Goal: Task Accomplishment & Management: Use online tool/utility

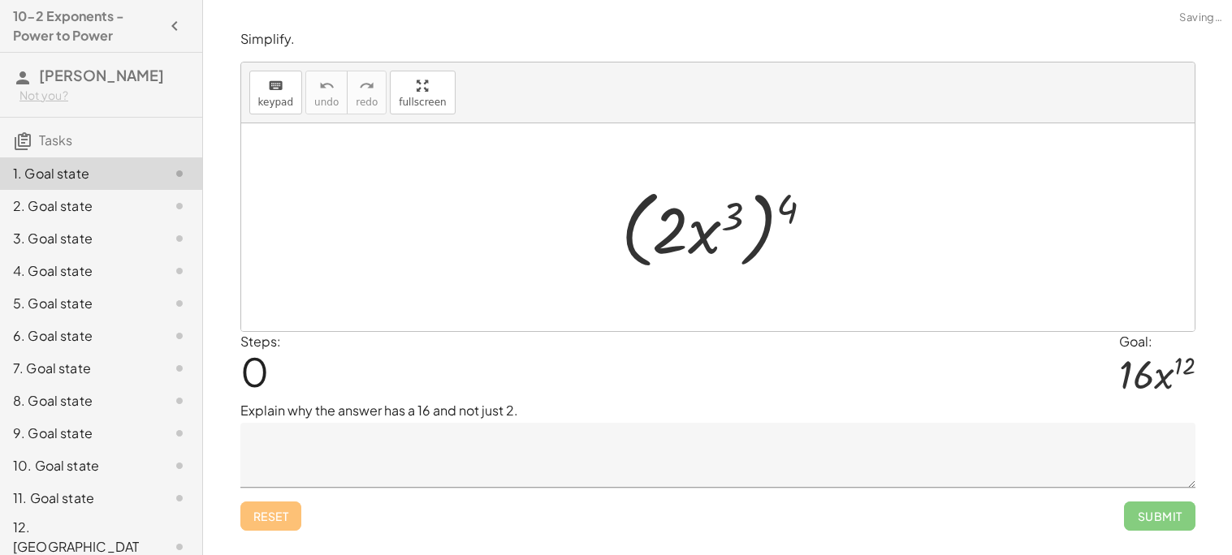
click at [720, 266] on div at bounding box center [724, 227] width 222 height 93
drag, startPoint x: 784, startPoint y: 204, endPoint x: 671, endPoint y: 227, distance: 115.1
click at [671, 227] on div at bounding box center [724, 227] width 222 height 93
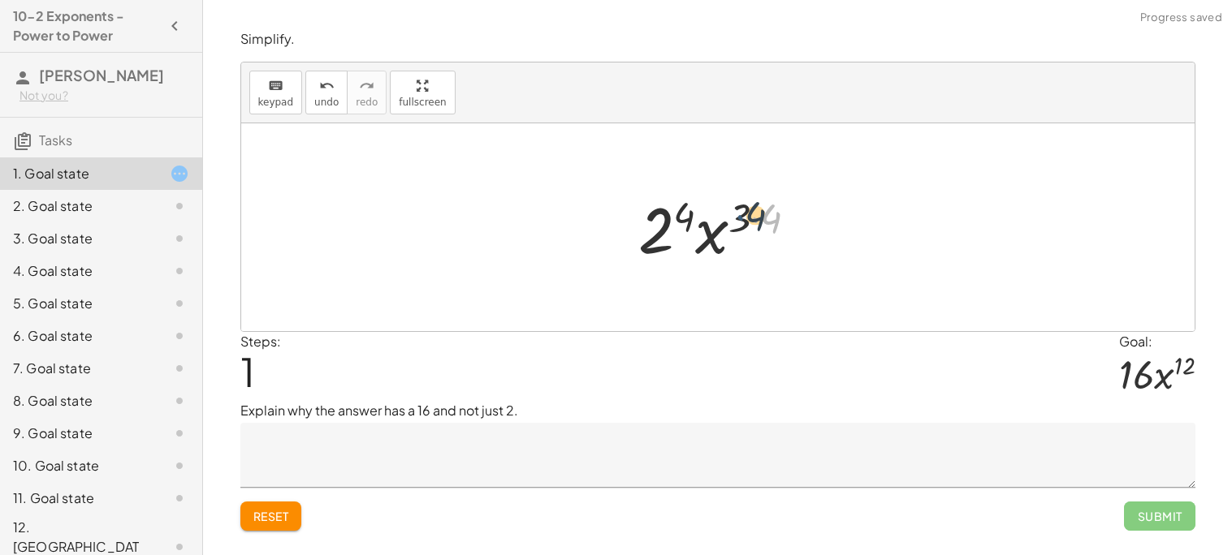
drag, startPoint x: 758, startPoint y: 230, endPoint x: 743, endPoint y: 227, distance: 15.8
click at [743, 227] on div at bounding box center [724, 228] width 188 height 84
click at [698, 226] on div at bounding box center [724, 228] width 188 height 84
drag, startPoint x: 686, startPoint y: 217, endPoint x: 659, endPoint y: 241, distance: 36.2
drag, startPoint x: 769, startPoint y: 218, endPoint x: 742, endPoint y: 218, distance: 26.8
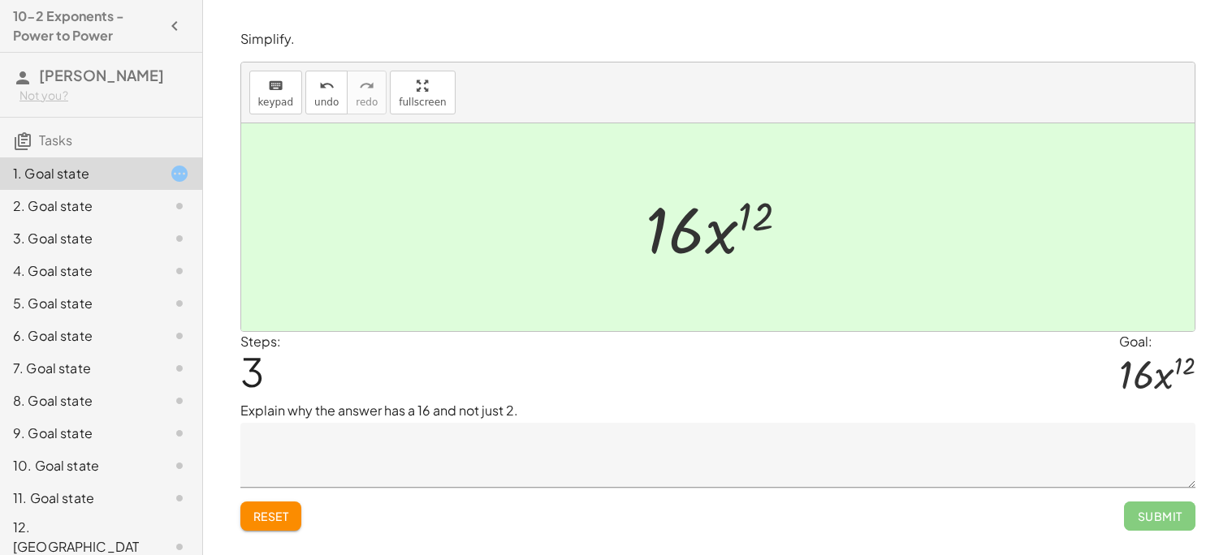
click at [555, 541] on div "Simplify. keyboard keypad undo undo redo redo fullscreen ( · 2 · x 3 ) 4 · 2 4 …" at bounding box center [718, 280] width 974 height 520
click at [589, 478] on textarea at bounding box center [717, 455] width 955 height 65
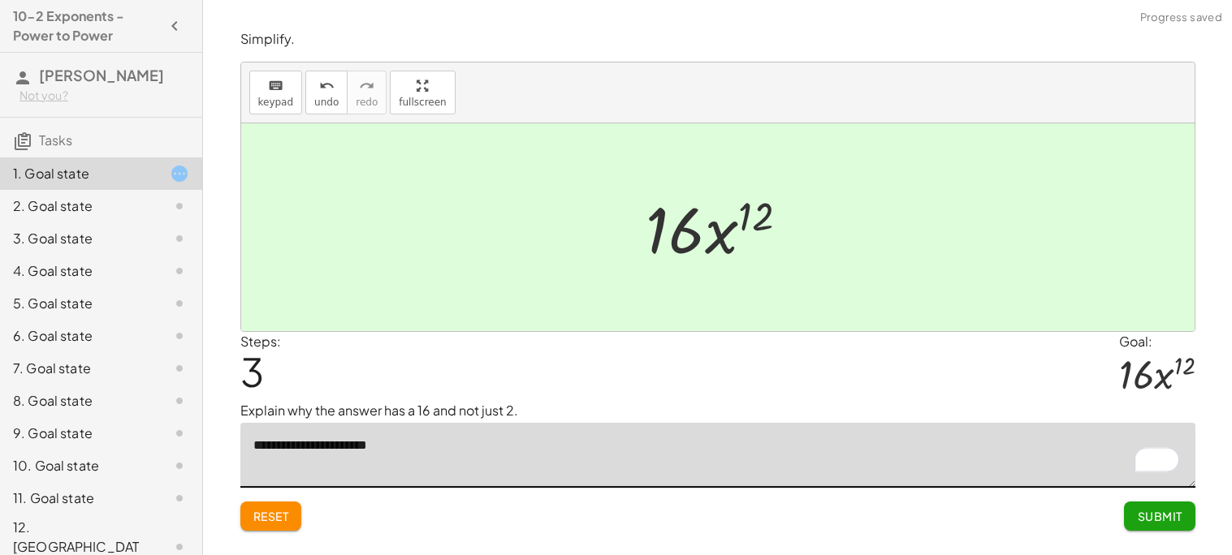
click at [333, 445] on textarea "**********" at bounding box center [717, 455] width 955 height 65
click at [391, 444] on textarea "**********" at bounding box center [717, 455] width 955 height 65
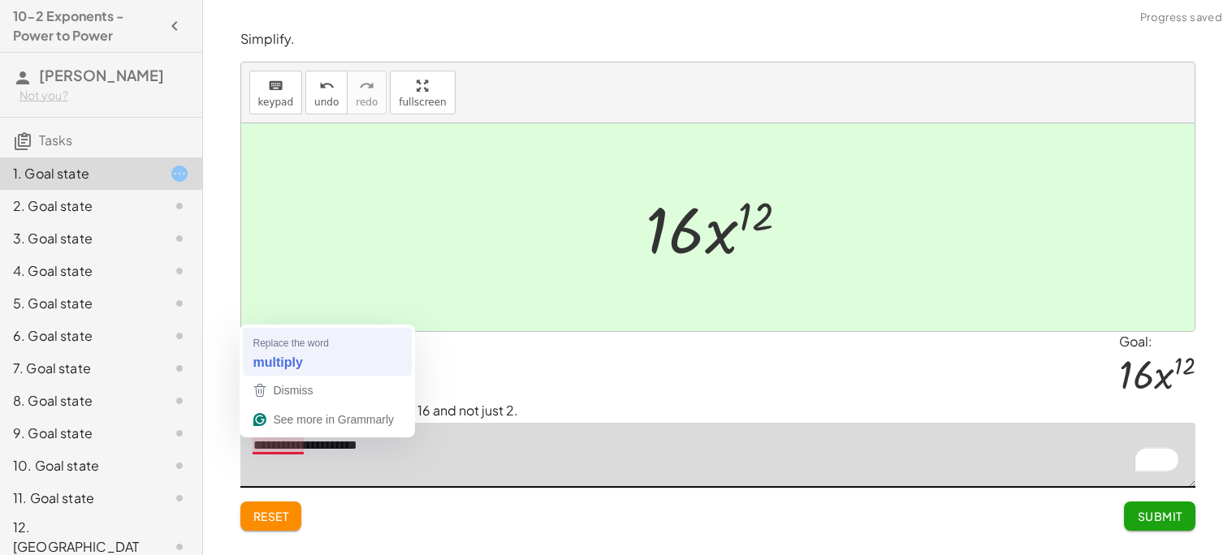
type textarea "**********"
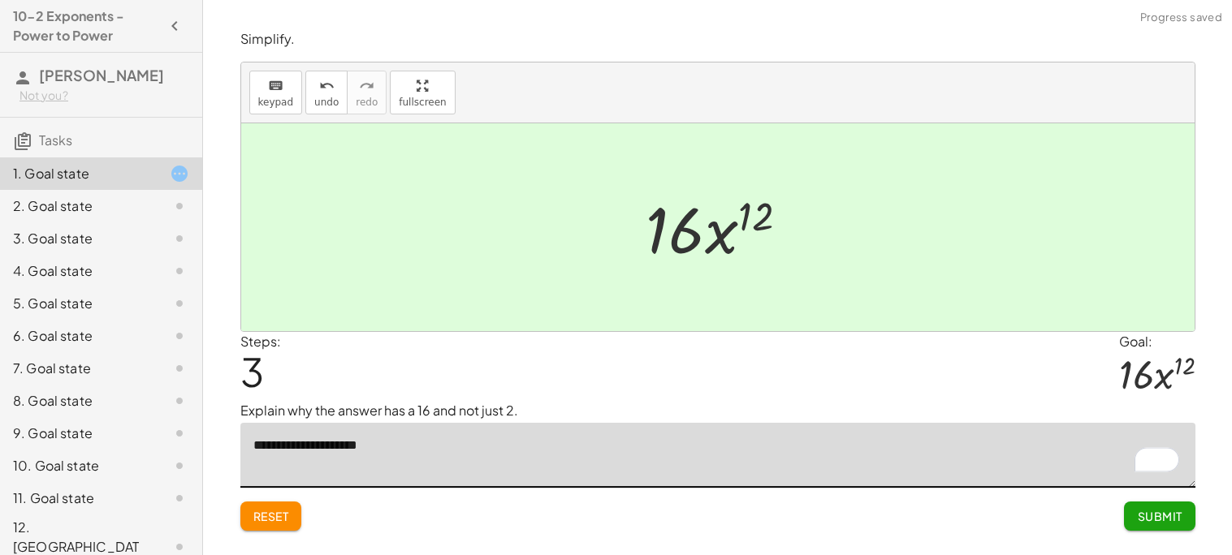
click at [1177, 522] on span "Submit" at bounding box center [1159, 516] width 45 height 15
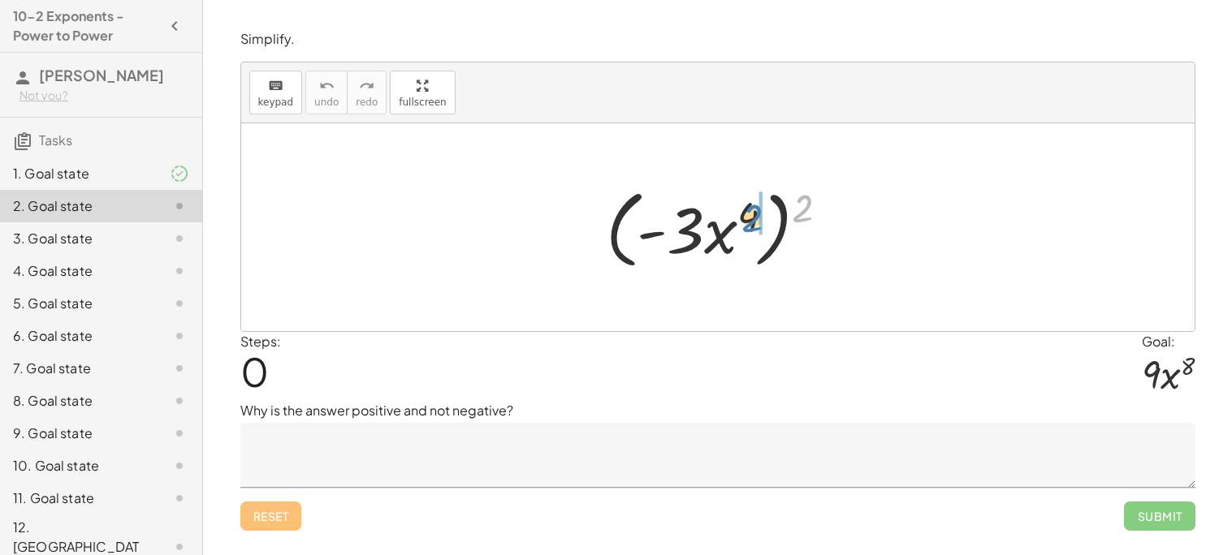
drag, startPoint x: 809, startPoint y: 204, endPoint x: 752, endPoint y: 214, distance: 57.7
click at [752, 214] on div at bounding box center [724, 227] width 252 height 93
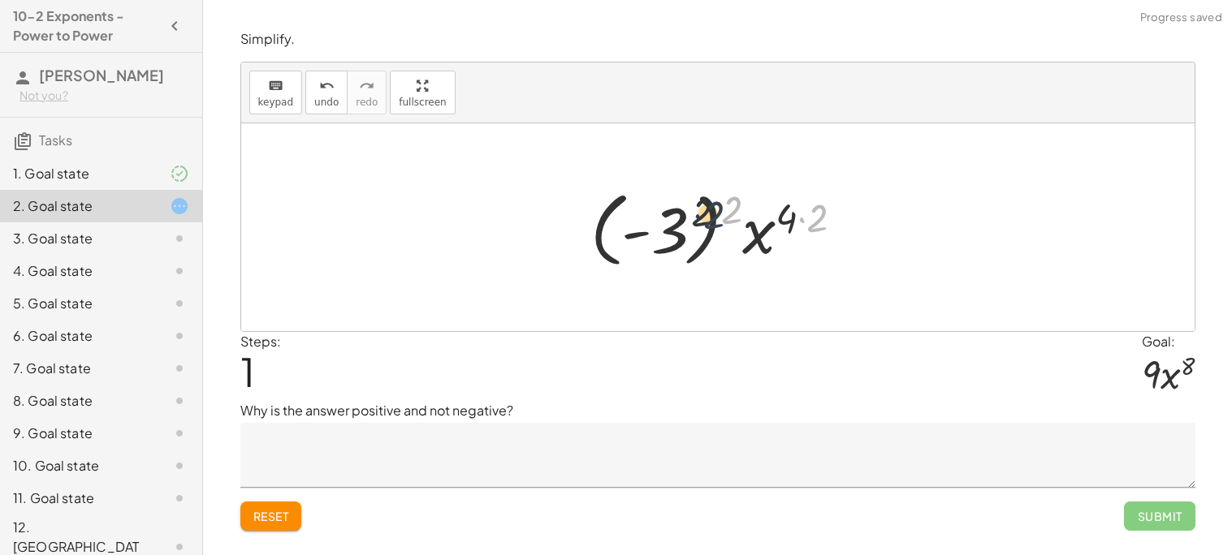
drag, startPoint x: 813, startPoint y: 214, endPoint x: 706, endPoint y: 212, distance: 107.2
click at [706, 212] on div at bounding box center [723, 228] width 283 height 90
drag, startPoint x: 775, startPoint y: 213, endPoint x: 825, endPoint y: 216, distance: 50.4
click at [825, 216] on div at bounding box center [723, 228] width 283 height 90
click at [820, 220] on div at bounding box center [723, 228] width 283 height 90
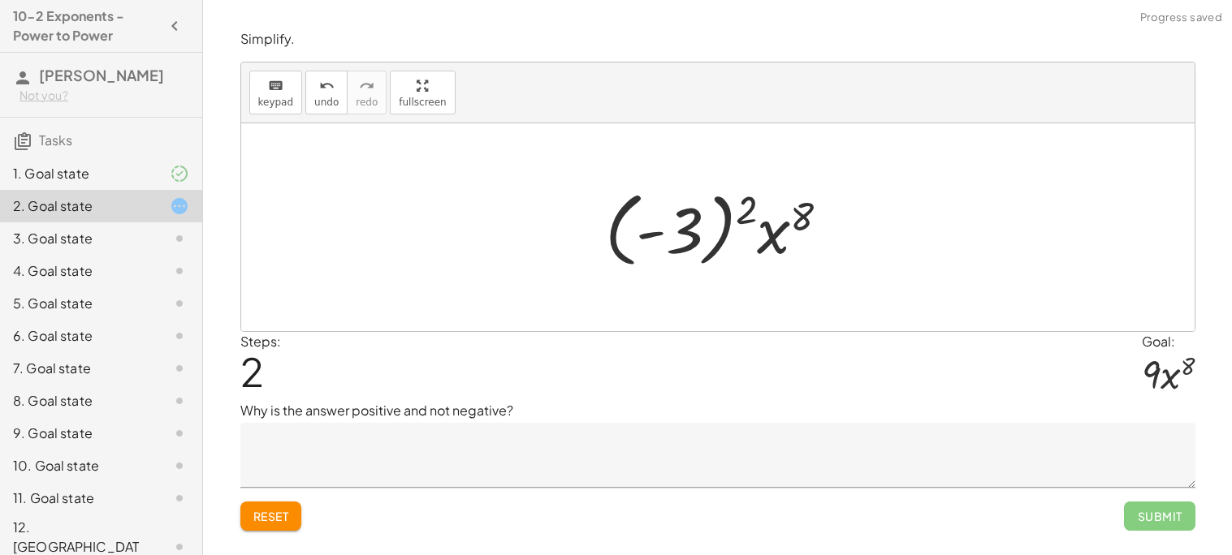
click at [797, 216] on div at bounding box center [724, 228] width 254 height 90
drag, startPoint x: 783, startPoint y: 229, endPoint x: 699, endPoint y: 224, distance: 83.8
click at [699, 224] on div at bounding box center [724, 228] width 254 height 90
drag, startPoint x: 669, startPoint y: 231, endPoint x: 764, endPoint y: 237, distance: 95.2
click at [764, 237] on div at bounding box center [724, 228] width 254 height 90
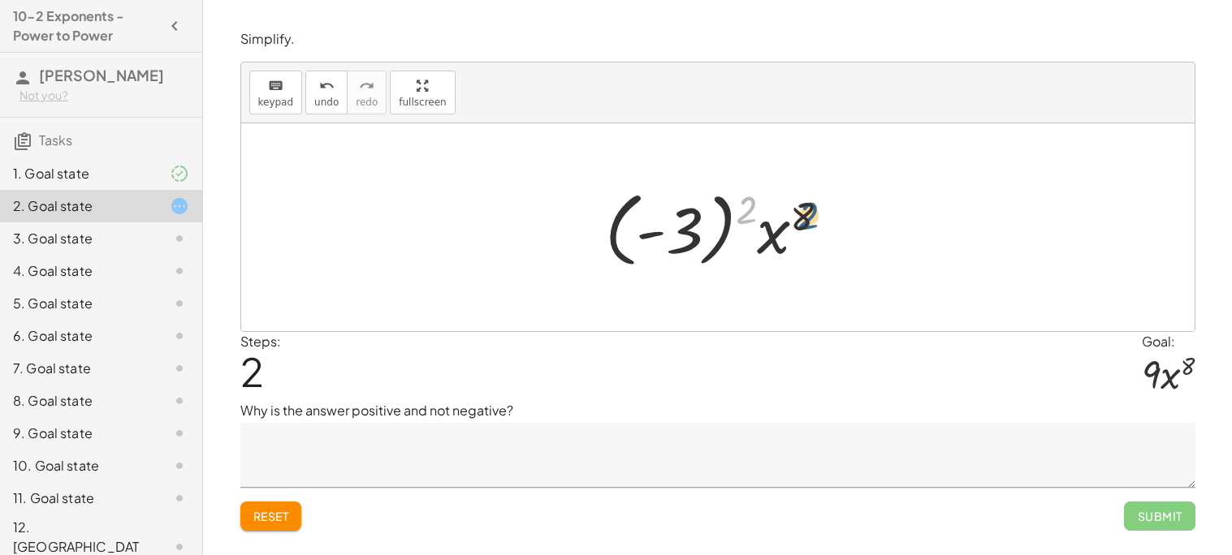
drag, startPoint x: 747, startPoint y: 209, endPoint x: 811, endPoint y: 214, distance: 64.4
click at [811, 214] on div at bounding box center [724, 228] width 254 height 90
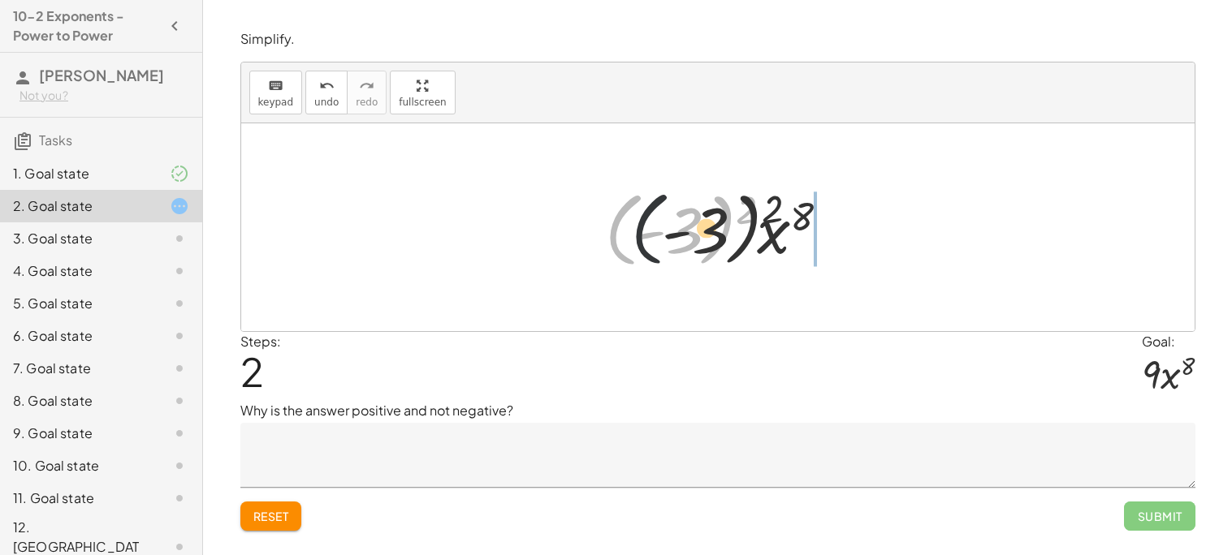
drag, startPoint x: 624, startPoint y: 235, endPoint x: 755, endPoint y: 232, distance: 130.8
click at [755, 232] on div at bounding box center [724, 228] width 254 height 90
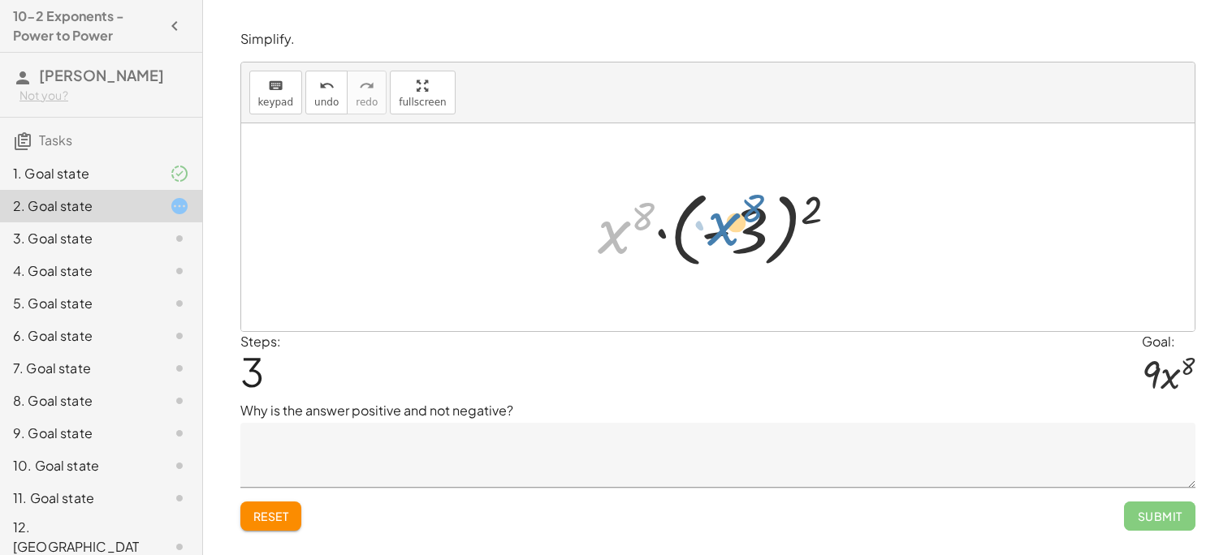
drag, startPoint x: 621, startPoint y: 236, endPoint x: 733, endPoint y: 228, distance: 112.3
click at [733, 228] on div at bounding box center [725, 228] width 270 height 90
drag, startPoint x: 811, startPoint y: 216, endPoint x: 626, endPoint y: 244, distance: 187.3
click at [626, 244] on div at bounding box center [725, 228] width 270 height 90
drag, startPoint x: 598, startPoint y: 233, endPoint x: 766, endPoint y: 227, distance: 168.2
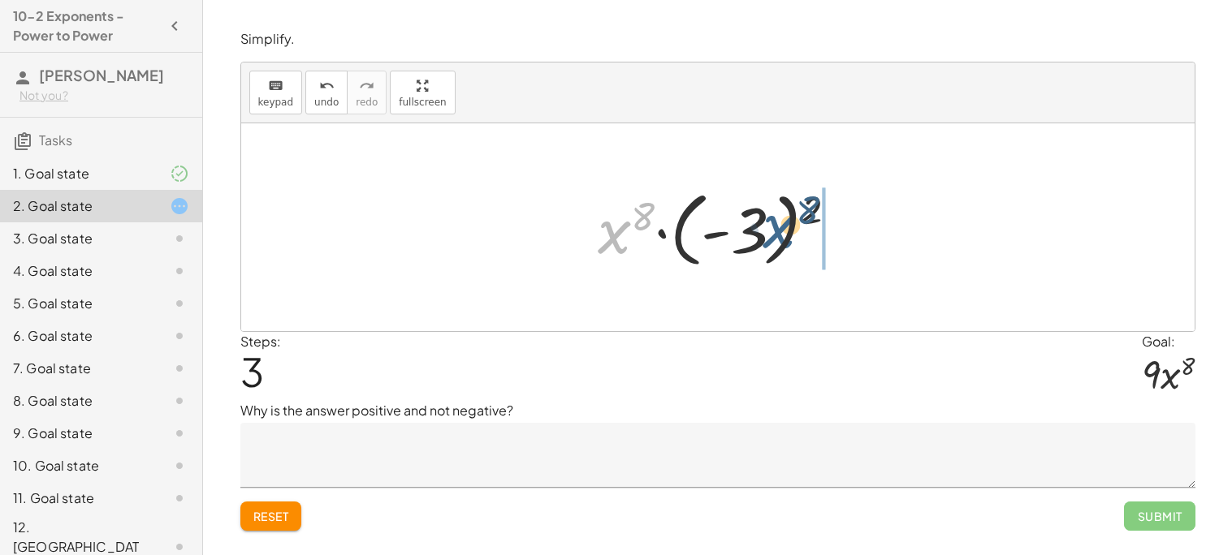
click at [766, 227] on div at bounding box center [725, 228] width 270 height 90
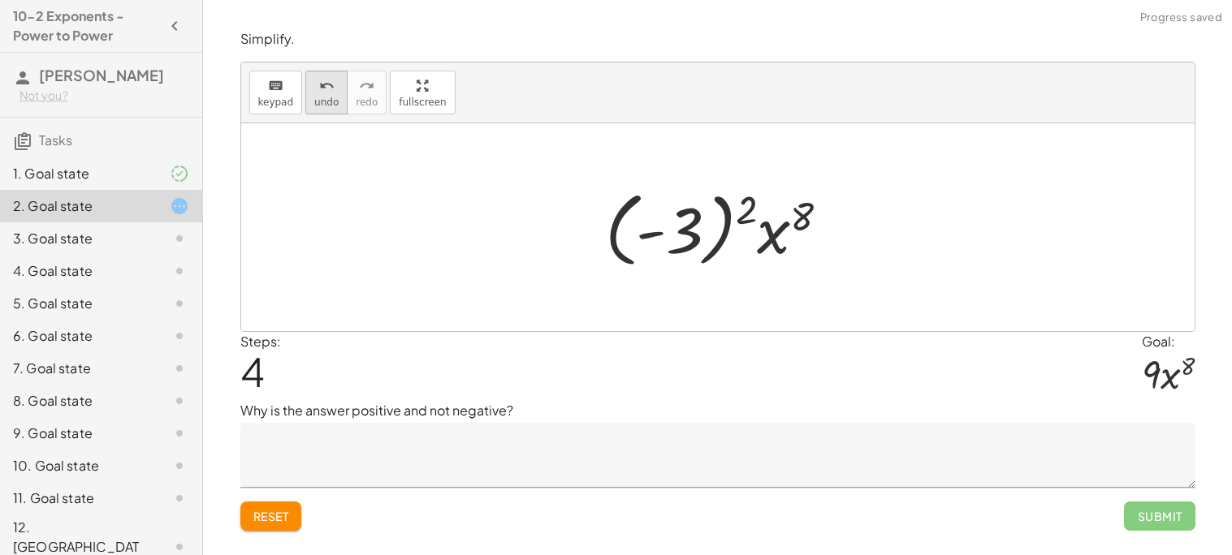
click at [307, 93] on button "undo undo" at bounding box center [326, 93] width 42 height 44
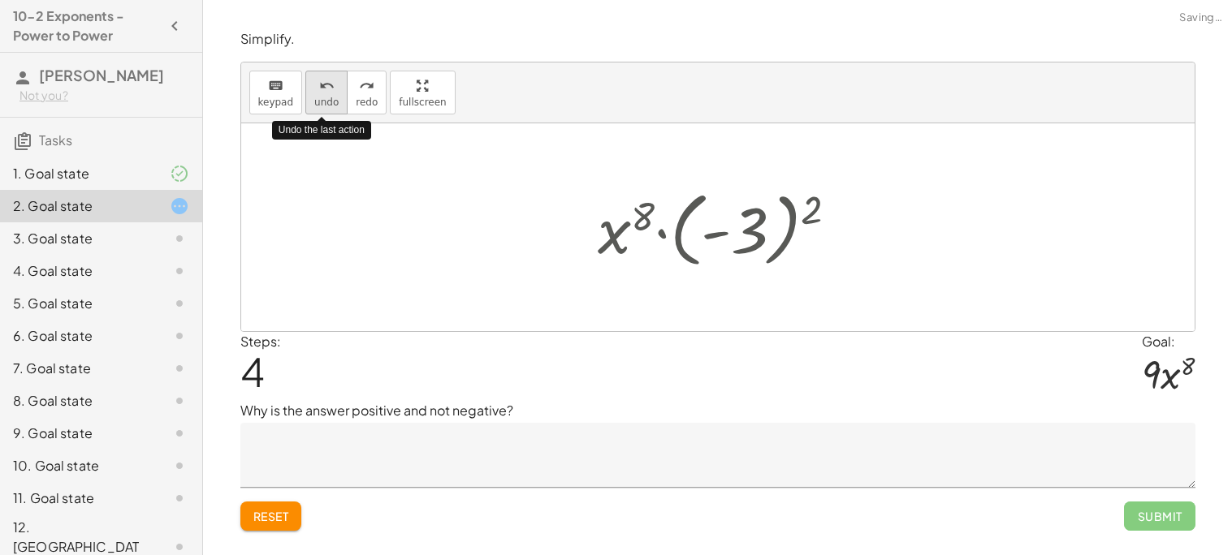
click at [307, 93] on button "undo undo" at bounding box center [326, 93] width 42 height 44
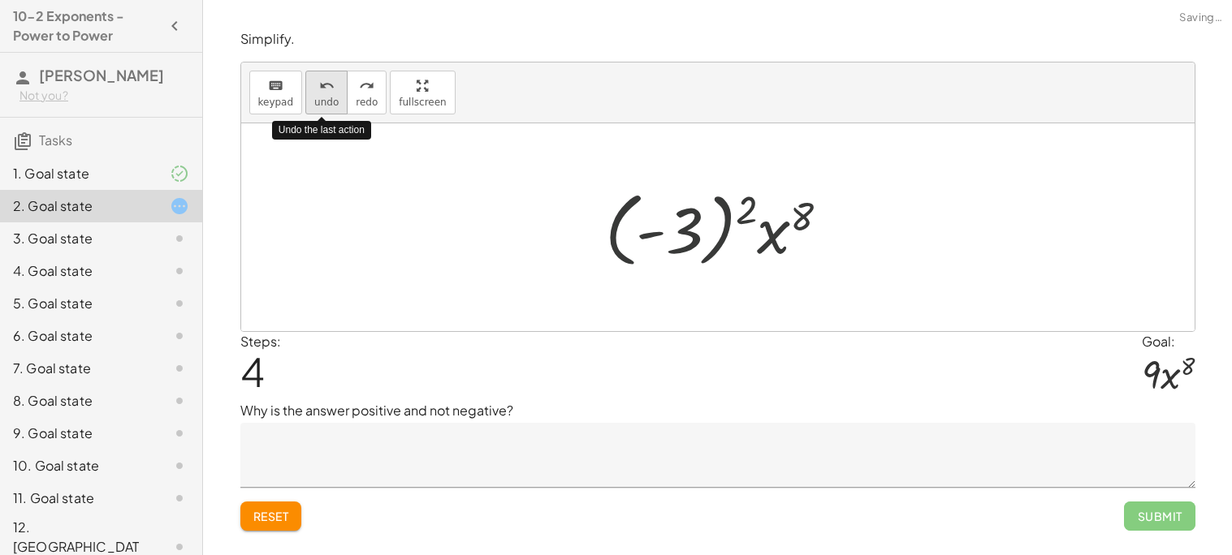
click at [307, 93] on button "undo undo" at bounding box center [326, 93] width 42 height 44
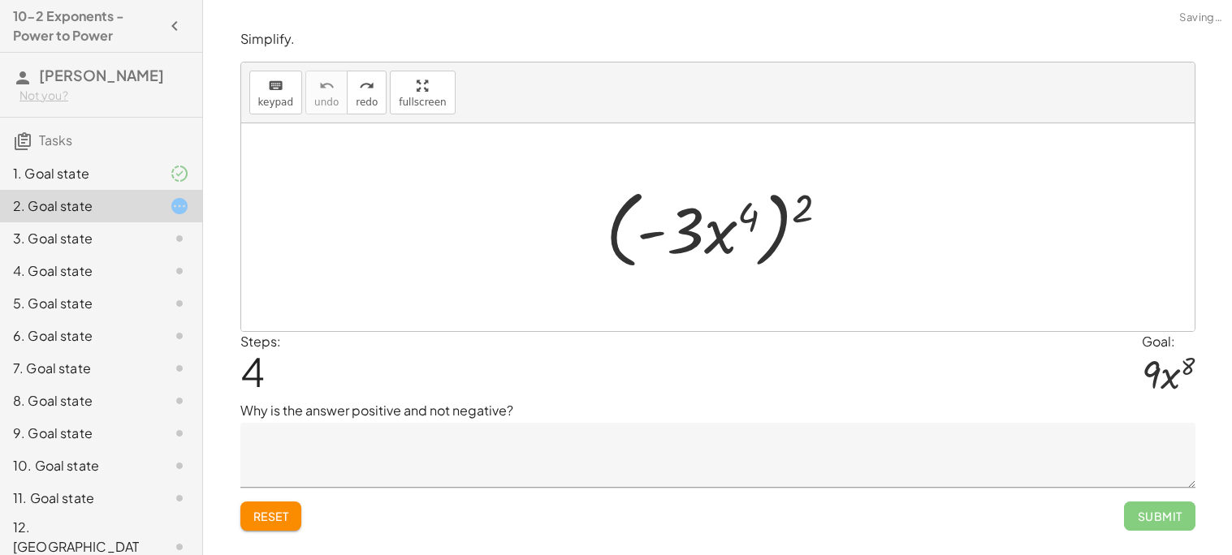
click at [667, 235] on div at bounding box center [724, 227] width 252 height 93
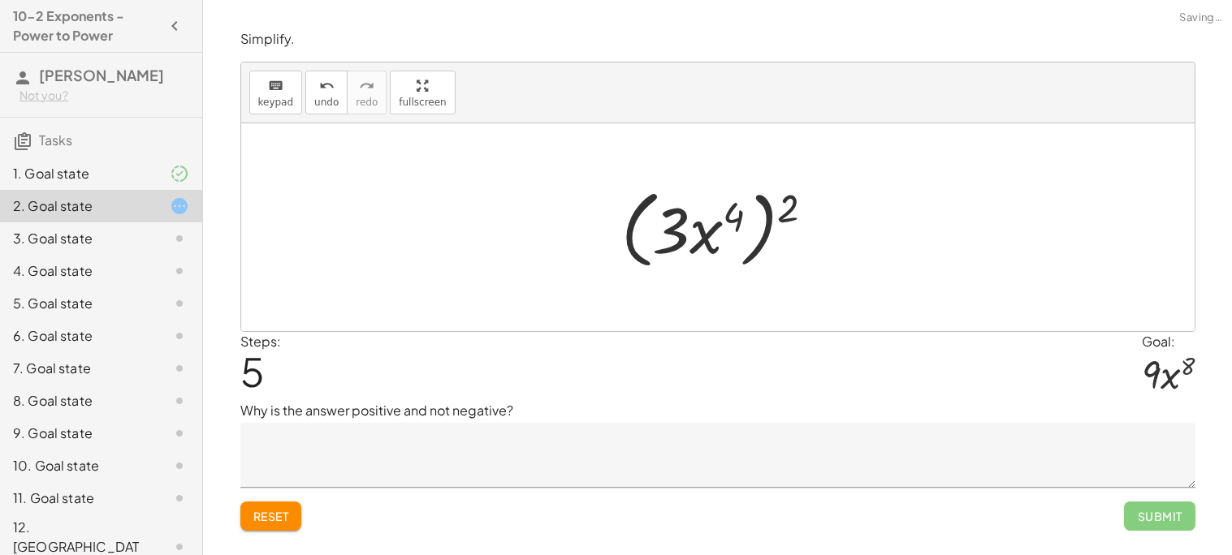
click at [726, 216] on div at bounding box center [724, 227] width 222 height 93
drag, startPoint x: 737, startPoint y: 221, endPoint x: 774, endPoint y: 218, distance: 36.6
click at [774, 218] on div at bounding box center [724, 227] width 222 height 93
drag, startPoint x: 788, startPoint y: 214, endPoint x: 764, endPoint y: 209, distance: 24.2
click at [764, 209] on div at bounding box center [724, 227] width 222 height 93
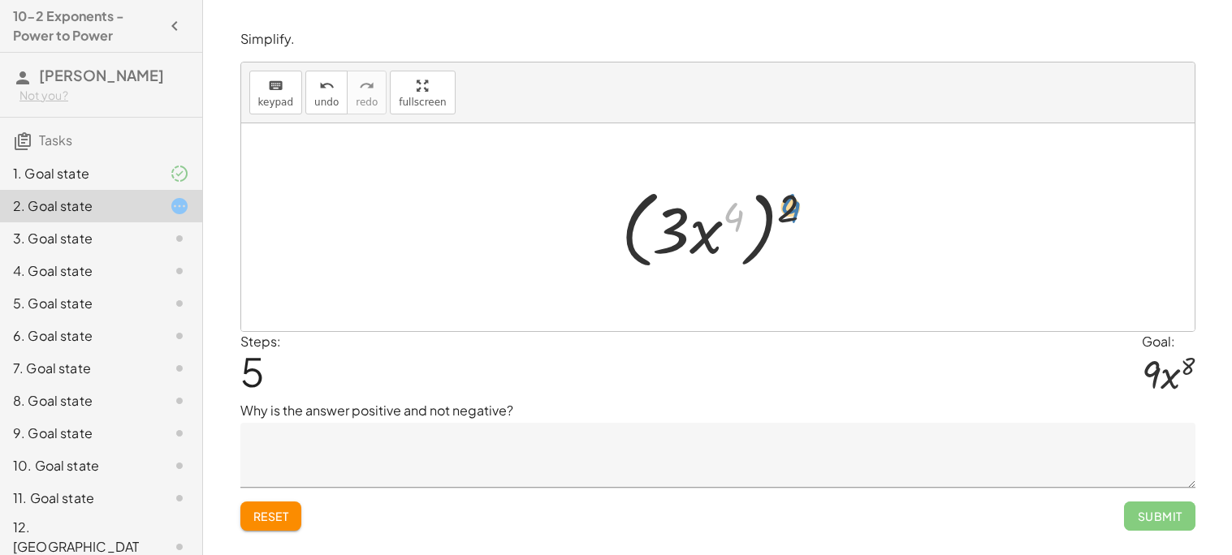
drag, startPoint x: 736, startPoint y: 216, endPoint x: 793, endPoint y: 208, distance: 57.4
click at [793, 208] on div at bounding box center [724, 227] width 222 height 93
drag, startPoint x: 793, startPoint y: 210, endPoint x: 741, endPoint y: 217, distance: 53.2
click at [741, 217] on div at bounding box center [724, 227] width 222 height 93
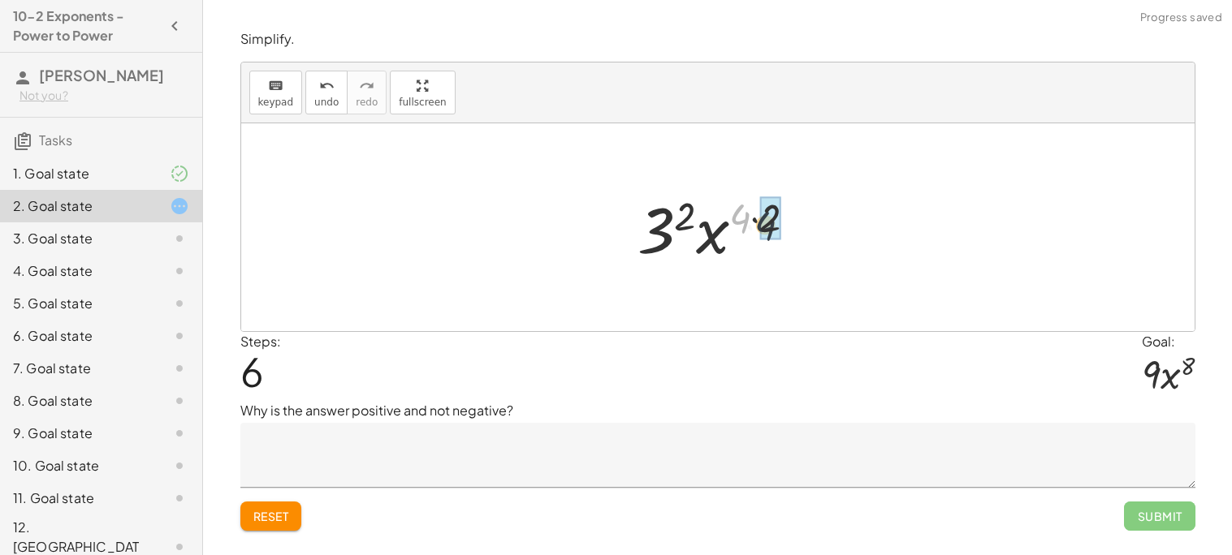
drag, startPoint x: 745, startPoint y: 218, endPoint x: 772, endPoint y: 225, distance: 27.8
drag, startPoint x: 722, startPoint y: 252, endPoint x: 673, endPoint y: 240, distance: 50.0
click at [673, 240] on div at bounding box center [724, 228] width 160 height 84
drag, startPoint x: 673, startPoint y: 240, endPoint x: 729, endPoint y: 247, distance: 56.4
click at [729, 247] on div at bounding box center [724, 228] width 160 height 84
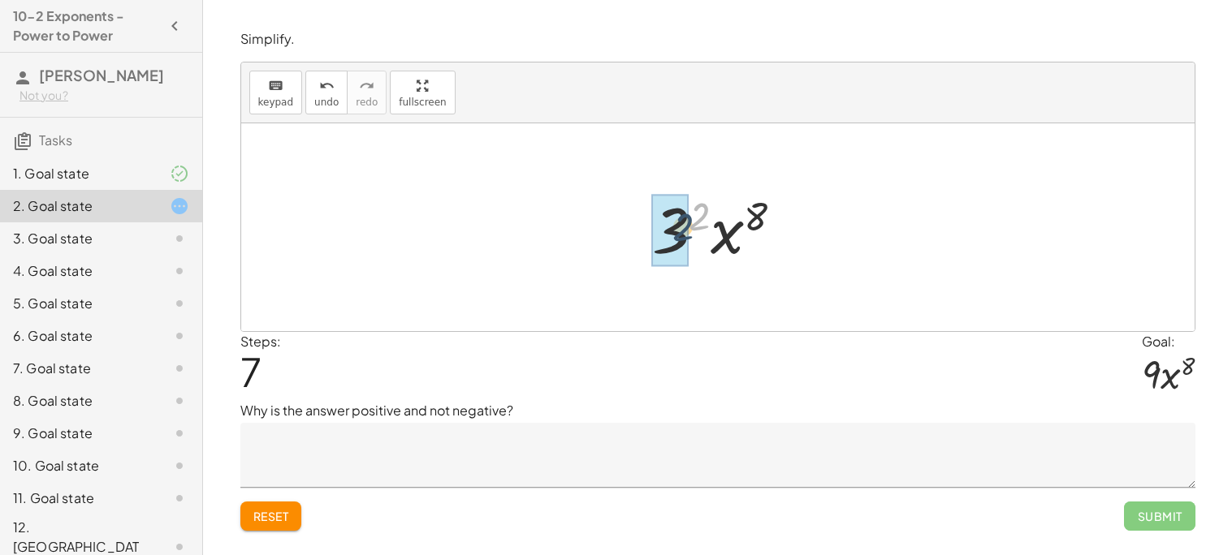
drag, startPoint x: 700, startPoint y: 205, endPoint x: 680, endPoint y: 218, distance: 24.1
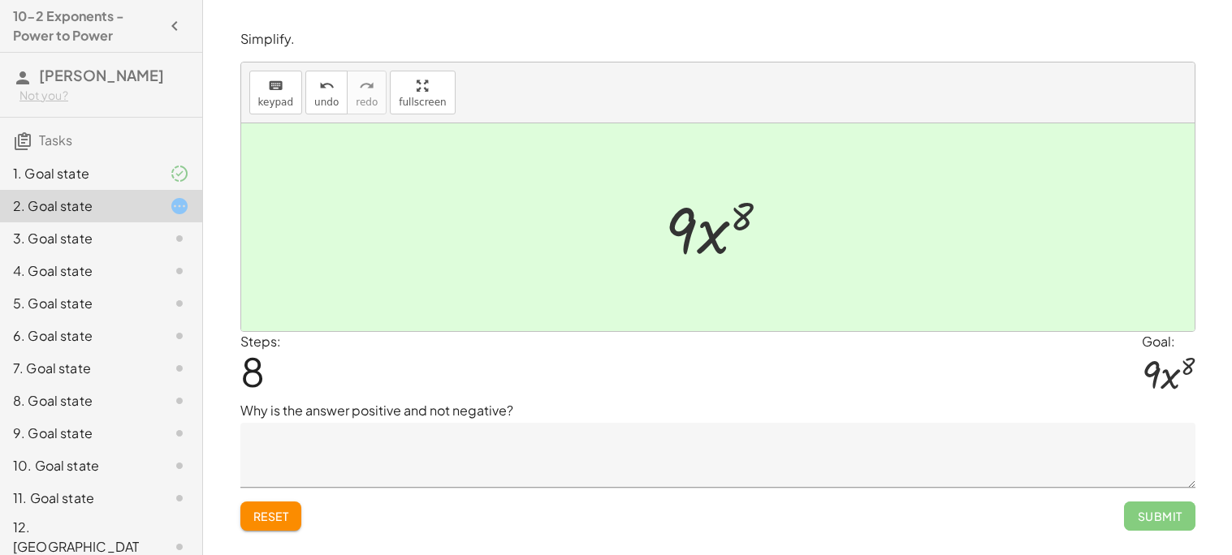
click at [739, 464] on textarea at bounding box center [717, 455] width 955 height 65
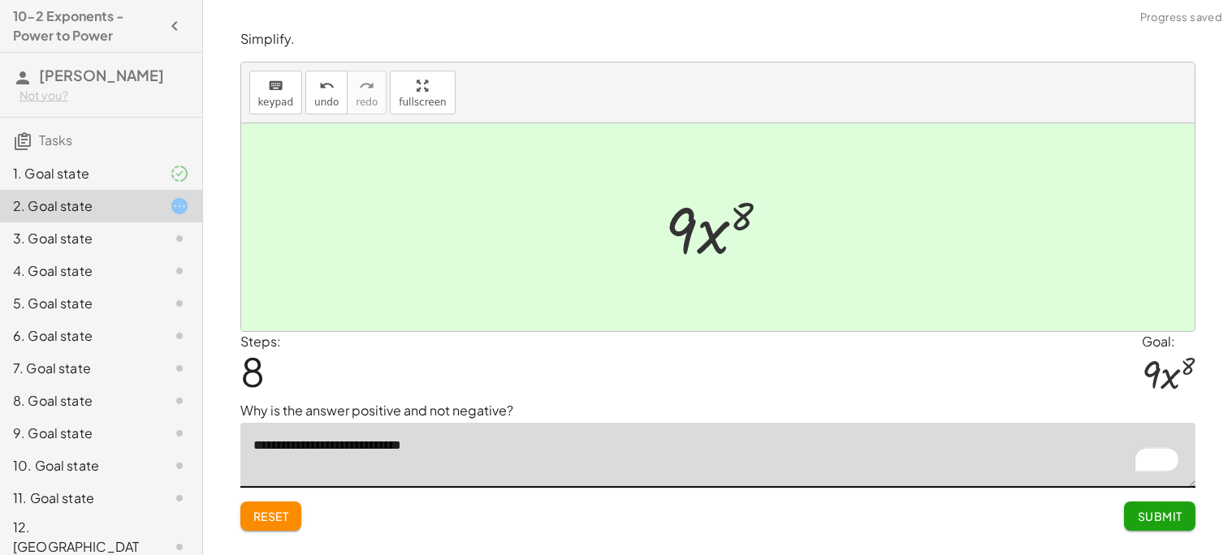
click at [440, 451] on textarea "**********" at bounding box center [717, 455] width 955 height 65
click at [430, 447] on textarea "**********" at bounding box center [717, 455] width 955 height 65
click at [509, 455] on textarea "**********" at bounding box center [717, 455] width 955 height 65
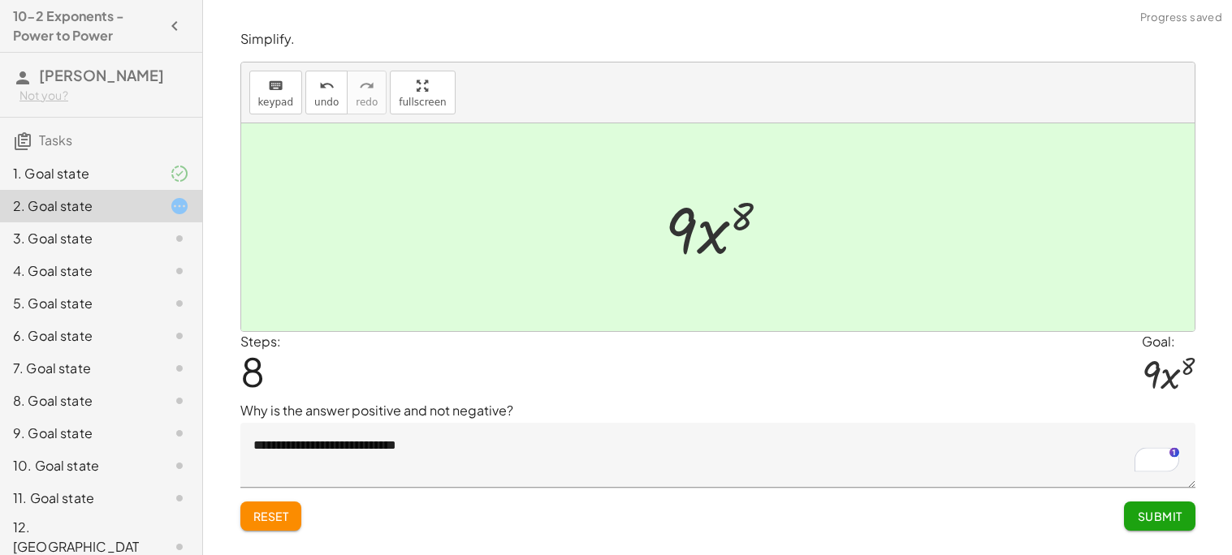
click at [486, 388] on div "Steps: 8 Goal: · 9 · x 8" at bounding box center [717, 367] width 955 height 70
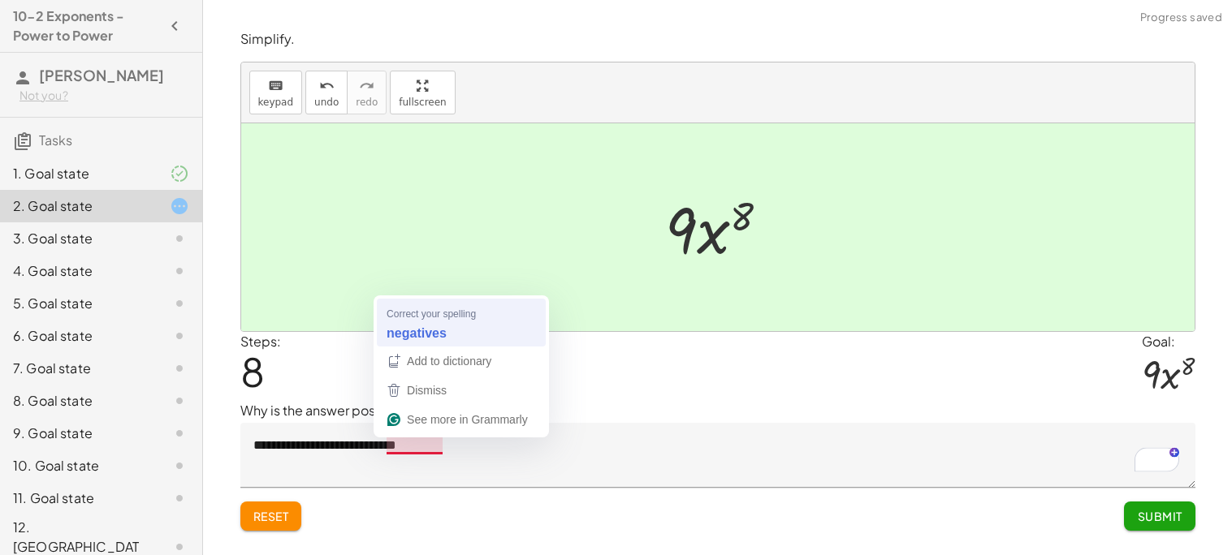
type textarea "**********"
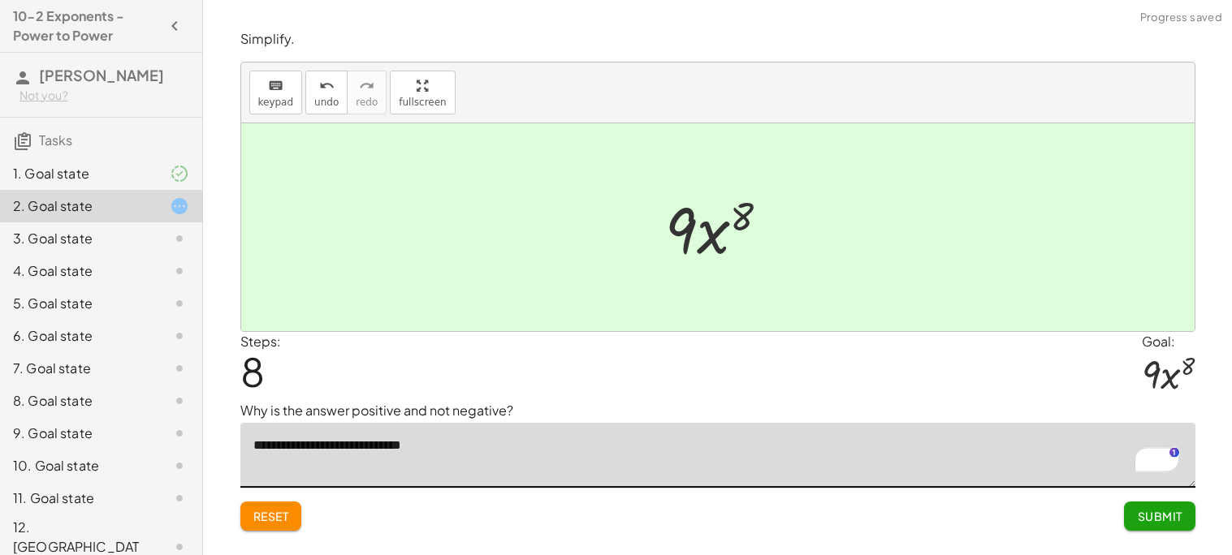
click at [1147, 509] on span "Submit" at bounding box center [1159, 516] width 45 height 15
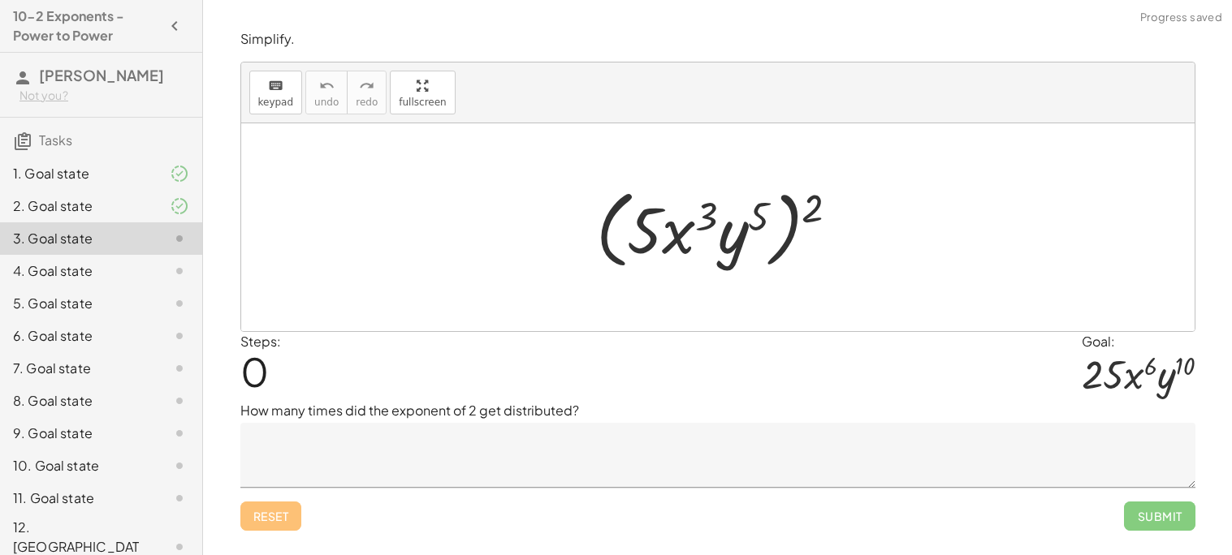
click at [758, 222] on div at bounding box center [724, 227] width 272 height 93
drag, startPoint x: 634, startPoint y: 235, endPoint x: 728, endPoint y: 235, distance: 93.4
click at [728, 235] on div at bounding box center [724, 227] width 272 height 93
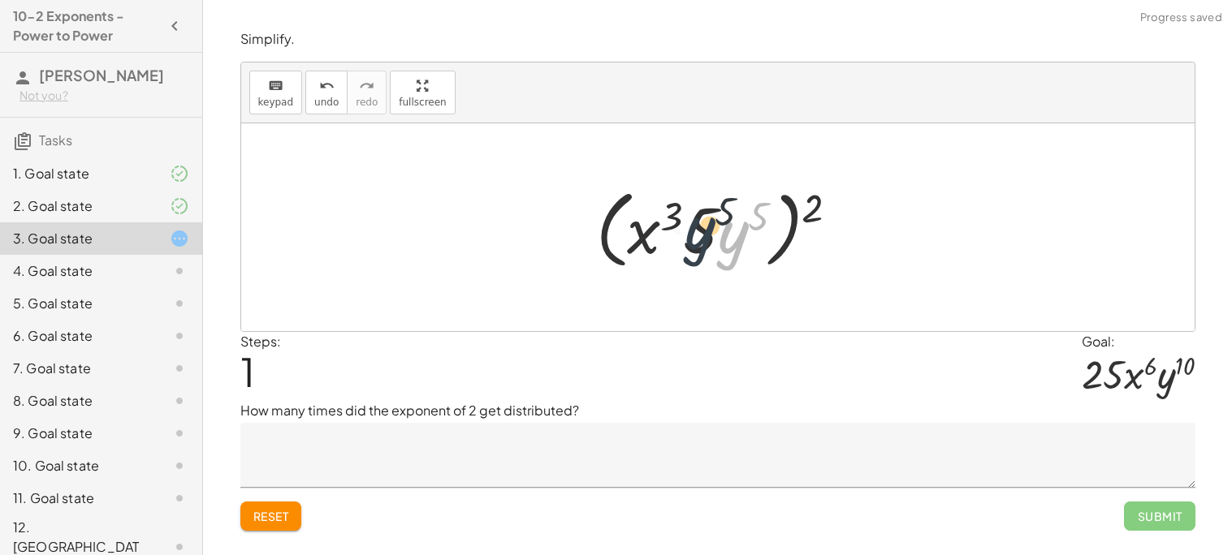
drag, startPoint x: 746, startPoint y: 243, endPoint x: 709, endPoint y: 238, distance: 37.7
click at [709, 238] on div at bounding box center [724, 227] width 272 height 93
drag, startPoint x: 802, startPoint y: 198, endPoint x: 746, endPoint y: 208, distance: 56.9
click at [746, 208] on div at bounding box center [724, 227] width 272 height 93
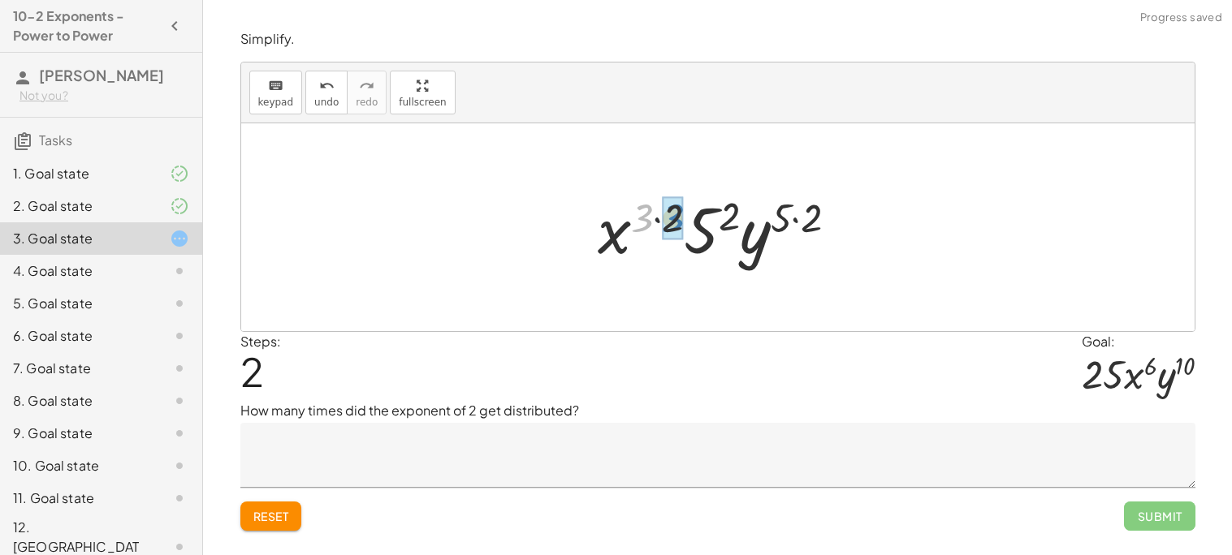
drag, startPoint x: 642, startPoint y: 214, endPoint x: 672, endPoint y: 214, distance: 30.0
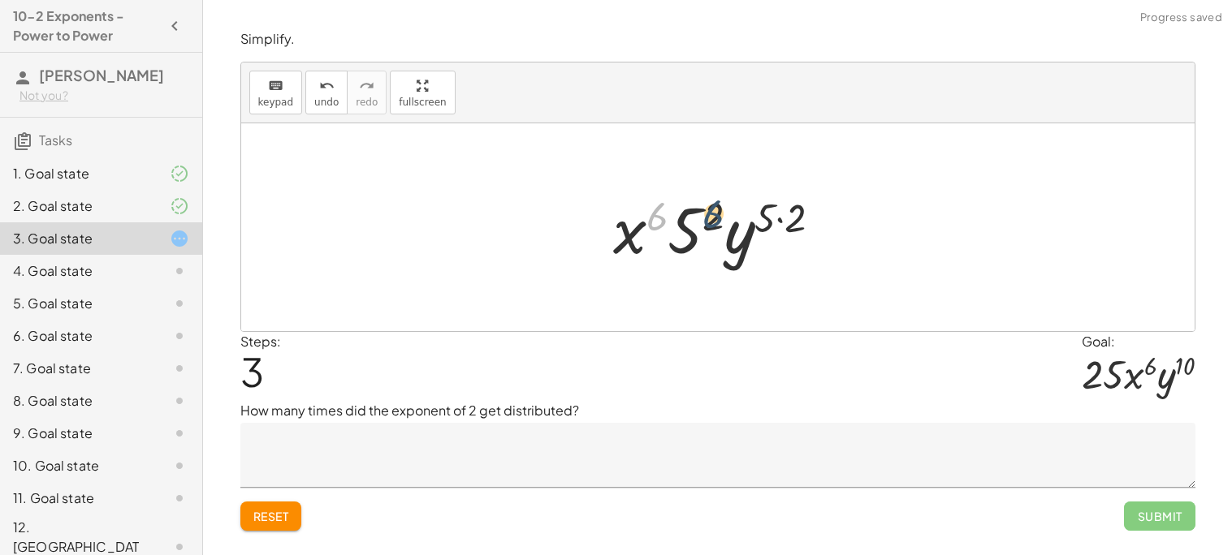
drag, startPoint x: 658, startPoint y: 220, endPoint x: 721, endPoint y: 218, distance: 63.4
click at [721, 218] on div at bounding box center [724, 228] width 238 height 84
drag, startPoint x: 803, startPoint y: 220, endPoint x: 675, endPoint y: 218, distance: 128.3
click at [675, 218] on div at bounding box center [724, 228] width 238 height 84
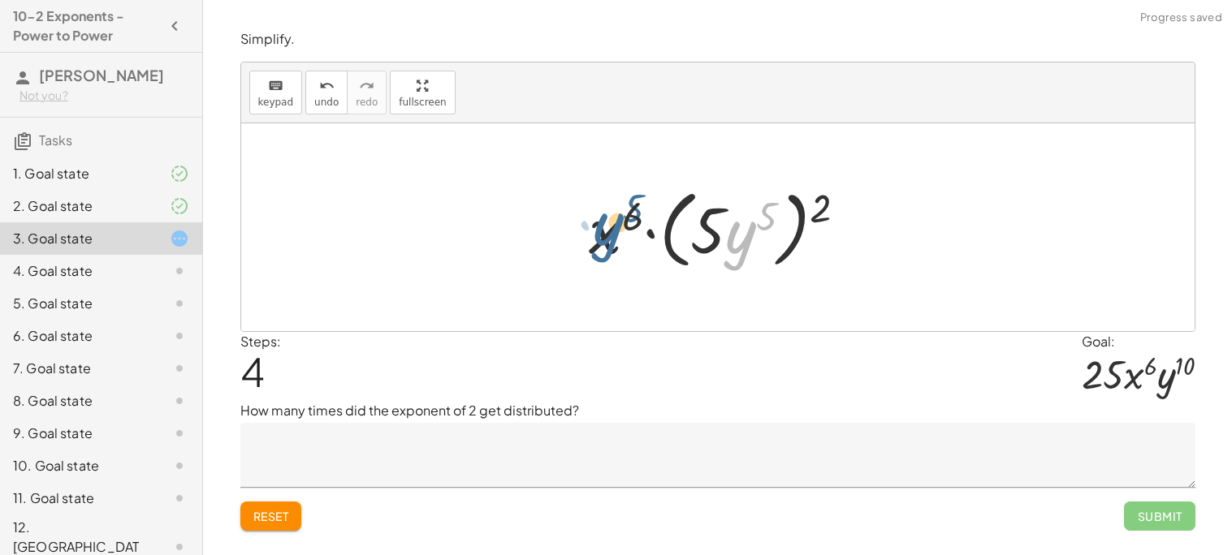
drag, startPoint x: 737, startPoint y: 243, endPoint x: 604, endPoint y: 235, distance: 133.4
click at [604, 235] on div at bounding box center [724, 227] width 287 height 93
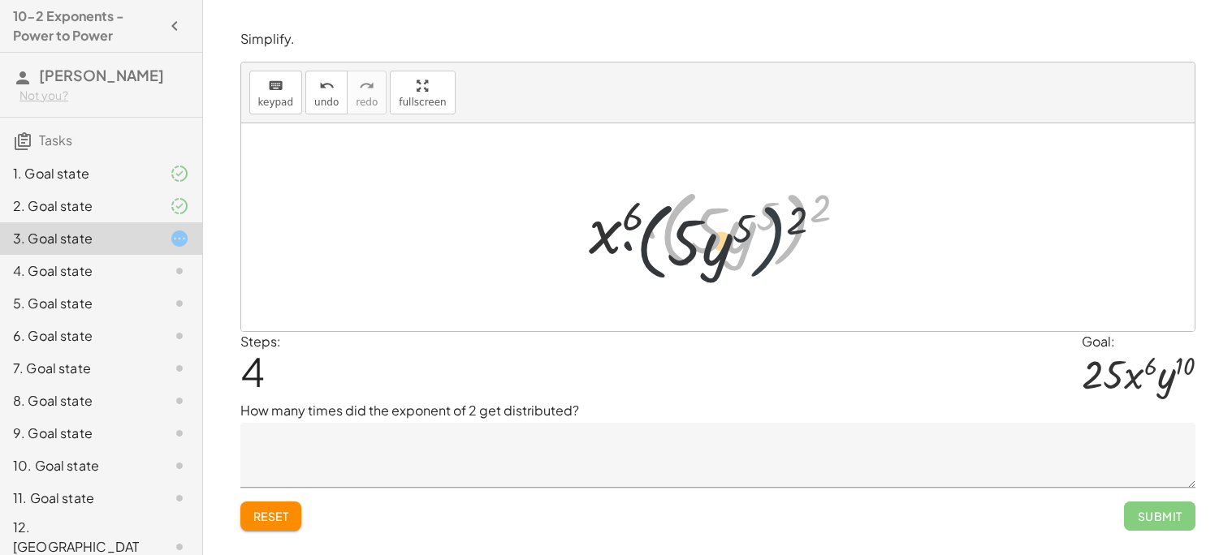
drag, startPoint x: 807, startPoint y: 206, endPoint x: 760, endPoint y: 231, distance: 53.0
click at [760, 231] on div at bounding box center [724, 227] width 287 height 93
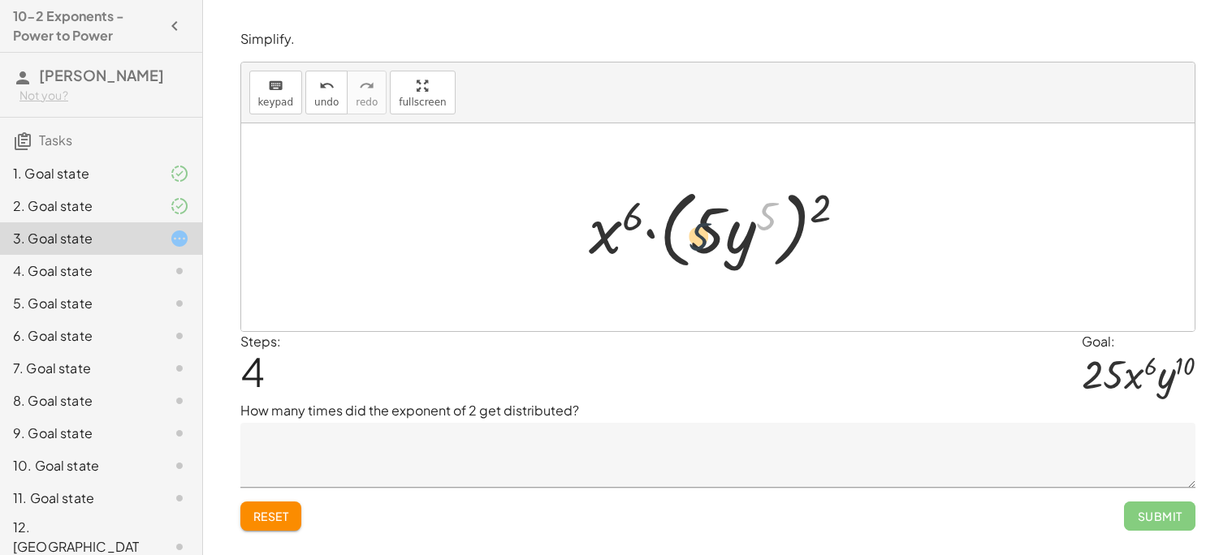
drag, startPoint x: 762, startPoint y: 219, endPoint x: 693, endPoint y: 240, distance: 71.2
click at [693, 240] on div at bounding box center [724, 227] width 287 height 93
drag, startPoint x: 634, startPoint y: 219, endPoint x: 615, endPoint y: 235, distance: 25.4
click at [615, 235] on div at bounding box center [724, 227] width 287 height 93
drag, startPoint x: 594, startPoint y: 242, endPoint x: 760, endPoint y: 244, distance: 166.5
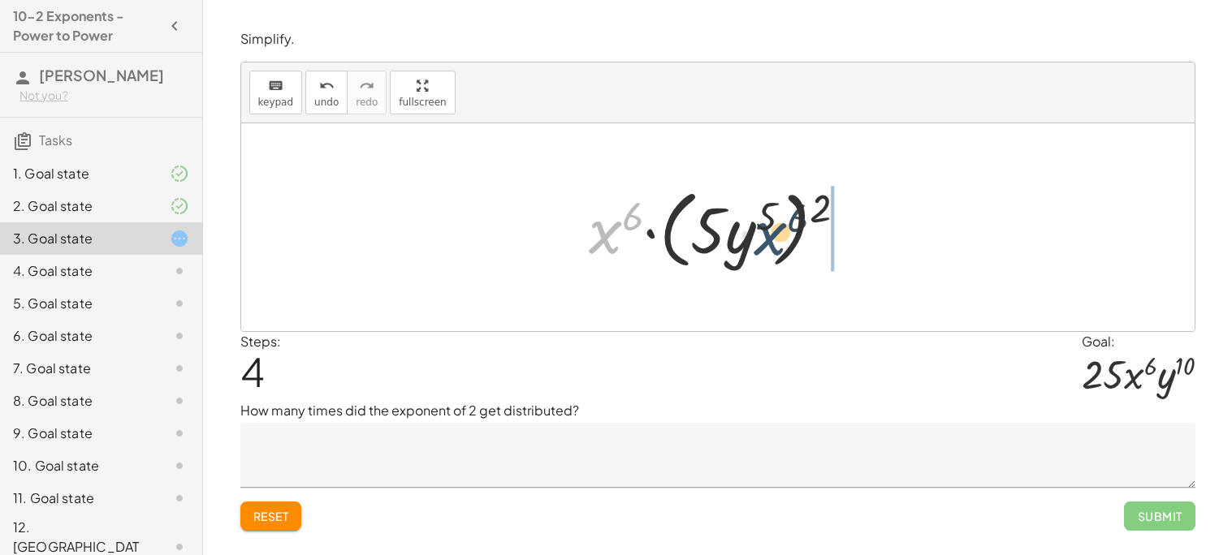
click at [760, 244] on div at bounding box center [724, 227] width 287 height 93
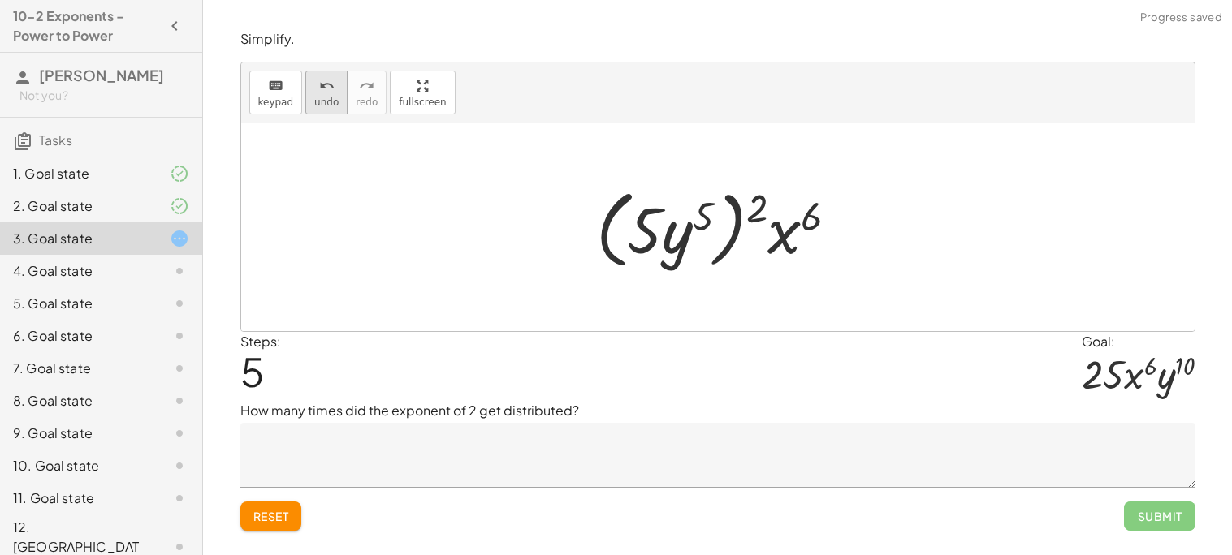
click at [335, 106] on button "undo undo" at bounding box center [326, 93] width 42 height 44
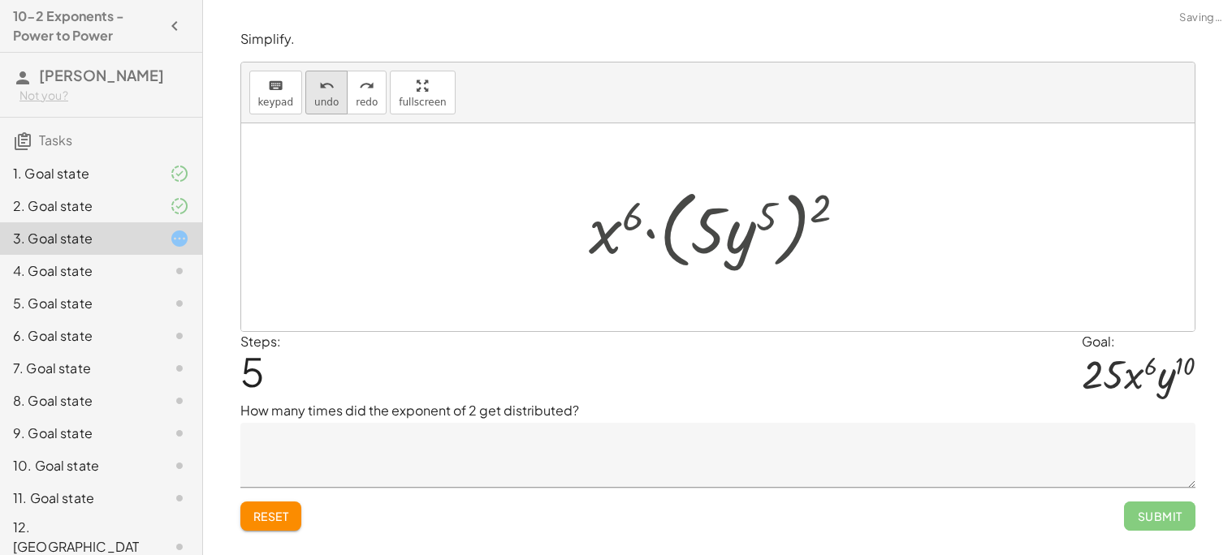
click at [335, 110] on button "undo undo" at bounding box center [326, 93] width 42 height 44
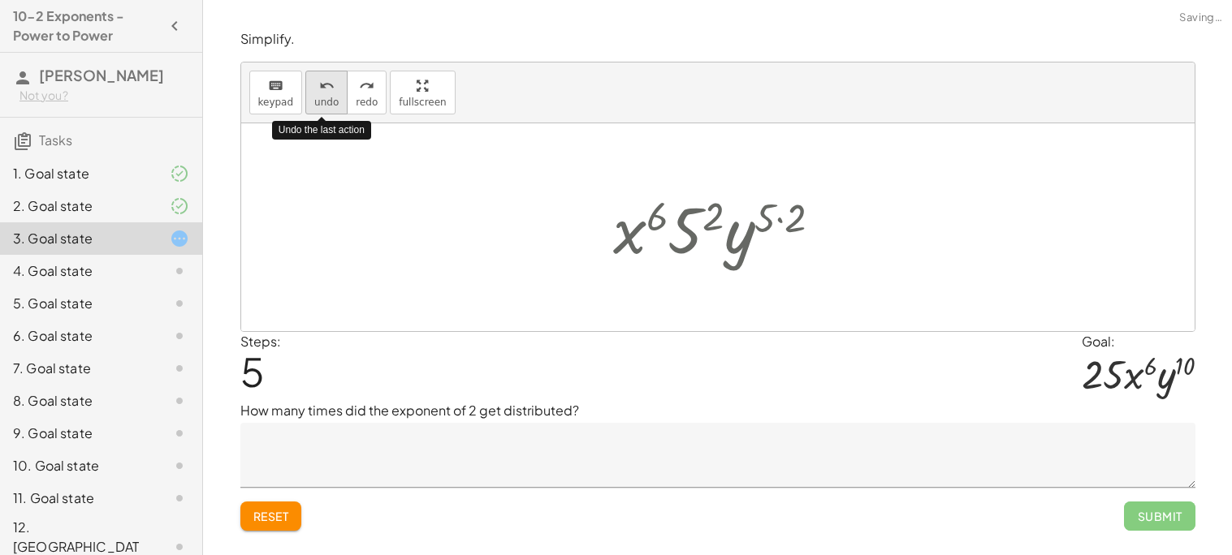
click at [335, 110] on button "undo undo" at bounding box center [326, 93] width 42 height 44
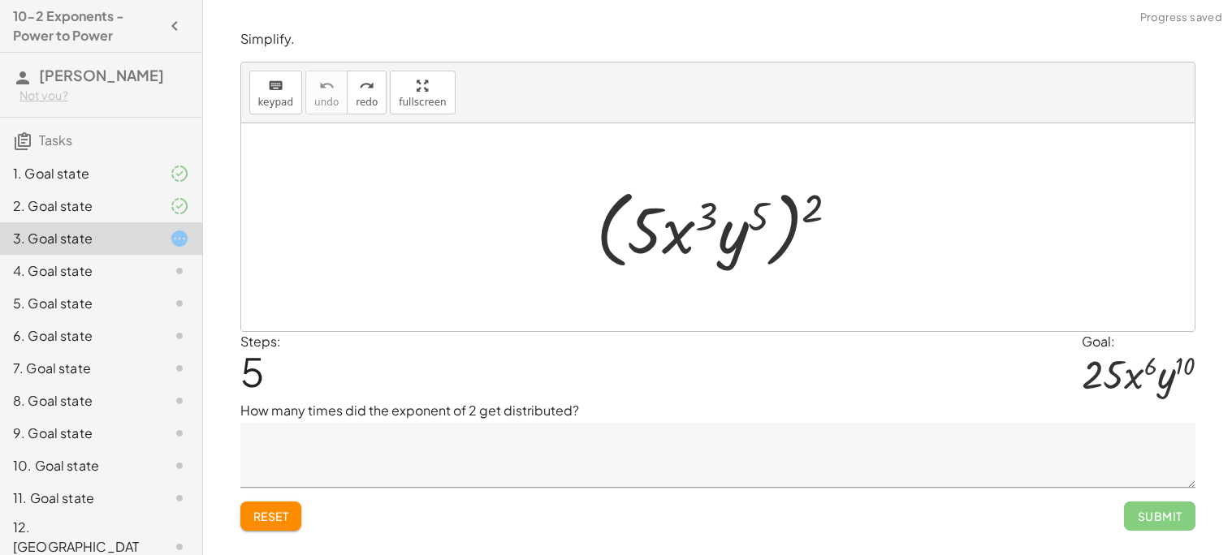
click at [170, 274] on icon at bounding box center [179, 270] width 19 height 19
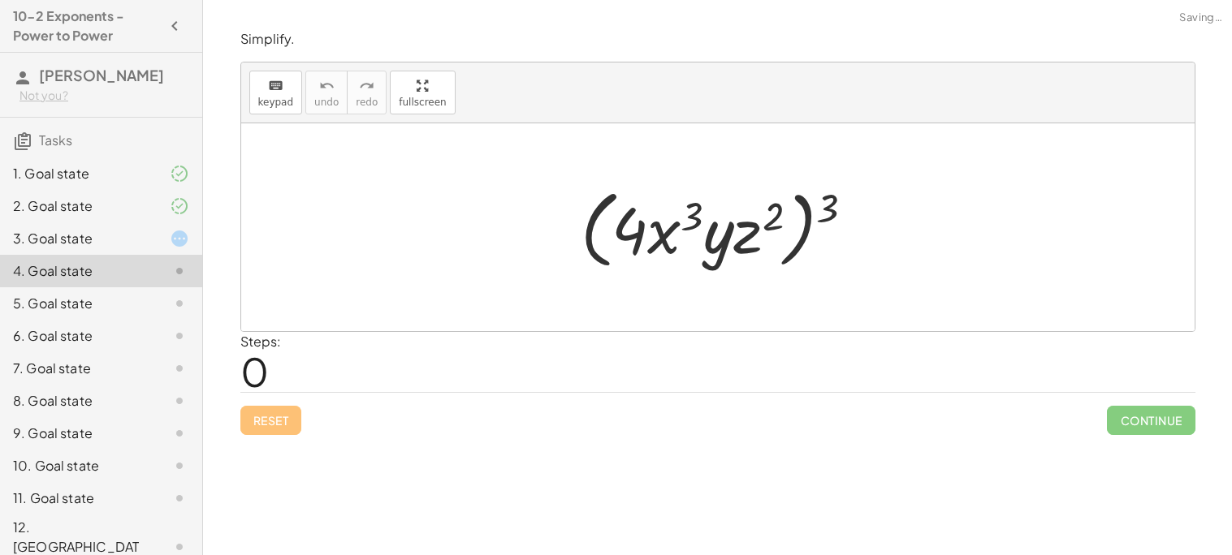
click at [162, 235] on div at bounding box center [166, 238] width 45 height 19
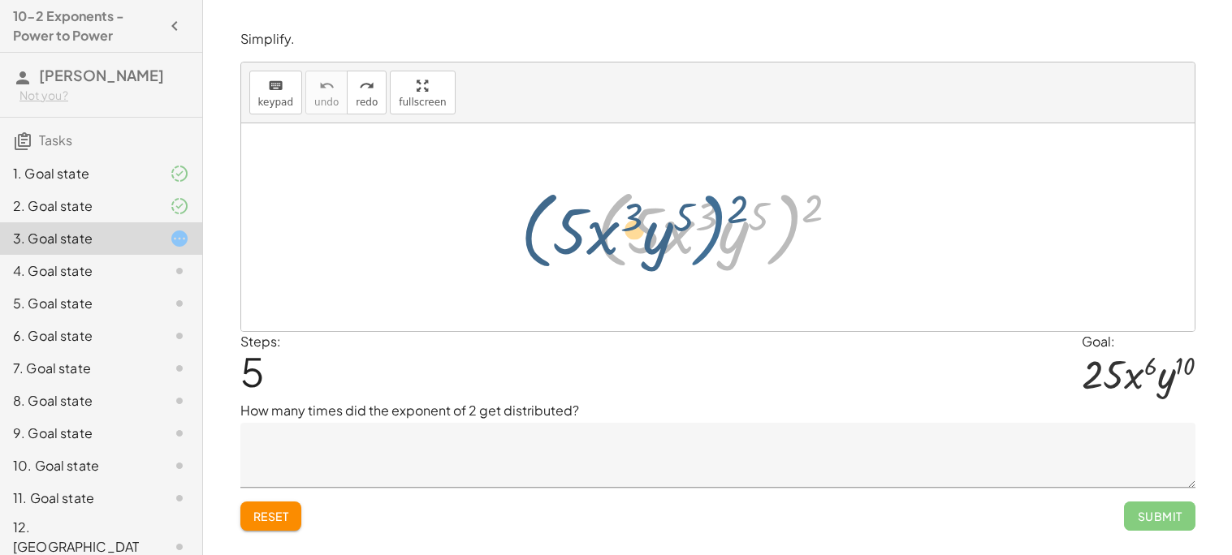
drag, startPoint x: 797, startPoint y: 213, endPoint x: 723, endPoint y: 213, distance: 73.9
click at [723, 213] on div at bounding box center [724, 227] width 272 height 93
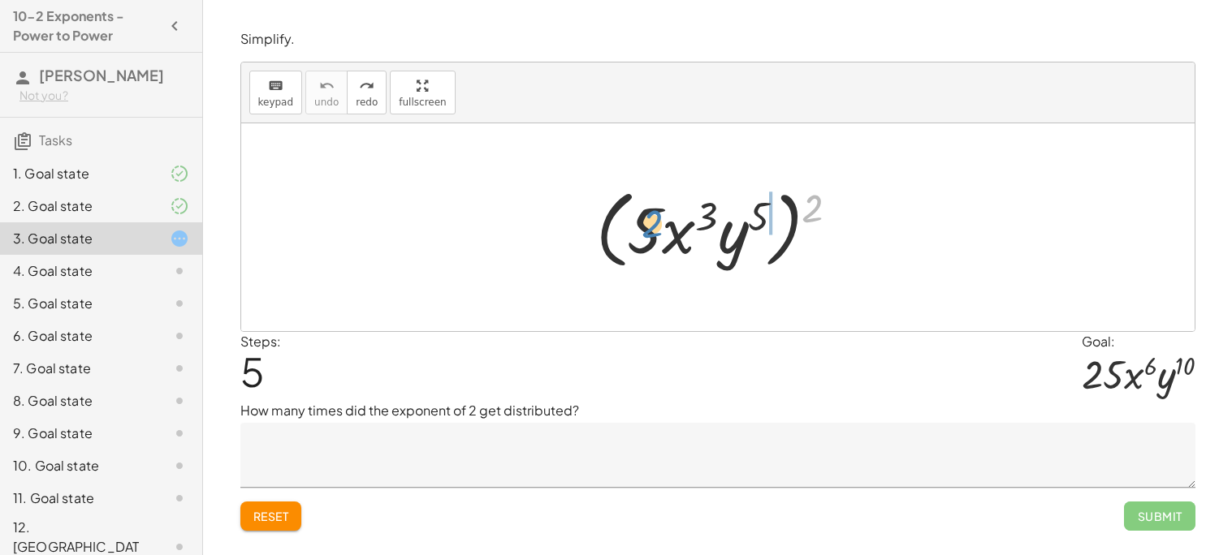
drag, startPoint x: 806, startPoint y: 213, endPoint x: 640, endPoint y: 231, distance: 167.4
click at [640, 231] on div at bounding box center [724, 227] width 272 height 93
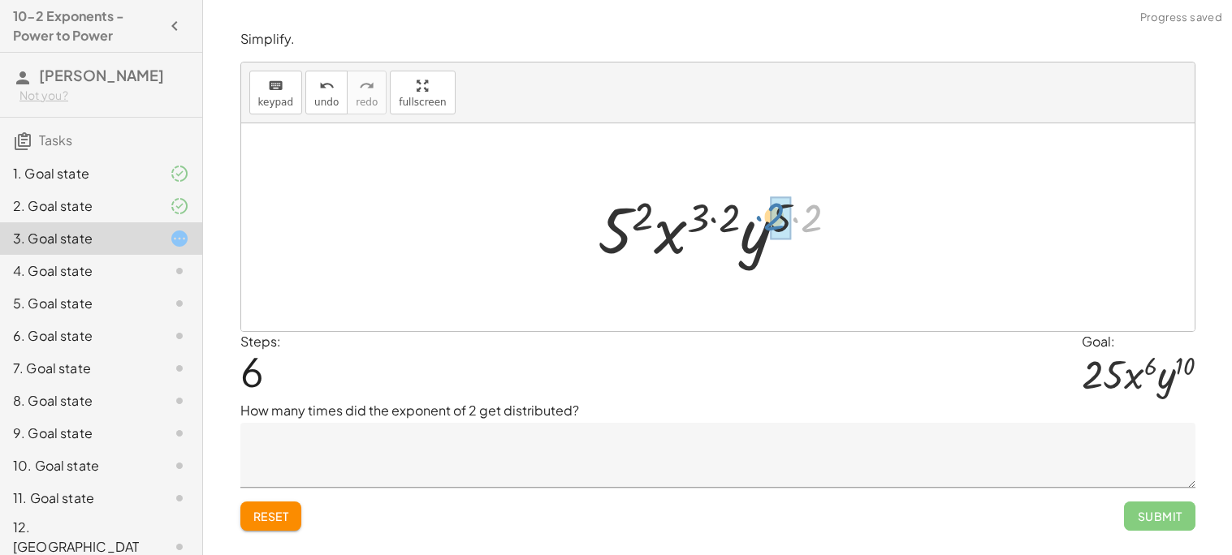
drag, startPoint x: 815, startPoint y: 219, endPoint x: 783, endPoint y: 219, distance: 32.5
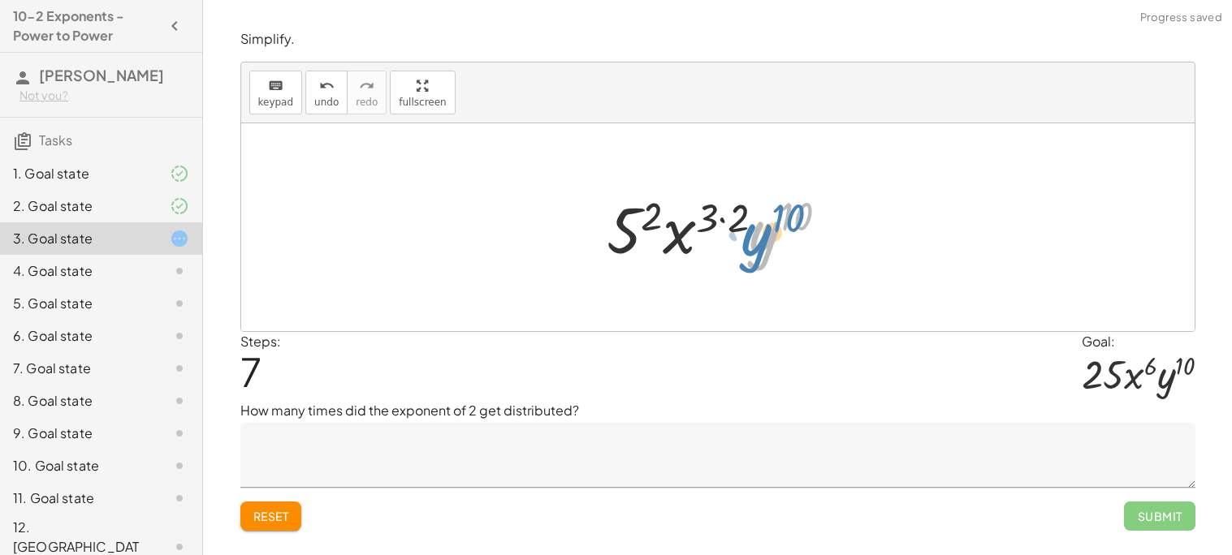
click at [744, 221] on div at bounding box center [723, 228] width 251 height 84
drag, startPoint x: 735, startPoint y: 221, endPoint x: 717, endPoint y: 218, distance: 18.0
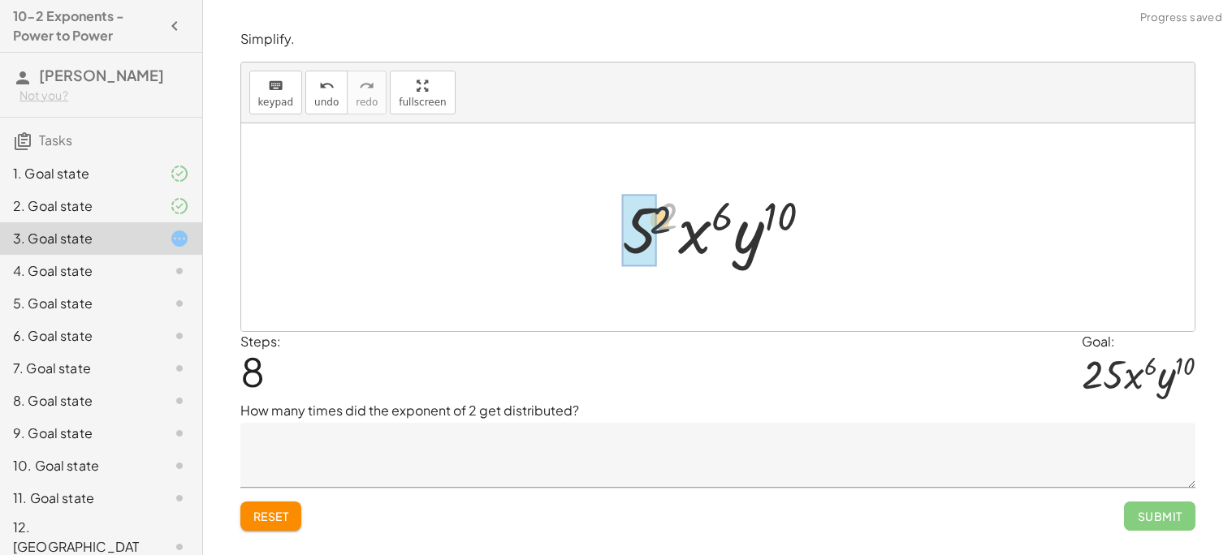
drag, startPoint x: 660, startPoint y: 220, endPoint x: 646, endPoint y: 228, distance: 16.0
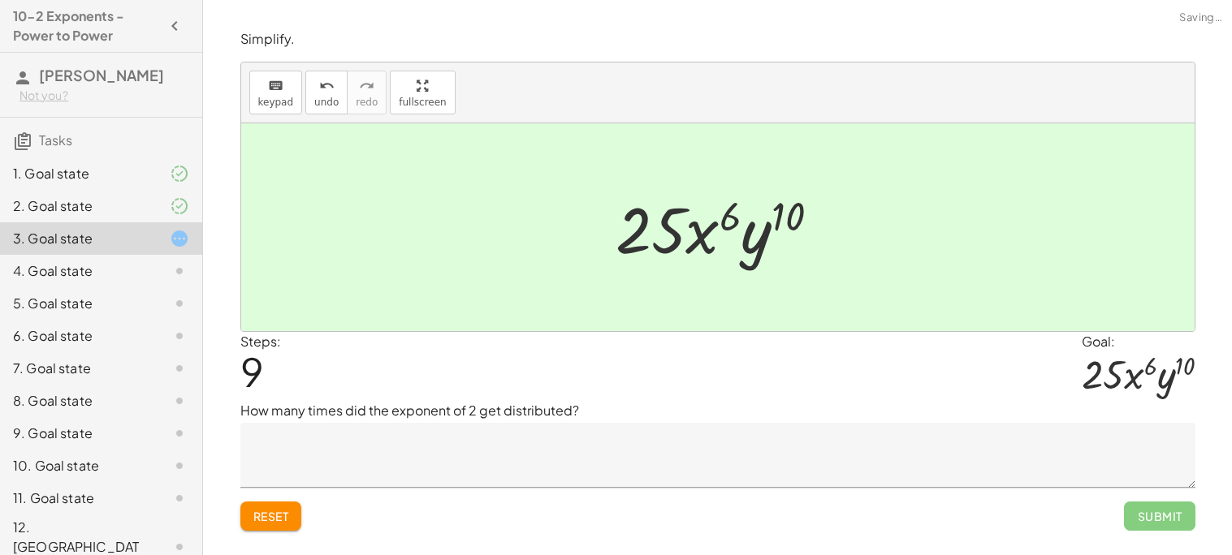
click at [611, 414] on p "How many times did the exponent of 2 get distributed?" at bounding box center [717, 410] width 955 height 19
click at [614, 444] on textarea at bounding box center [717, 455] width 955 height 65
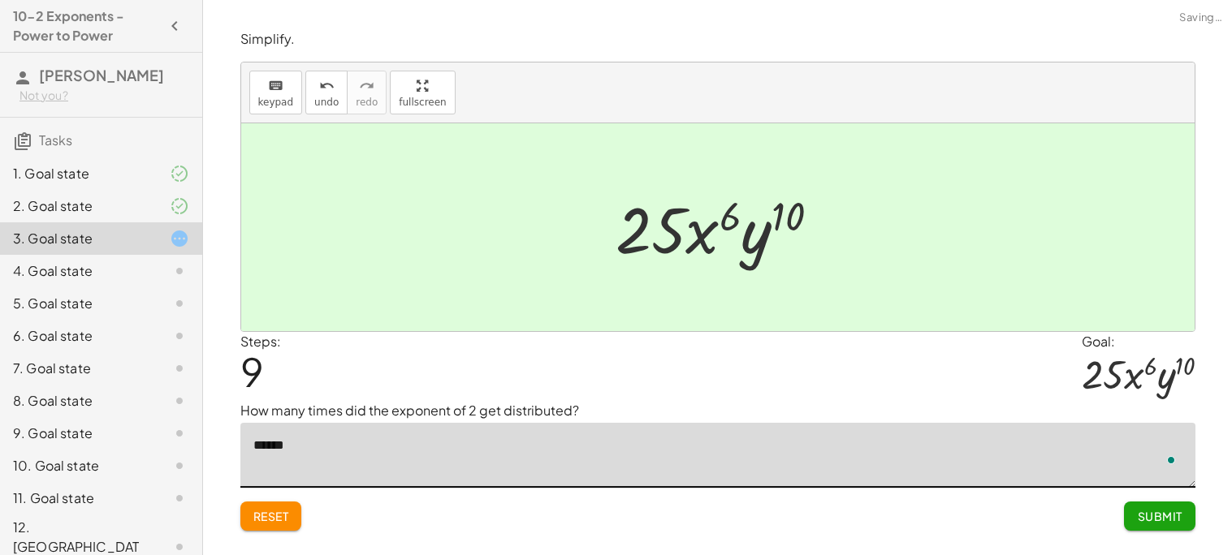
type textarea "*******"
click at [1163, 516] on span "Submit" at bounding box center [1159, 516] width 45 height 15
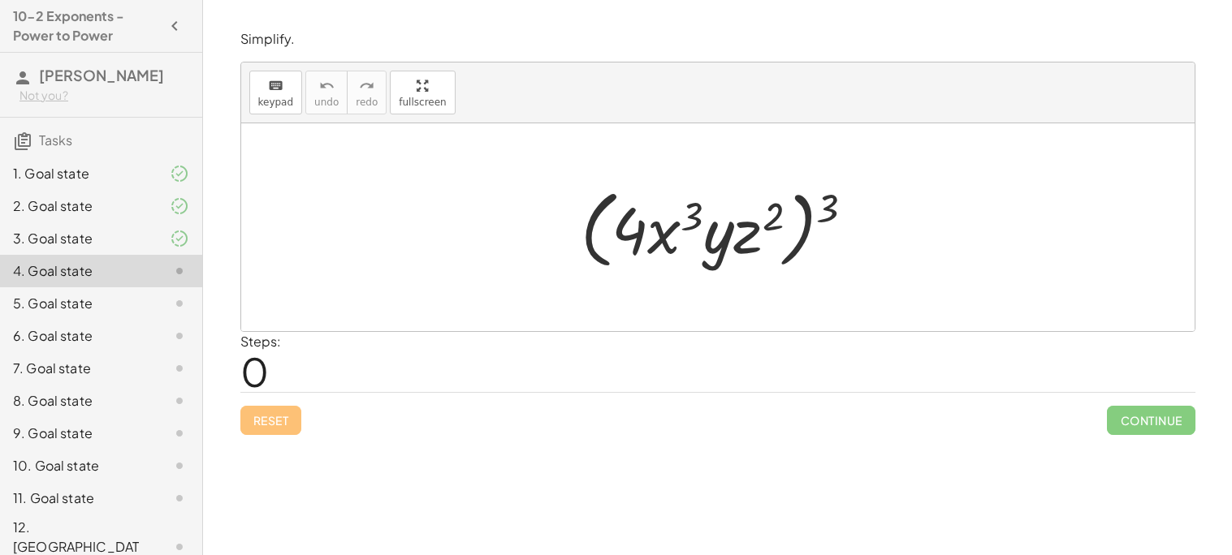
click at [780, 214] on div at bounding box center [723, 227] width 303 height 93
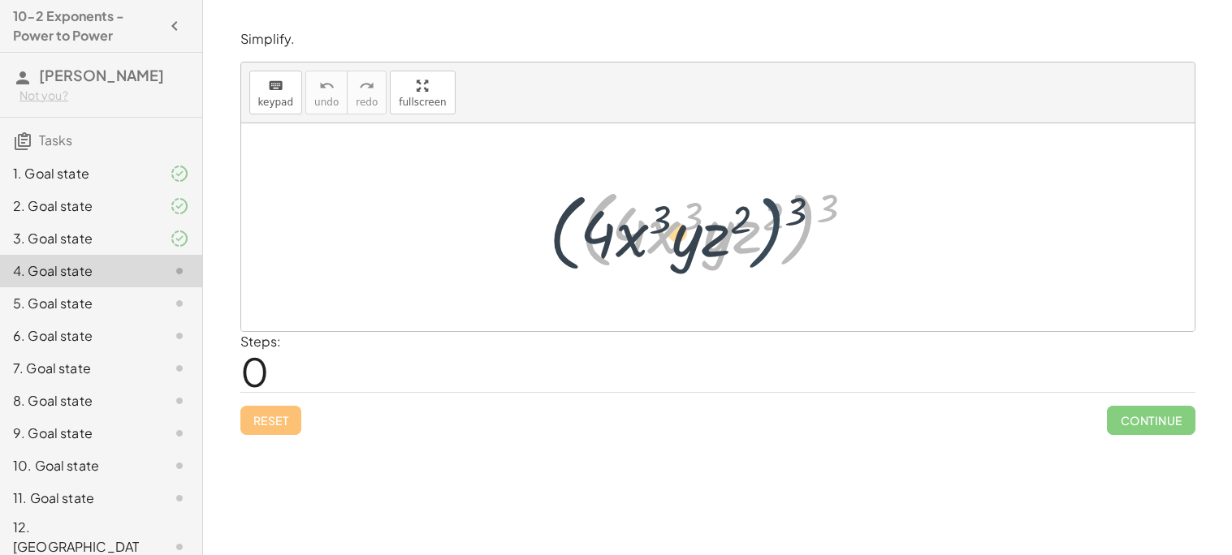
drag, startPoint x: 810, startPoint y: 206, endPoint x: 778, endPoint y: 209, distance: 32.6
click at [778, 209] on div at bounding box center [723, 227] width 303 height 93
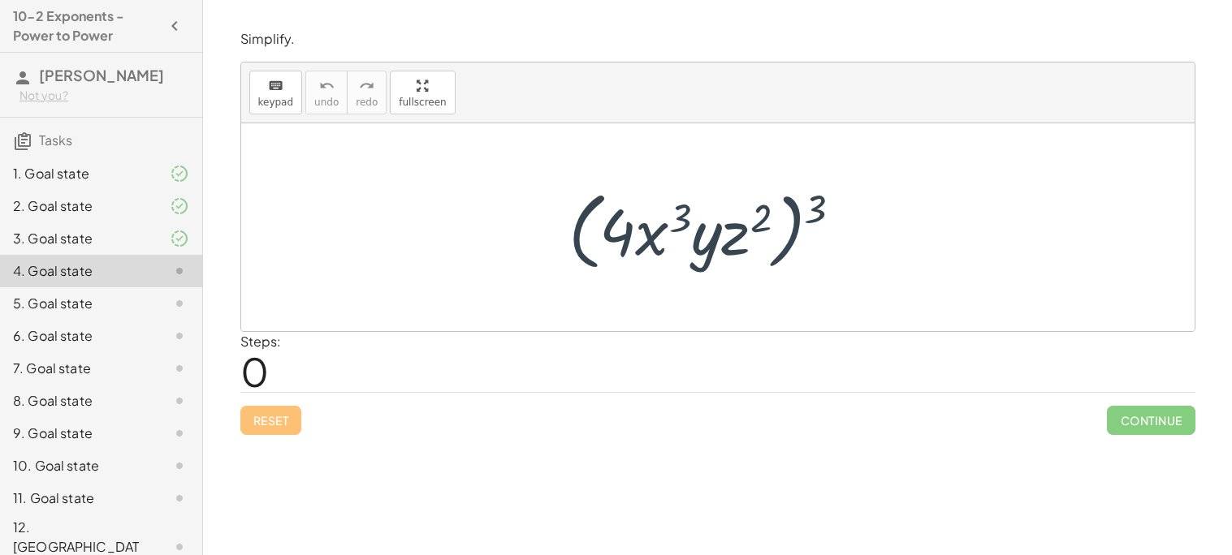
click at [827, 240] on div at bounding box center [723, 227] width 303 height 93
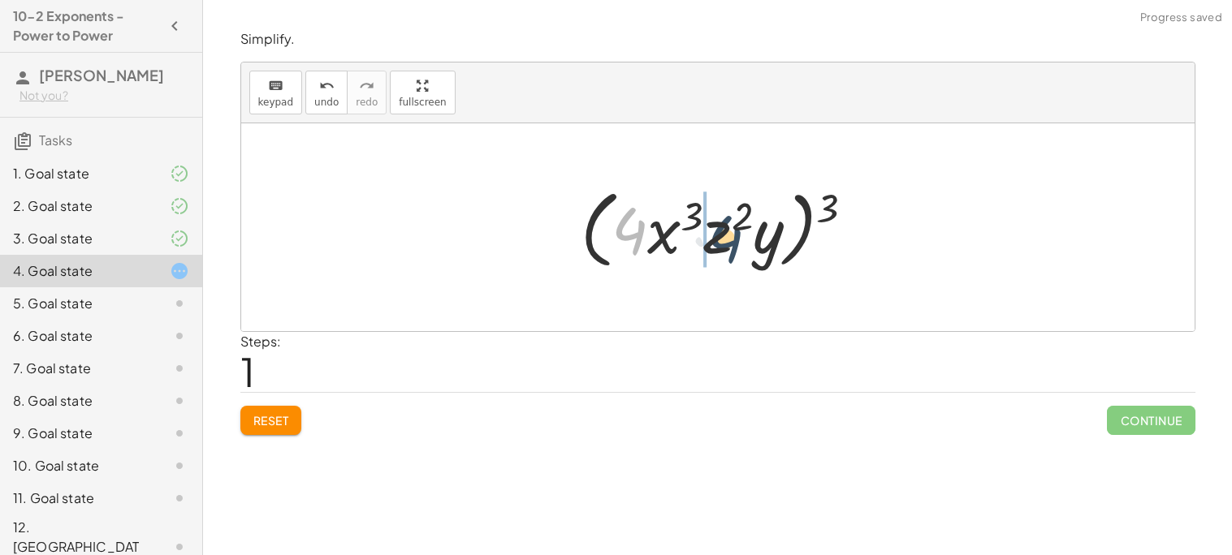
drag, startPoint x: 626, startPoint y: 235, endPoint x: 724, endPoint y: 243, distance: 98.6
click at [724, 243] on div at bounding box center [723, 227] width 303 height 93
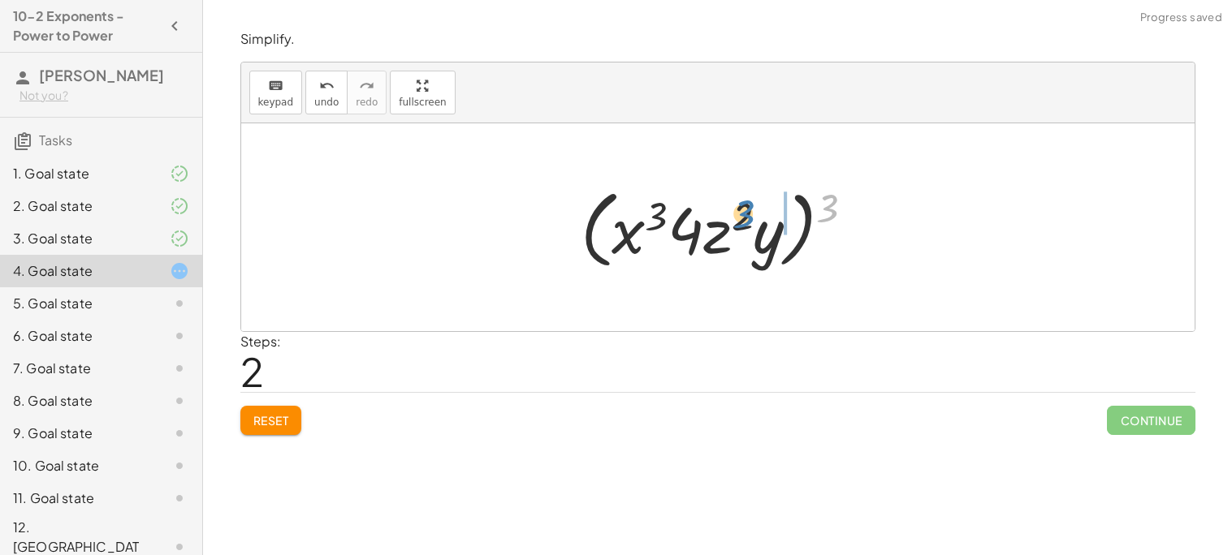
drag, startPoint x: 827, startPoint y: 205, endPoint x: 744, endPoint y: 211, distance: 83.8
click at [744, 211] on div at bounding box center [723, 227] width 303 height 93
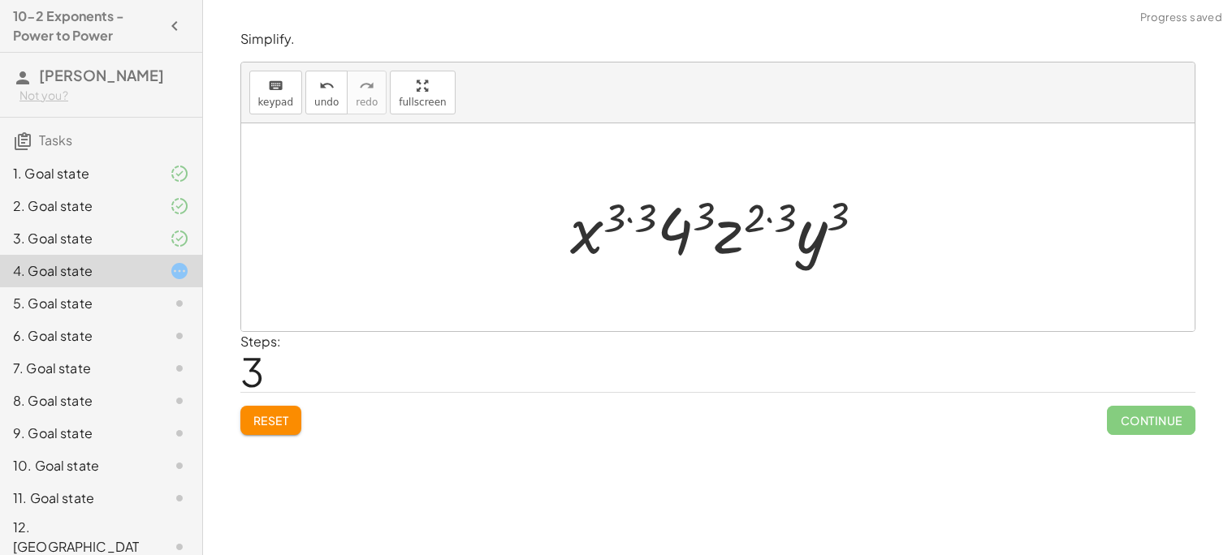
click at [838, 212] on div at bounding box center [724, 228] width 324 height 84
click at [787, 216] on div at bounding box center [724, 228] width 324 height 84
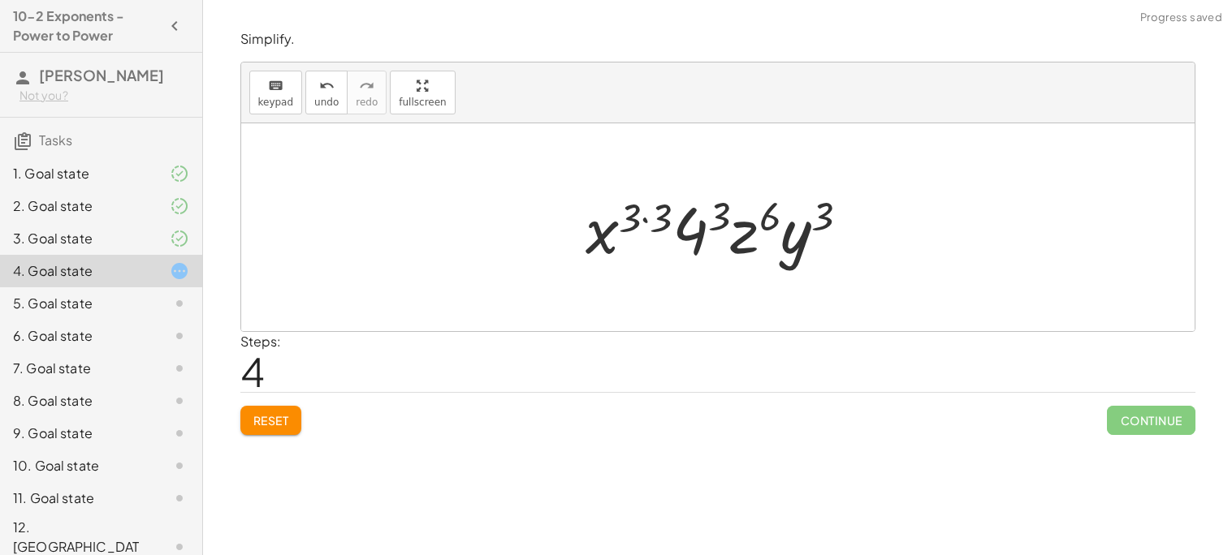
click at [667, 219] on div at bounding box center [723, 228] width 293 height 84
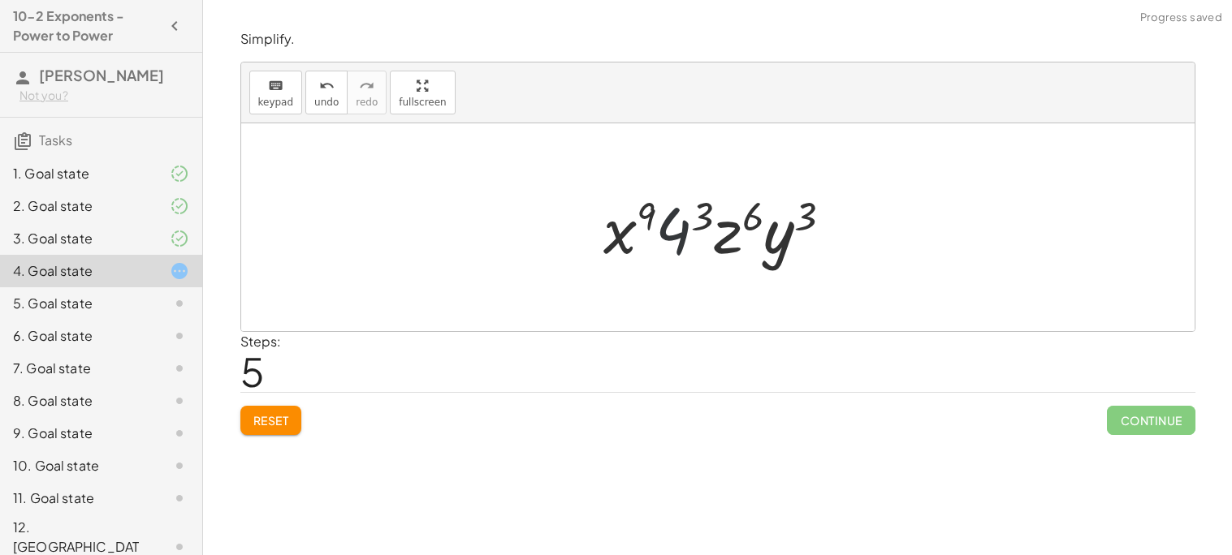
click at [674, 244] on div at bounding box center [724, 228] width 258 height 84
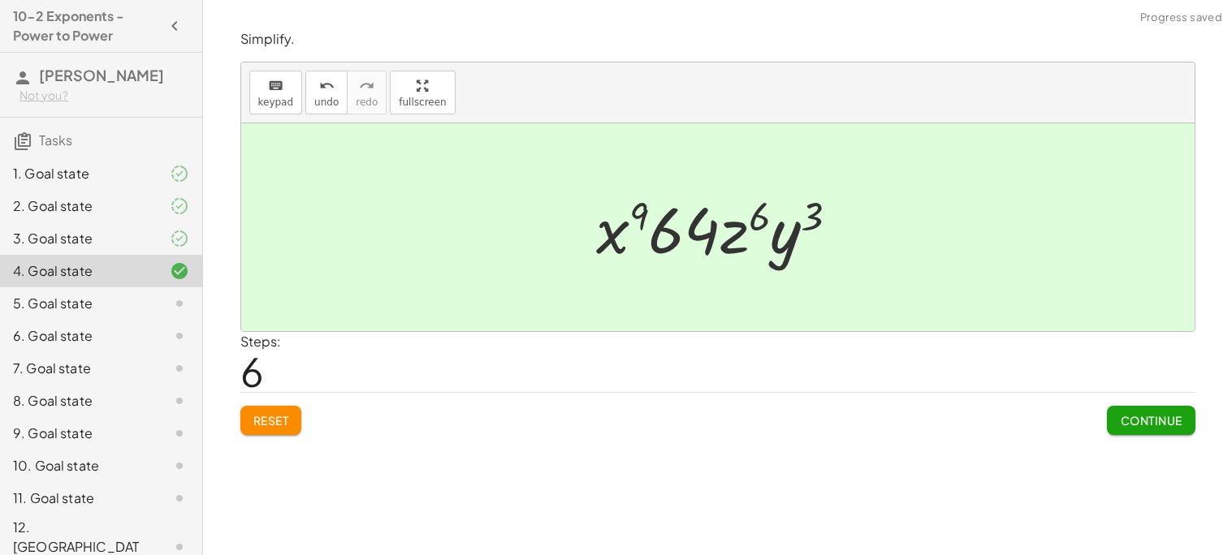
click at [1134, 425] on span "Continue" at bounding box center [1151, 420] width 62 height 15
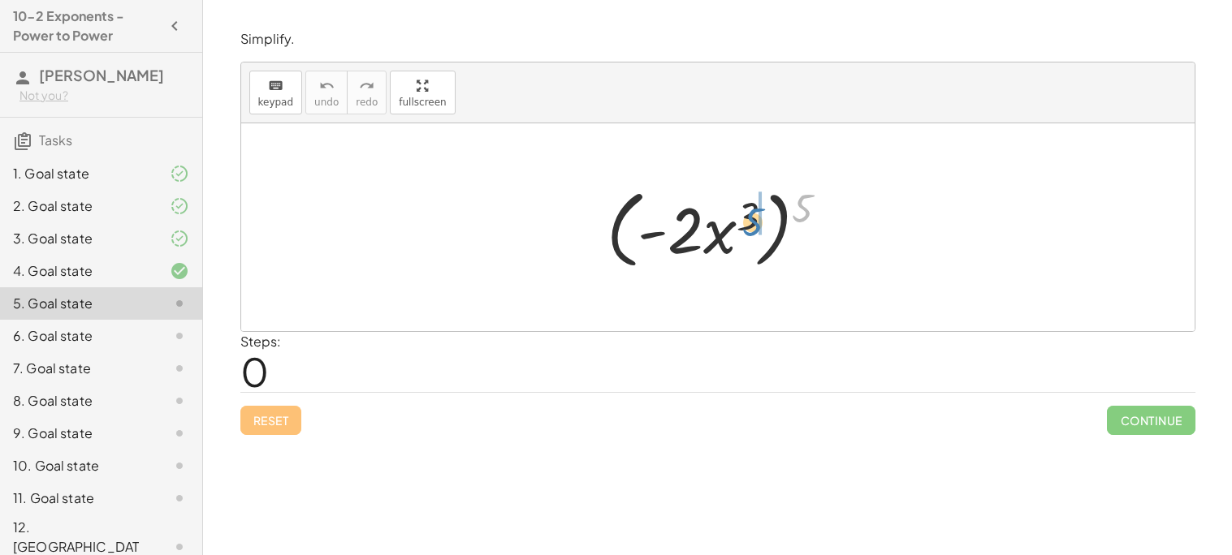
drag, startPoint x: 799, startPoint y: 204, endPoint x: 748, endPoint y: 216, distance: 52.6
click at [748, 216] on div at bounding box center [723, 227] width 251 height 93
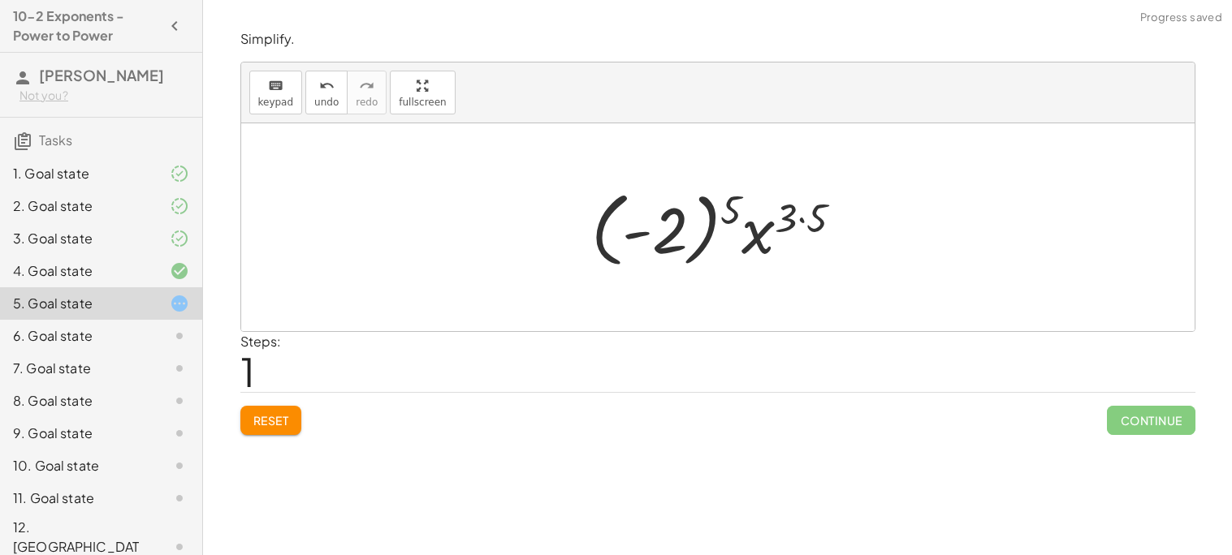
click at [785, 214] on div at bounding box center [723, 228] width 281 height 90
click at [797, 217] on div at bounding box center [723, 228] width 281 height 90
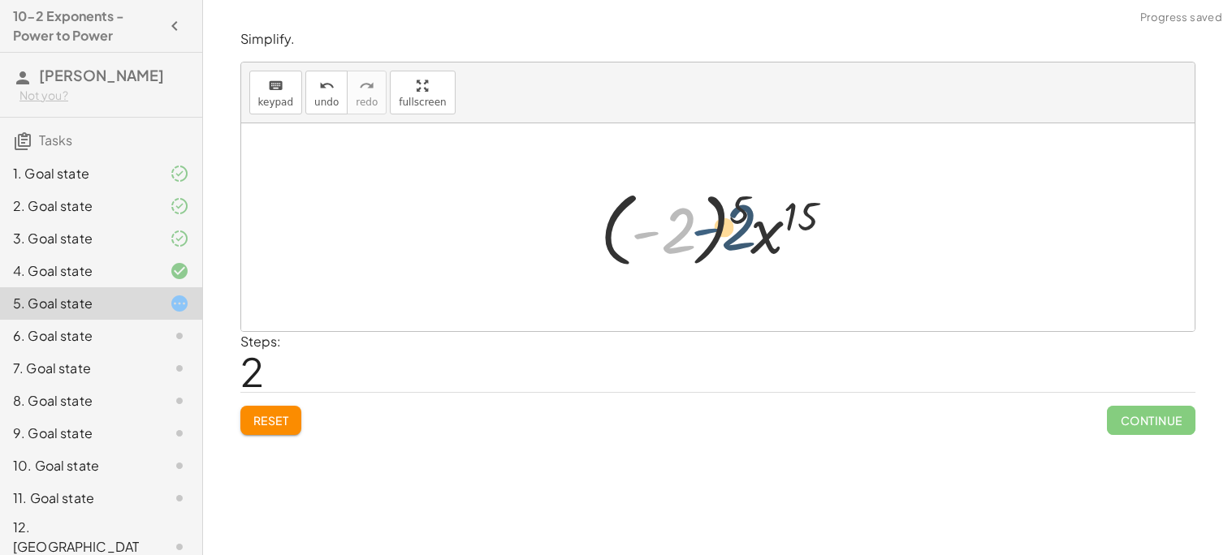
drag, startPoint x: 659, startPoint y: 231, endPoint x: 719, endPoint y: 227, distance: 60.2
click at [719, 227] on div at bounding box center [723, 228] width 263 height 90
drag, startPoint x: 742, startPoint y: 206, endPoint x: 809, endPoint y: 207, distance: 66.6
click at [809, 207] on div at bounding box center [723, 228] width 263 height 90
drag, startPoint x: 810, startPoint y: 209, endPoint x: 748, endPoint y: 206, distance: 61.8
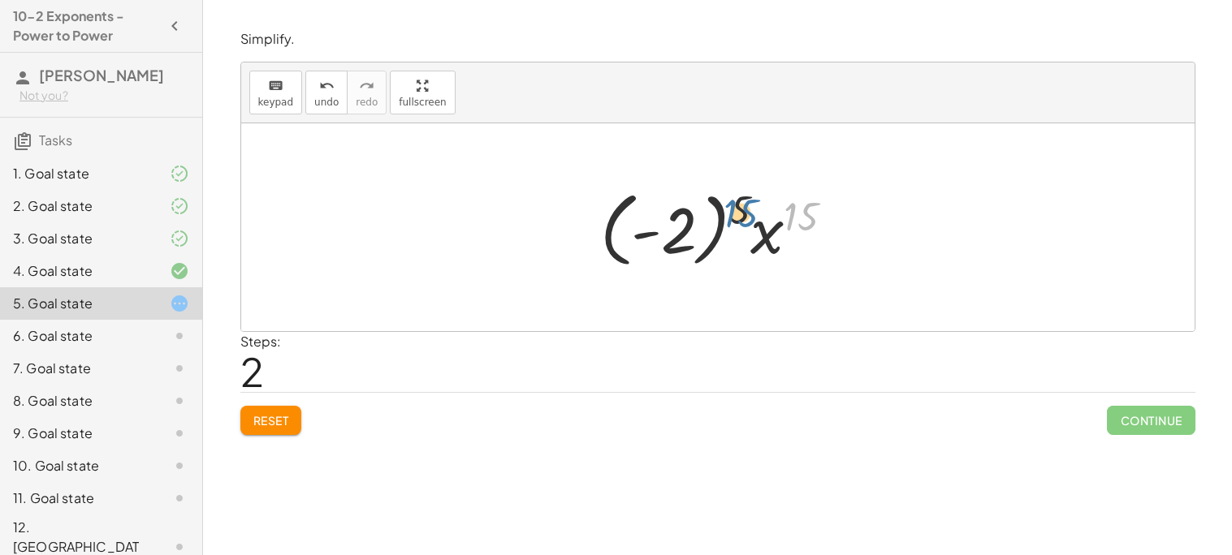
click at [748, 206] on div at bounding box center [723, 228] width 263 height 90
drag, startPoint x: 793, startPoint y: 211, endPoint x: 653, endPoint y: 237, distance: 142.9
click at [653, 237] on div at bounding box center [723, 228] width 263 height 90
drag, startPoint x: 668, startPoint y: 229, endPoint x: 770, endPoint y: 230, distance: 101.5
click at [770, 230] on div at bounding box center [723, 228] width 263 height 90
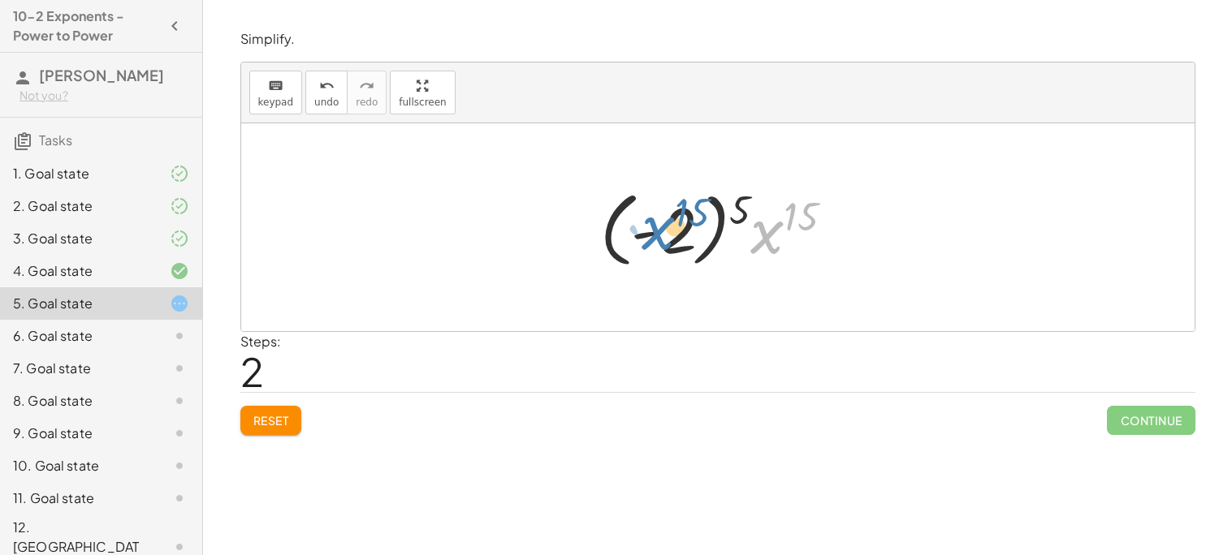
drag, startPoint x: 768, startPoint y: 231, endPoint x: 659, endPoint y: 227, distance: 108.9
click at [659, 227] on div at bounding box center [723, 228] width 263 height 90
drag, startPoint x: 661, startPoint y: 227, endPoint x: 789, endPoint y: 231, distance: 128.4
click at [789, 231] on div at bounding box center [723, 228] width 263 height 90
drag, startPoint x: 684, startPoint y: 242, endPoint x: 803, endPoint y: 251, distance: 119.7
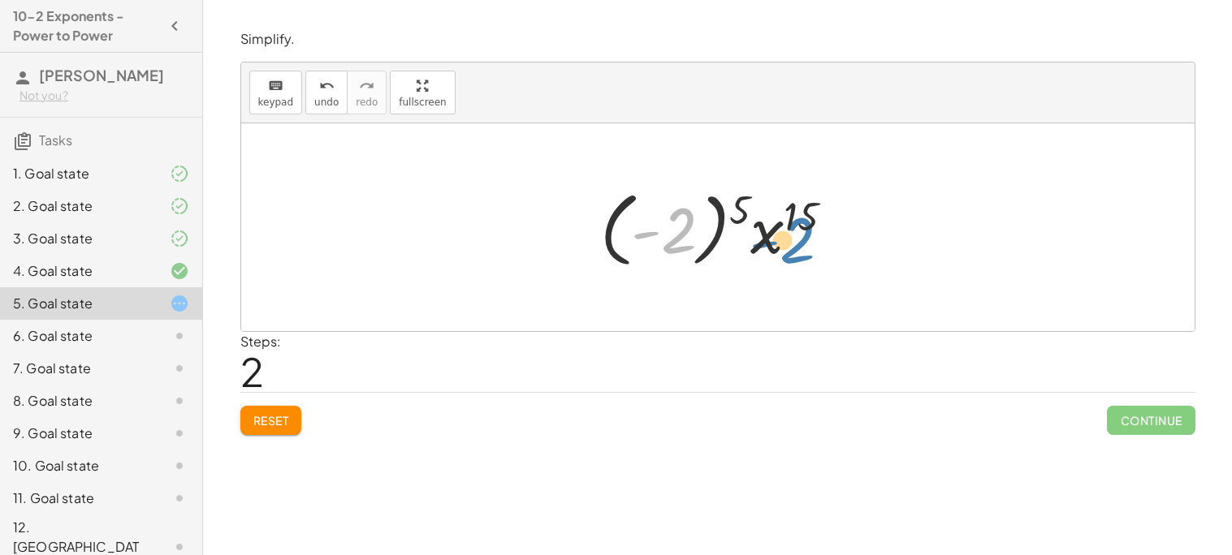
click at [803, 251] on div at bounding box center [723, 228] width 263 height 90
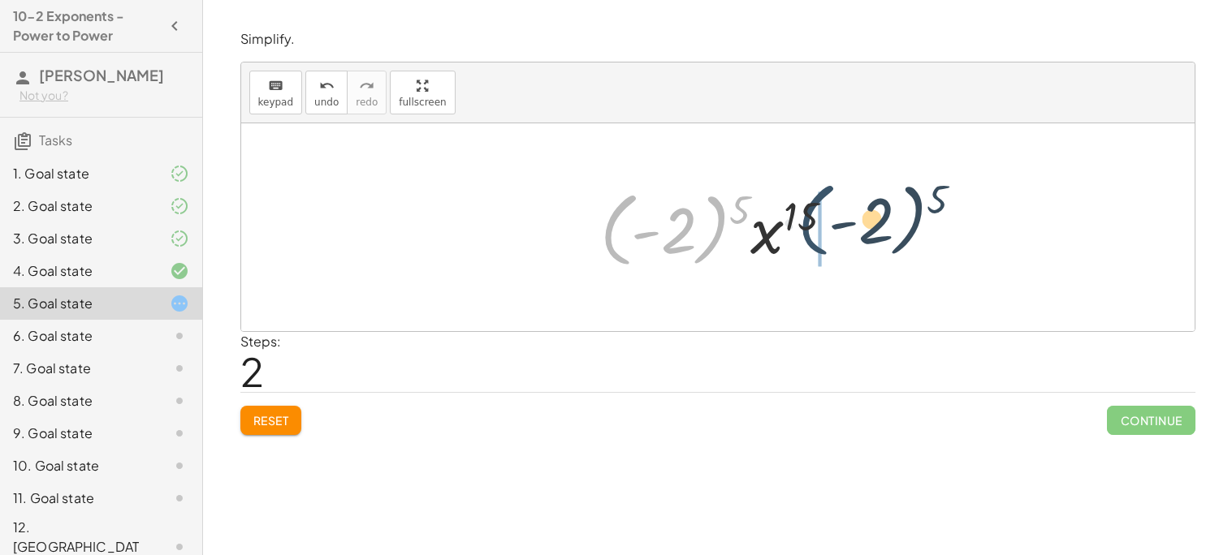
drag, startPoint x: 603, startPoint y: 239, endPoint x: 797, endPoint y: 231, distance: 193.4
click at [797, 231] on div at bounding box center [723, 228] width 263 height 90
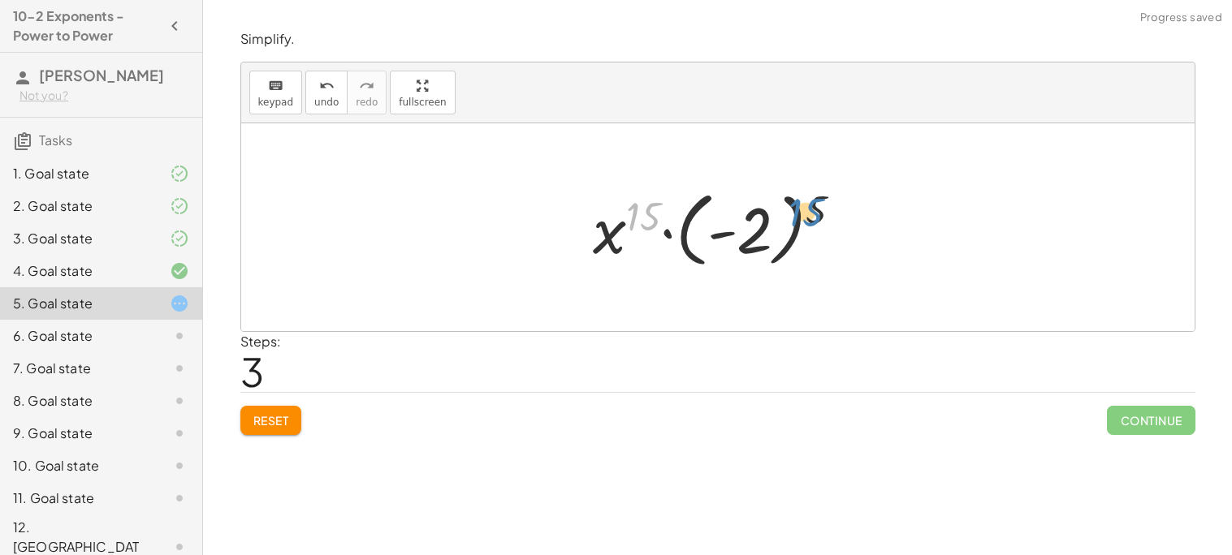
drag, startPoint x: 629, startPoint y: 214, endPoint x: 802, endPoint y: 208, distance: 173.1
click at [802, 208] on div at bounding box center [724, 228] width 279 height 90
drag, startPoint x: 815, startPoint y: 209, endPoint x: 634, endPoint y: 205, distance: 181.1
click at [634, 205] on div at bounding box center [724, 228] width 279 height 90
drag, startPoint x: 809, startPoint y: 208, endPoint x: 747, endPoint y: 228, distance: 65.0
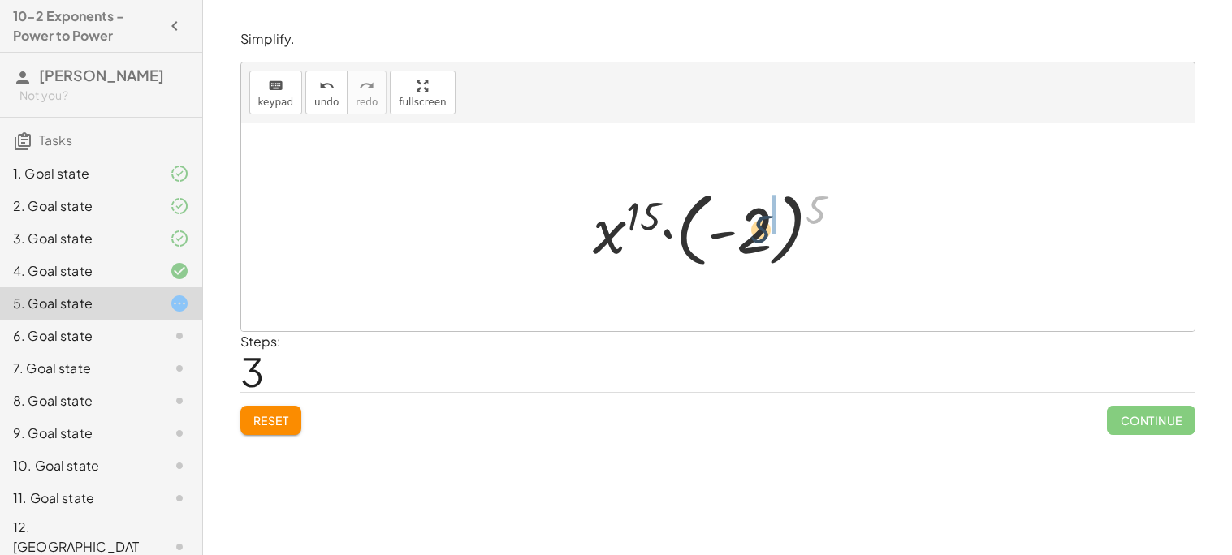
click at [747, 228] on div at bounding box center [724, 228] width 279 height 90
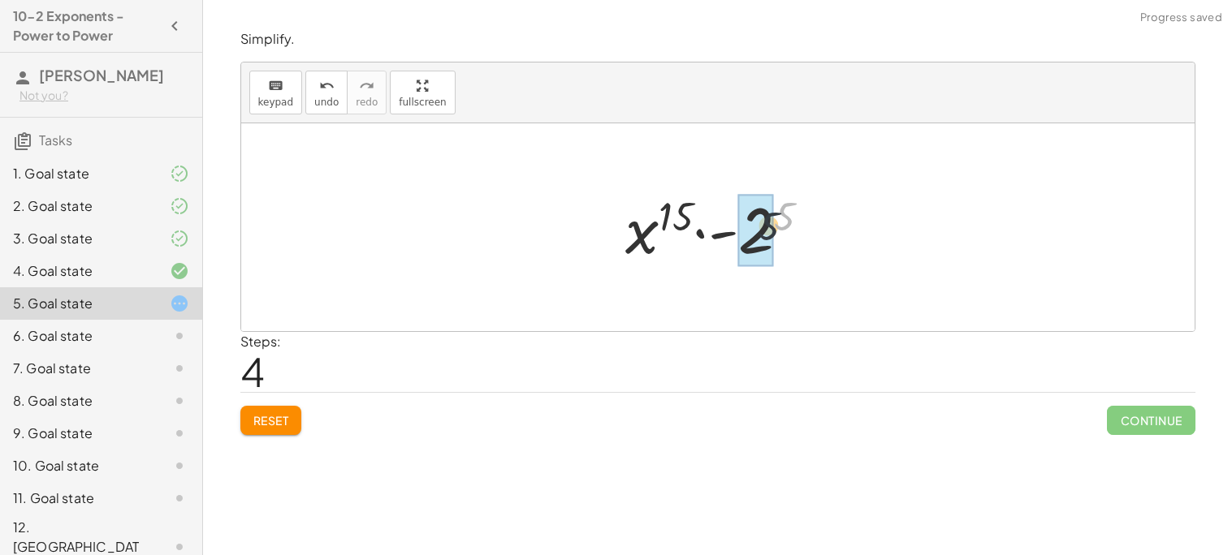
drag, startPoint x: 790, startPoint y: 206, endPoint x: 762, endPoint y: 222, distance: 31.6
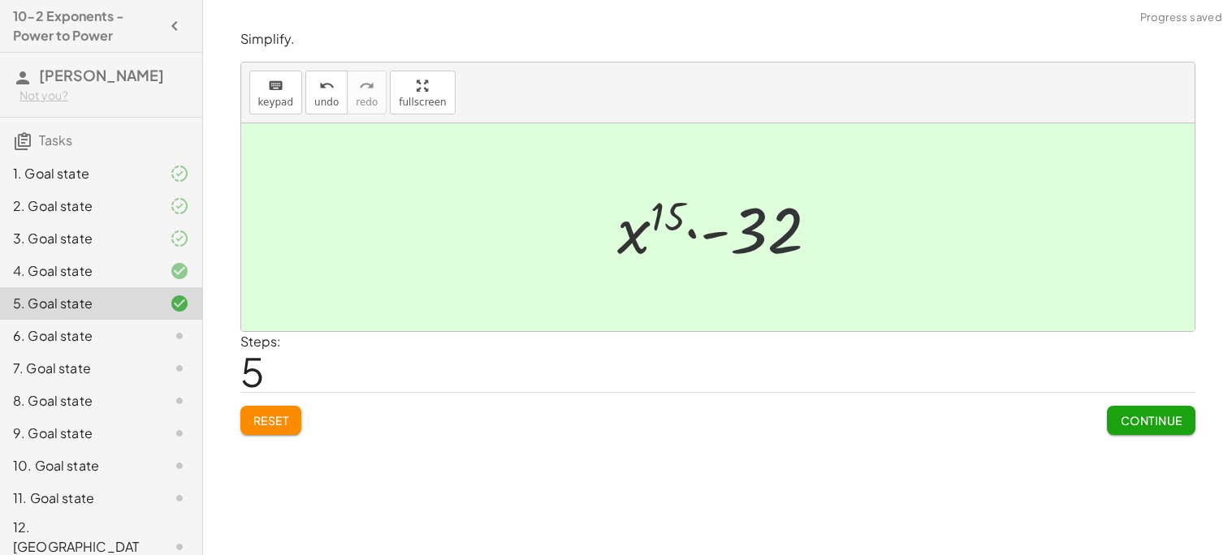
click at [780, 226] on div at bounding box center [724, 228] width 231 height 84
click at [1119, 408] on button "Continue" at bounding box center [1151, 420] width 88 height 29
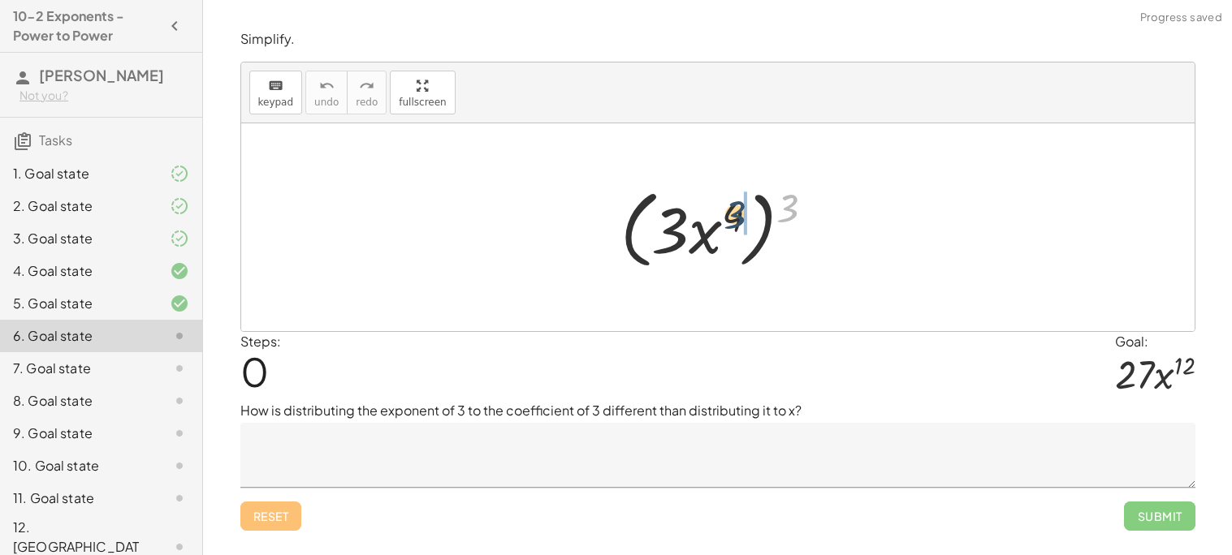
drag, startPoint x: 793, startPoint y: 204, endPoint x: 737, endPoint y: 212, distance: 55.8
click at [737, 212] on div at bounding box center [723, 227] width 223 height 93
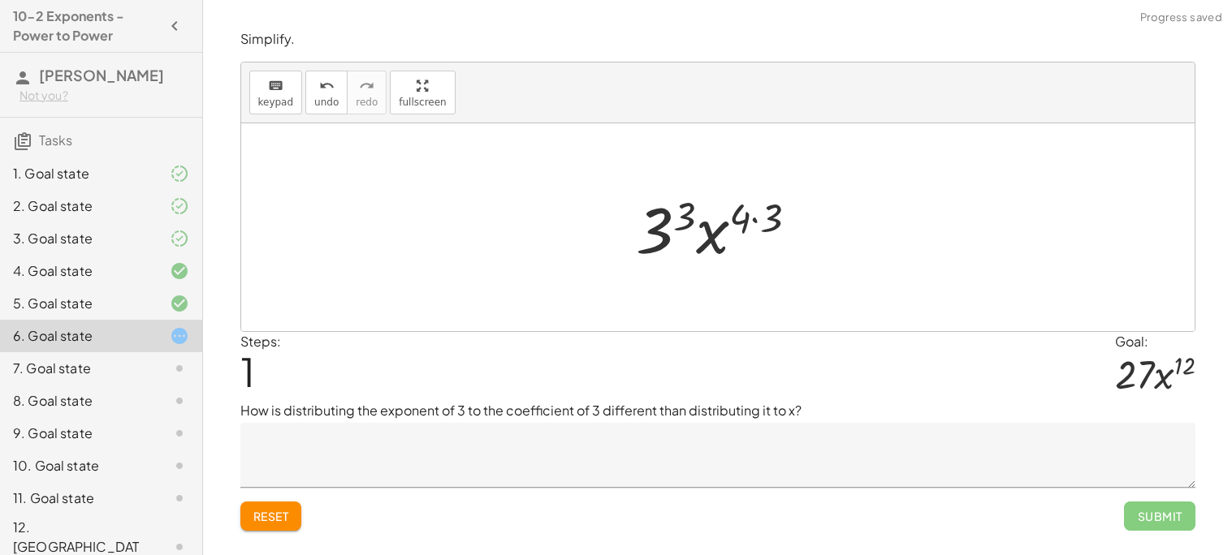
click at [744, 221] on div at bounding box center [723, 228] width 190 height 84
click at [756, 221] on div at bounding box center [723, 228] width 190 height 84
click at [739, 222] on div at bounding box center [723, 228] width 172 height 84
drag, startPoint x: 756, startPoint y: 216, endPoint x: 665, endPoint y: 234, distance: 92.7
click at [665, 234] on div at bounding box center [723, 228] width 172 height 84
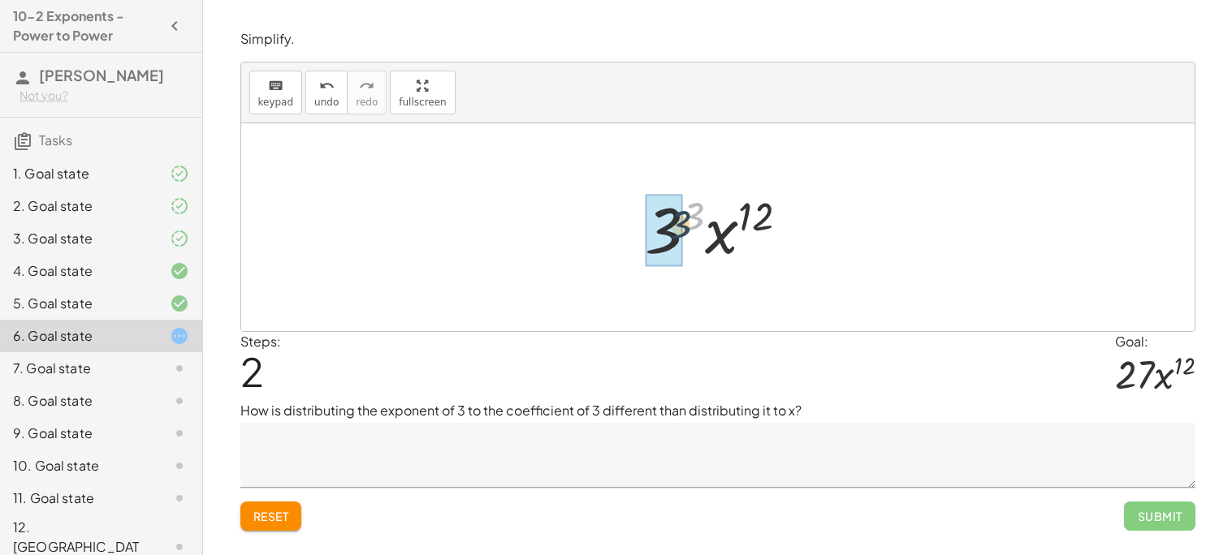
drag, startPoint x: 689, startPoint y: 216, endPoint x: 669, endPoint y: 231, distance: 24.4
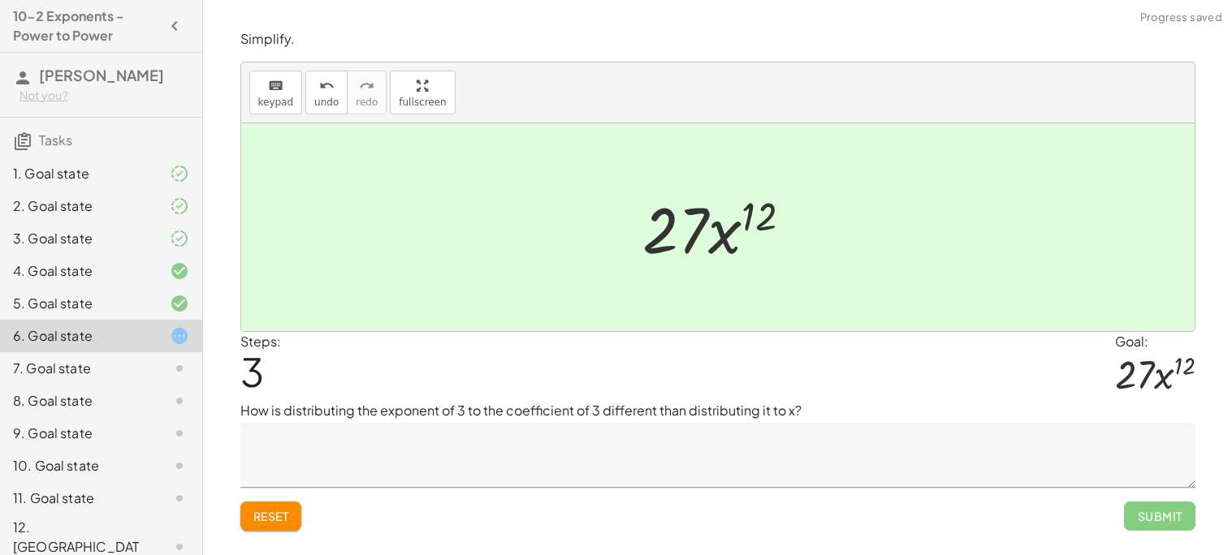
click at [957, 460] on textarea at bounding box center [717, 455] width 955 height 65
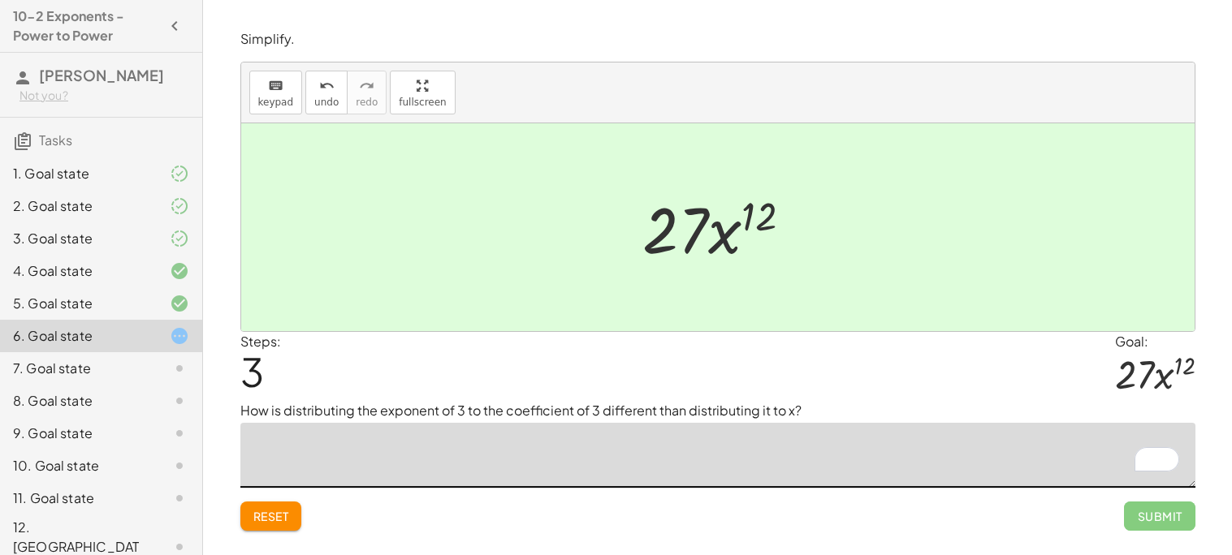
click at [438, 445] on textarea "To enrich screen reader interactions, please activate Accessibility in Grammarl…" at bounding box center [717, 455] width 955 height 65
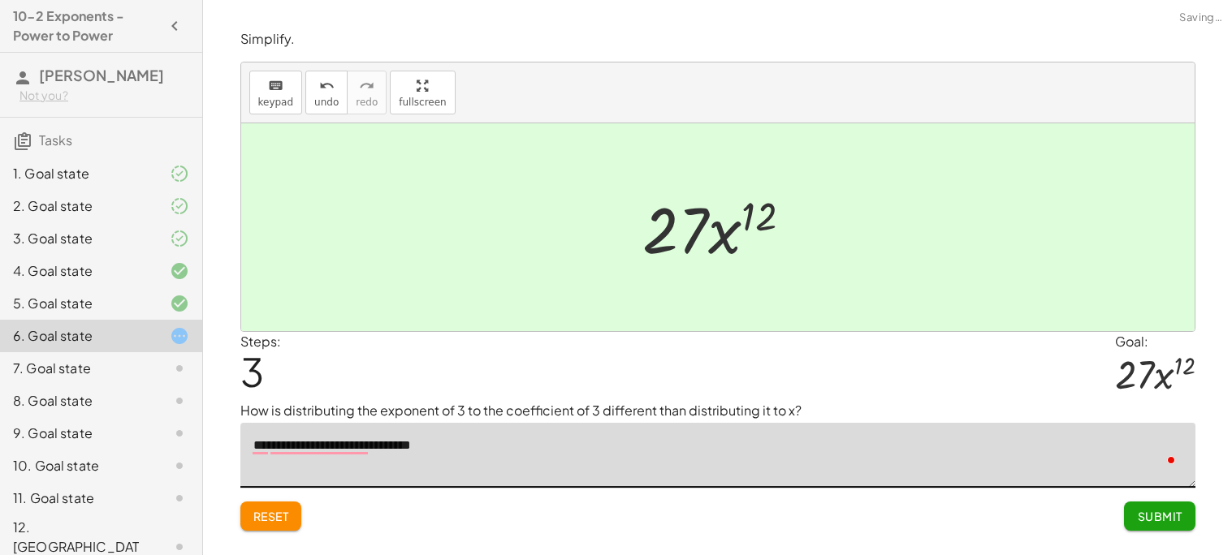
type textarea "**********"
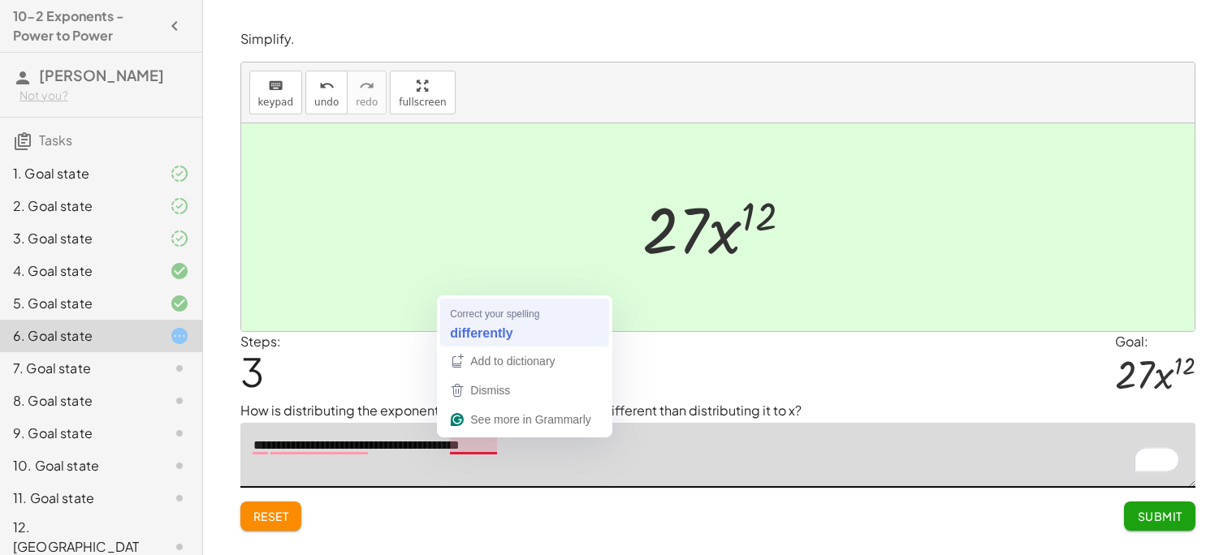
type textarea "**********"
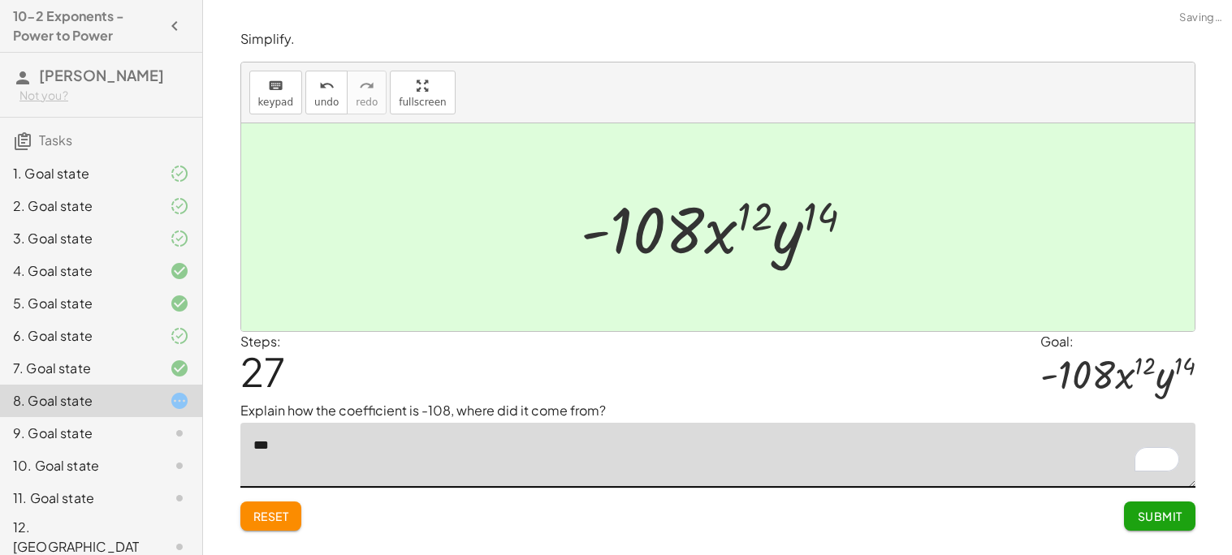
type textarea "***"
click at [0, 0] on div "Simplify. keyboard keypad undo undo redo redo fullscreen · ( · 2 · x 3 · y ) 2 …" at bounding box center [0, 0] width 0 height 0
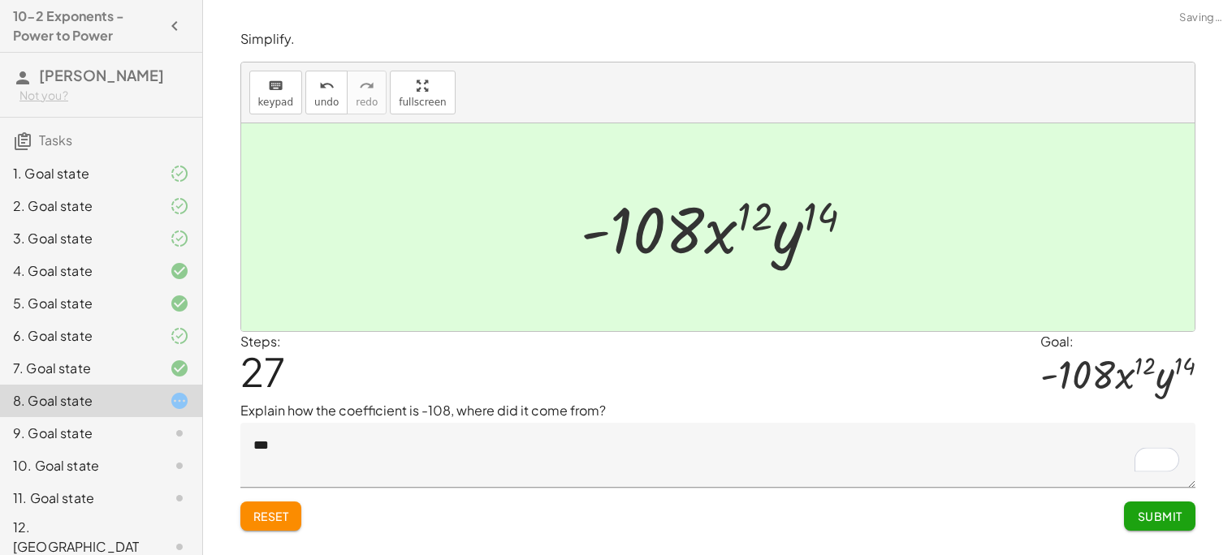
click at [1115, 516] on div "Reset Submit" at bounding box center [717, 509] width 955 height 43
click at [1149, 516] on span "Submit" at bounding box center [1159, 516] width 45 height 15
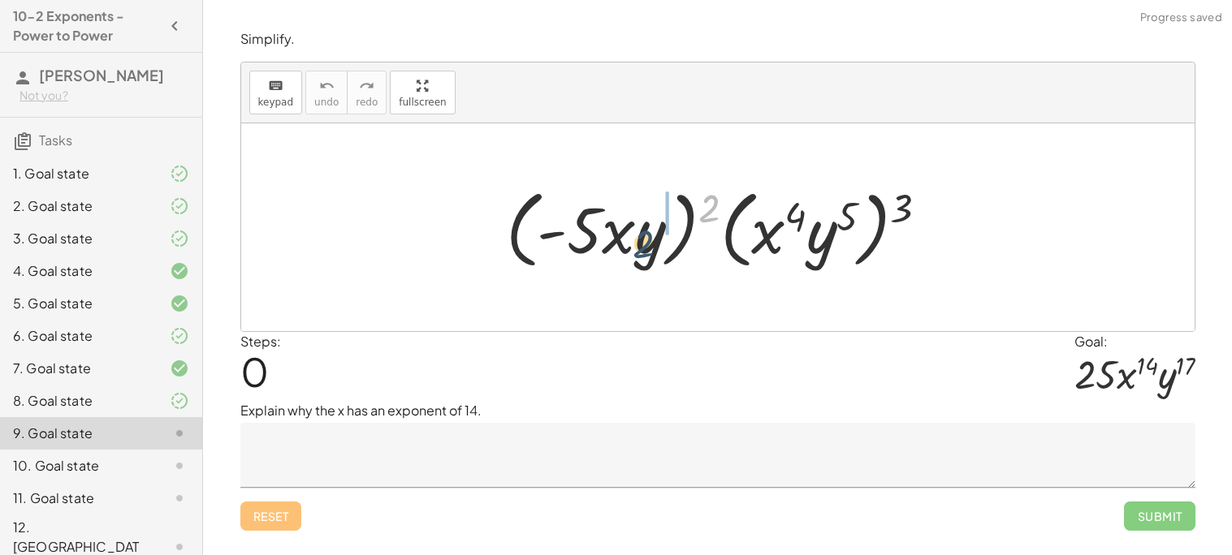
drag, startPoint x: 710, startPoint y: 201, endPoint x: 630, endPoint y: 240, distance: 89.3
click at [630, 240] on div at bounding box center [723, 227] width 451 height 93
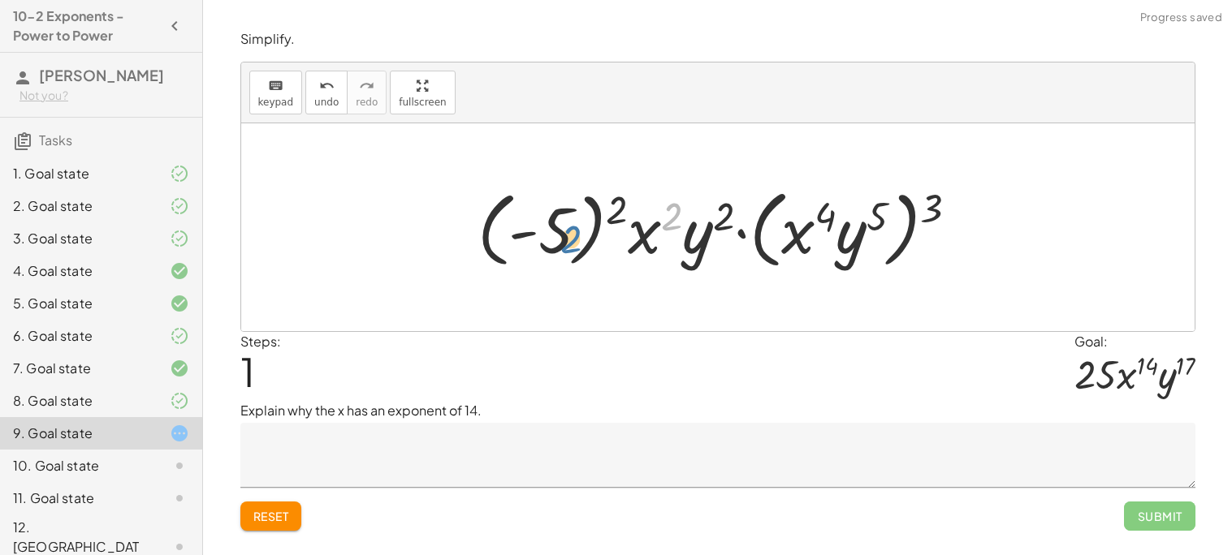
drag, startPoint x: 670, startPoint y: 218, endPoint x: 569, endPoint y: 241, distance: 103.2
click at [569, 241] on div at bounding box center [724, 227] width 510 height 93
drag, startPoint x: 614, startPoint y: 202, endPoint x: 546, endPoint y: 236, distance: 76.3
click at [546, 236] on div at bounding box center [724, 227] width 510 height 93
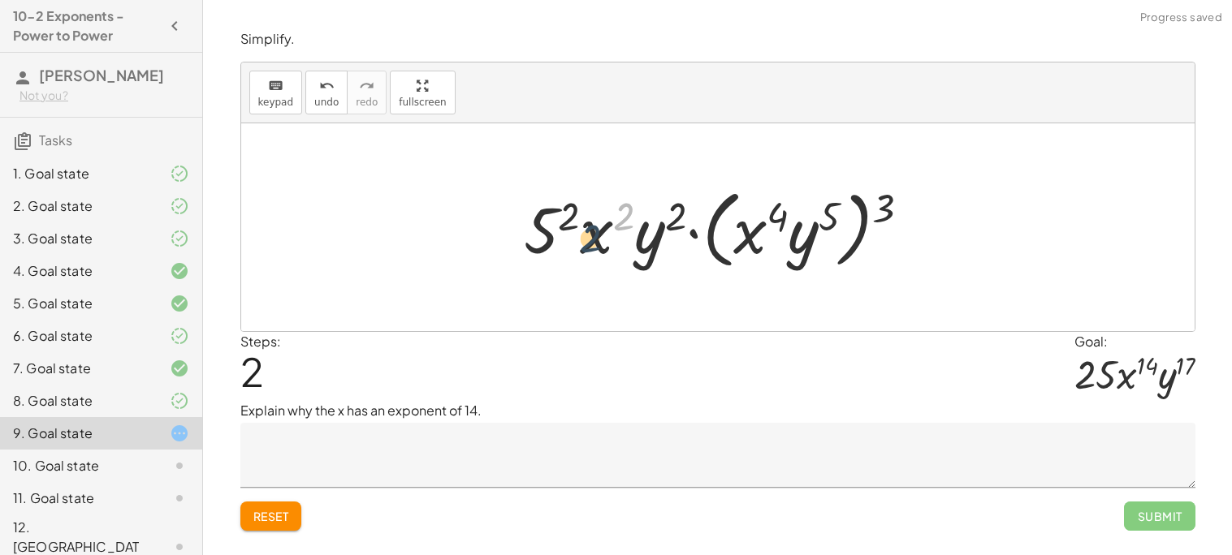
drag, startPoint x: 628, startPoint y: 206, endPoint x: 594, endPoint y: 230, distance: 41.4
click at [594, 230] on div at bounding box center [724, 227] width 416 height 93
drag, startPoint x: 749, startPoint y: 233, endPoint x: 602, endPoint y: 226, distance: 148.0
click at [579, 245] on div at bounding box center [724, 227] width 416 height 93
drag, startPoint x: 745, startPoint y: 233, endPoint x: 587, endPoint y: 235, distance: 158.4
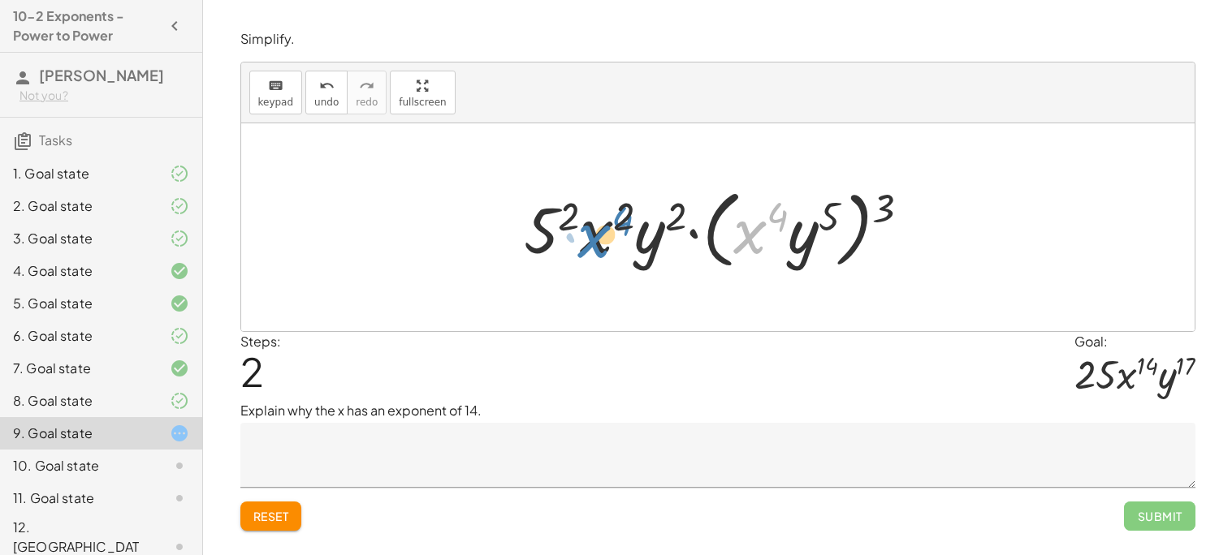
click at [587, 235] on div at bounding box center [724, 227] width 416 height 93
drag, startPoint x: 895, startPoint y: 200, endPoint x: 818, endPoint y: 233, distance: 84.0
click at [818, 233] on div at bounding box center [724, 227] width 416 height 93
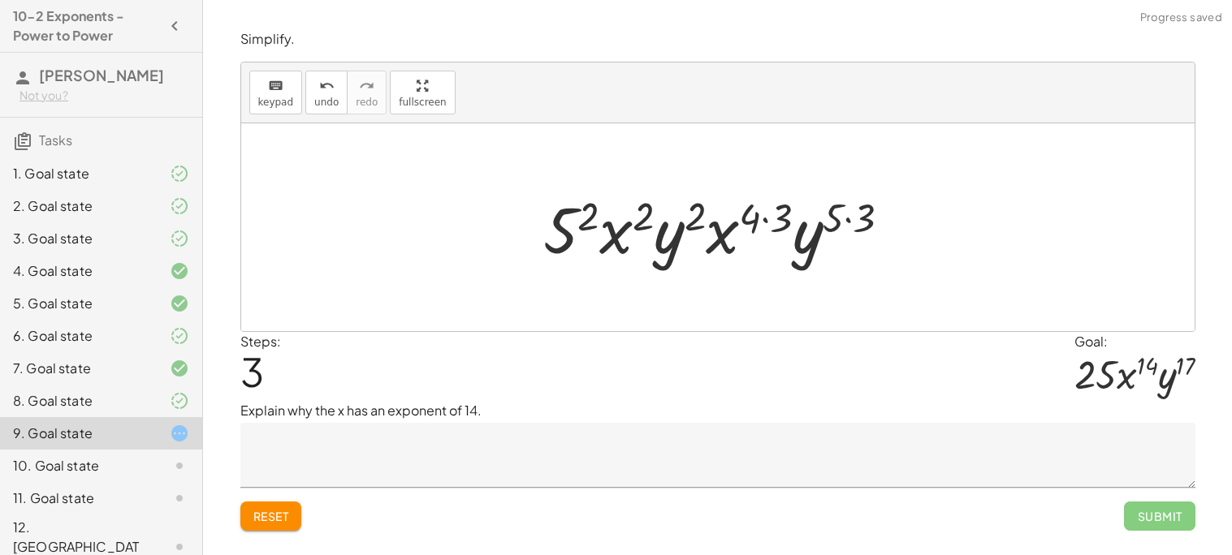
click at [860, 215] on div at bounding box center [723, 228] width 377 height 84
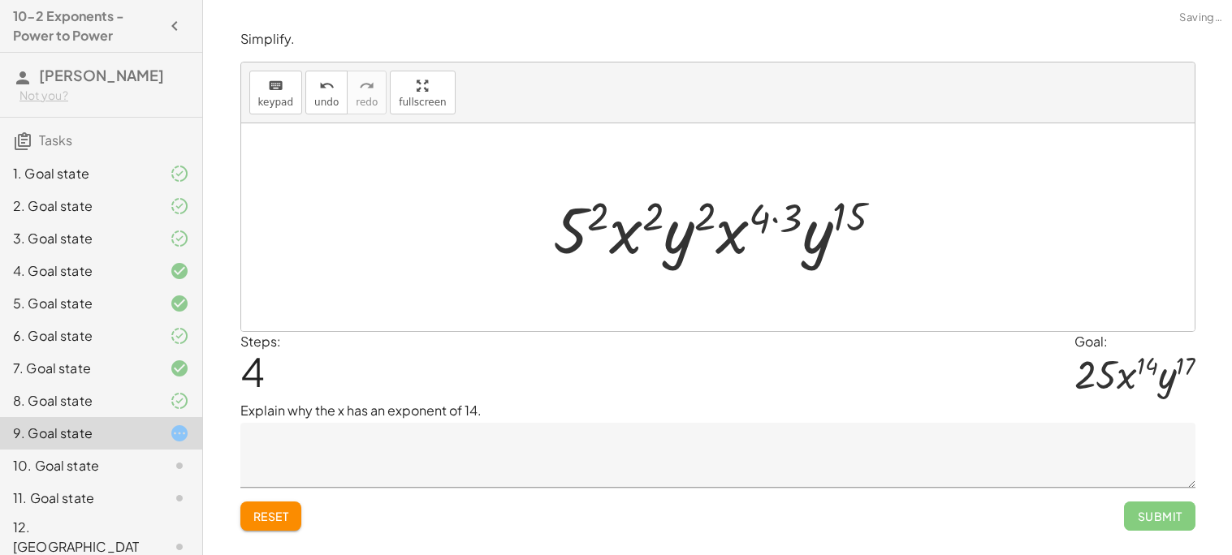
click at [795, 218] on div at bounding box center [724, 228] width 359 height 84
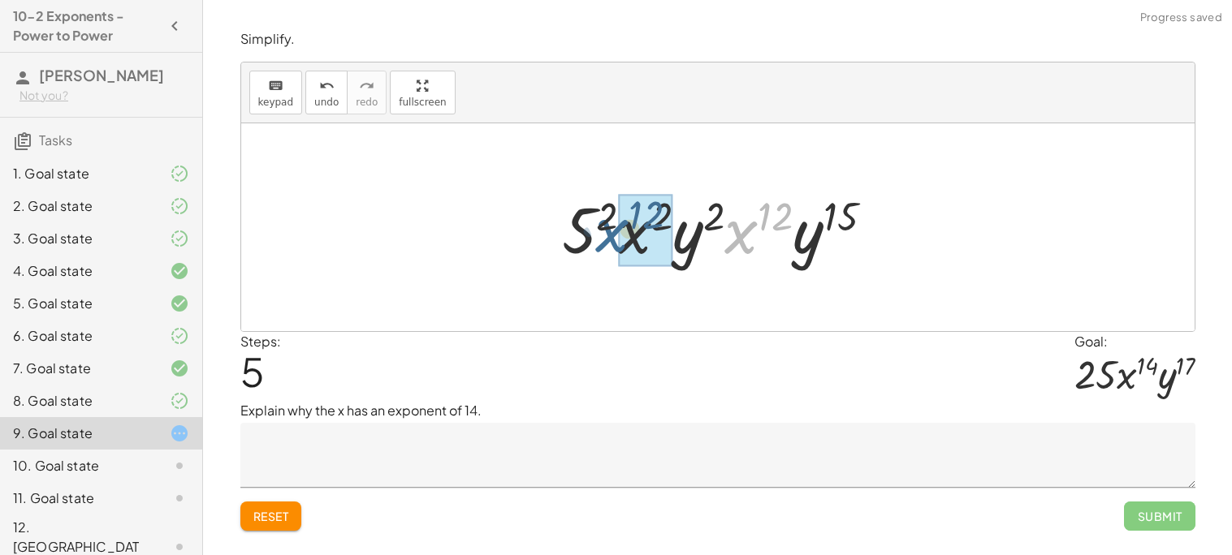
drag, startPoint x: 756, startPoint y: 233, endPoint x: 632, endPoint y: 233, distance: 124.2
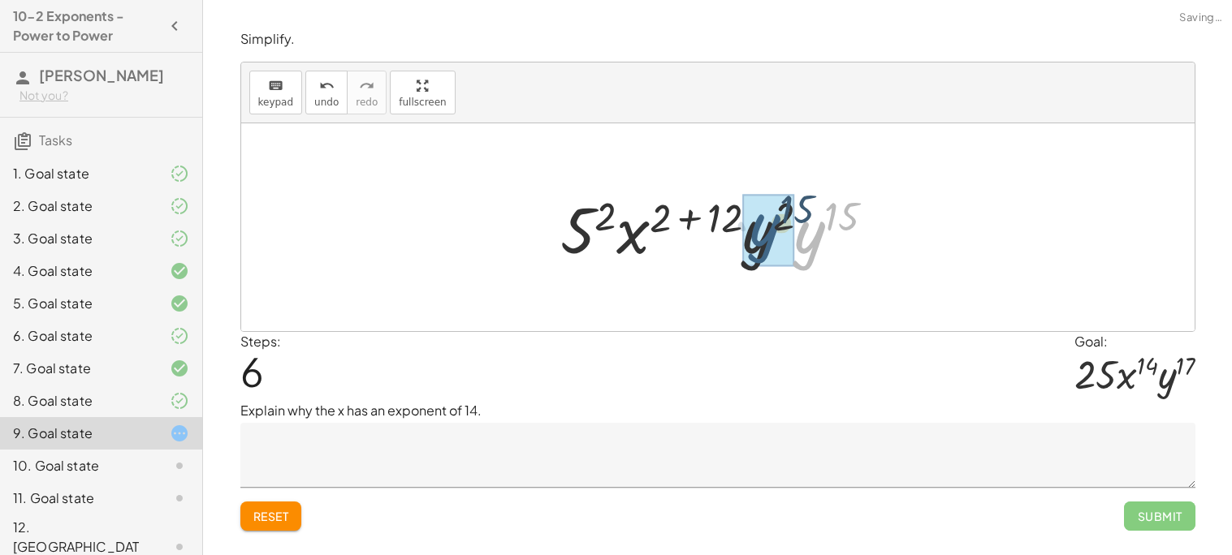
drag, startPoint x: 811, startPoint y: 252, endPoint x: 766, endPoint y: 244, distance: 46.1
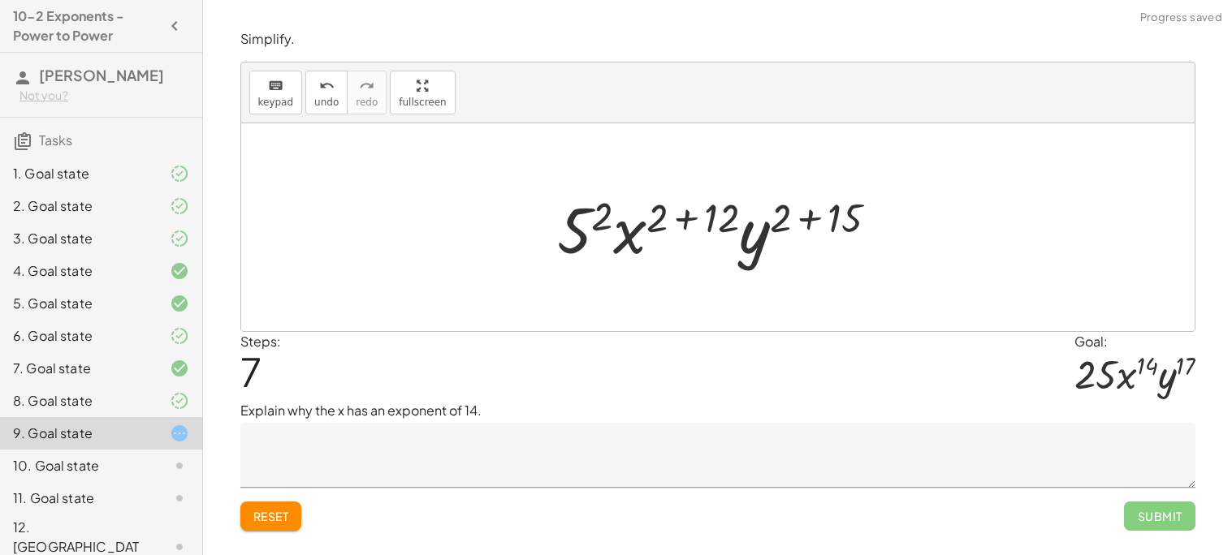
click at [832, 214] on div at bounding box center [724, 228] width 350 height 84
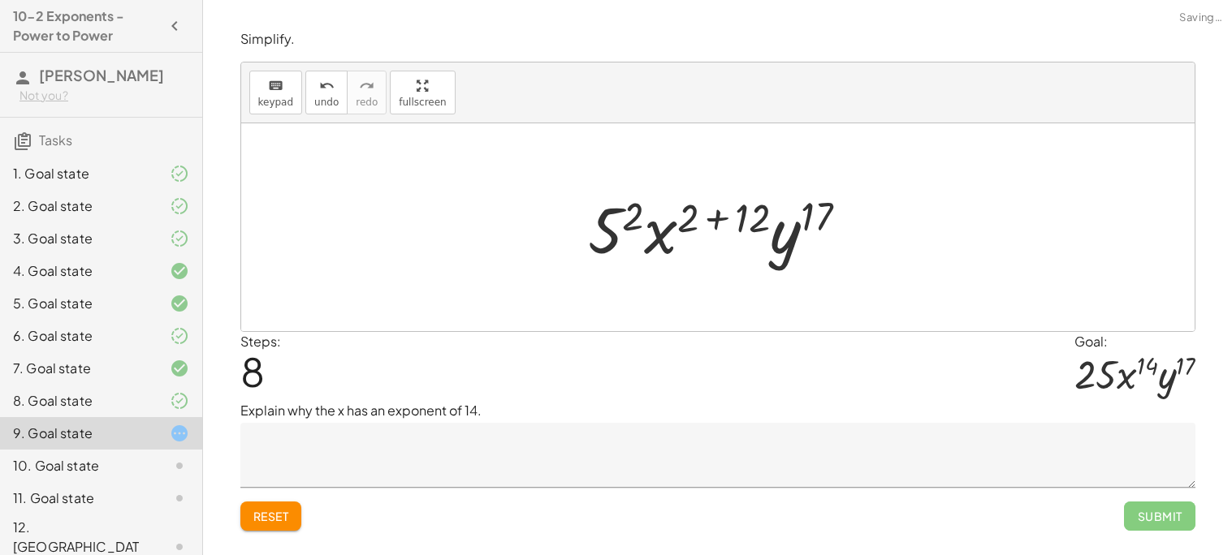
click at [731, 218] on div at bounding box center [724, 228] width 289 height 84
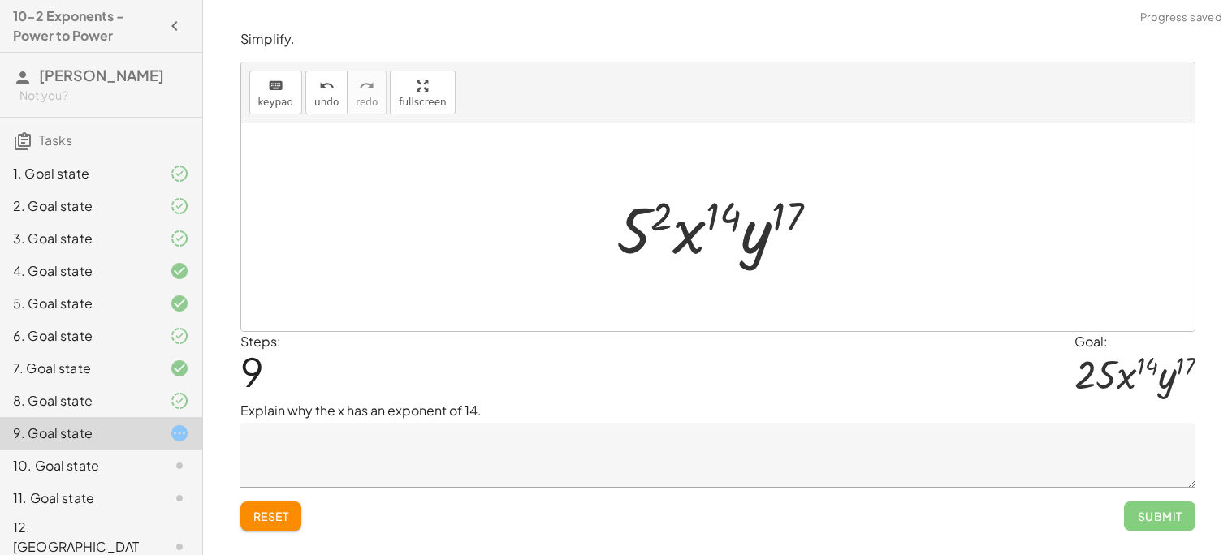
click at [825, 431] on textarea at bounding box center [717, 455] width 955 height 65
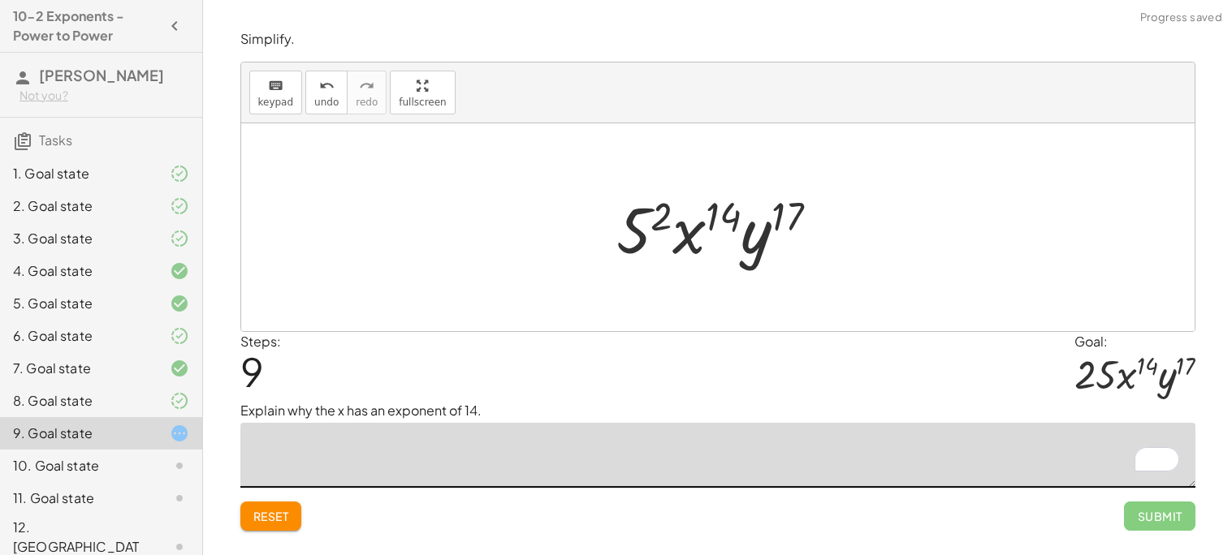
click at [682, 304] on div at bounding box center [717, 227] width 953 height 208
drag, startPoint x: 669, startPoint y: 205, endPoint x: 648, endPoint y: 221, distance: 26.6
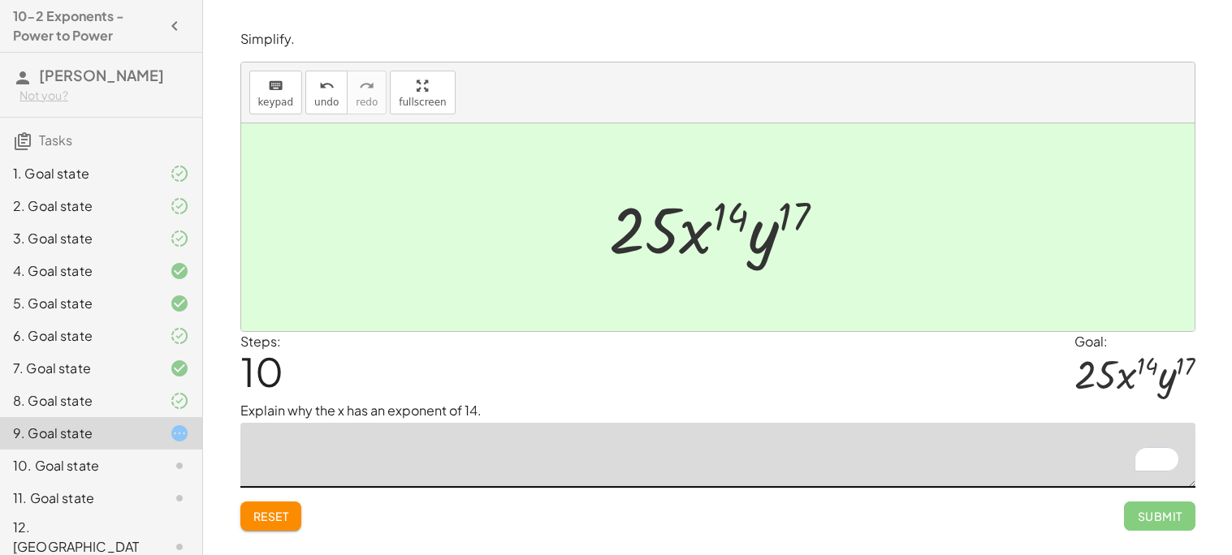
click at [672, 445] on textarea "To enrich screen reader interactions, please activate Accessibility in Grammarl…" at bounding box center [717, 455] width 955 height 65
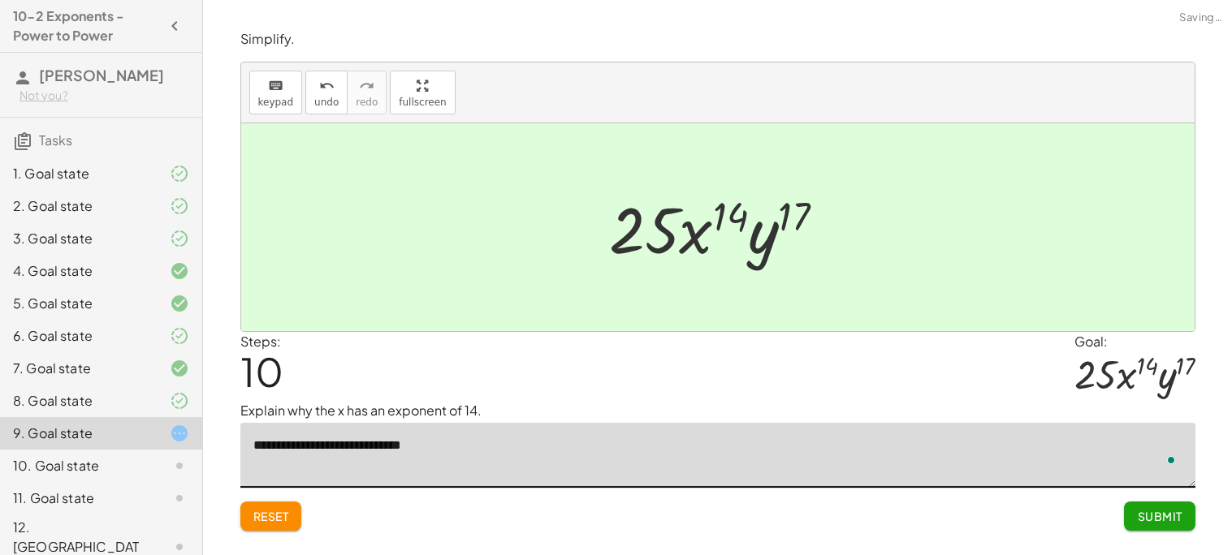
type textarea "**********"
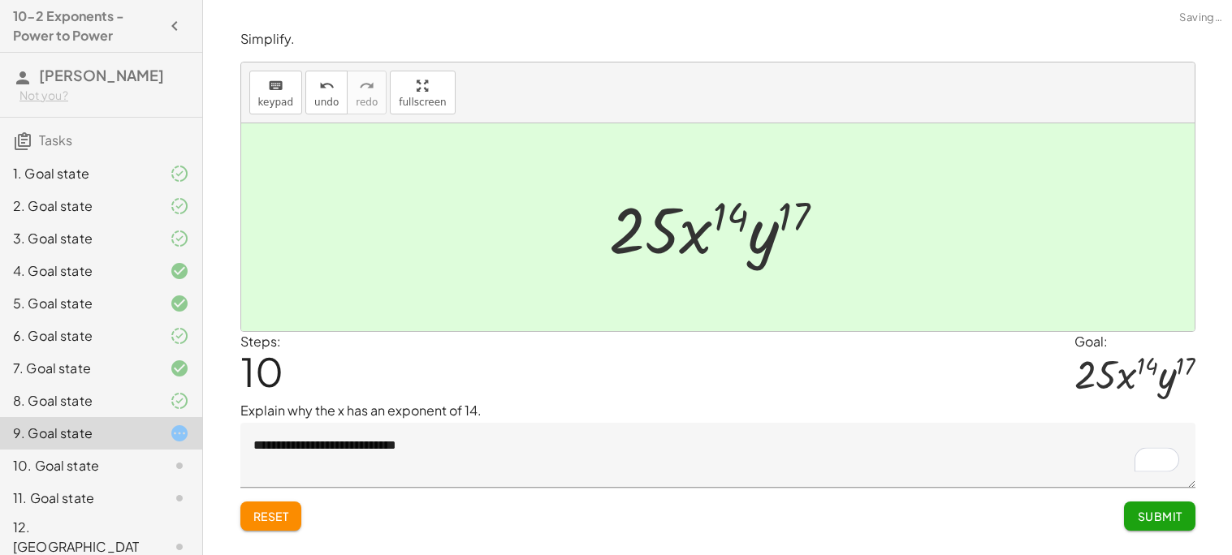
click at [1184, 525] on button "Submit" at bounding box center [1159, 516] width 71 height 29
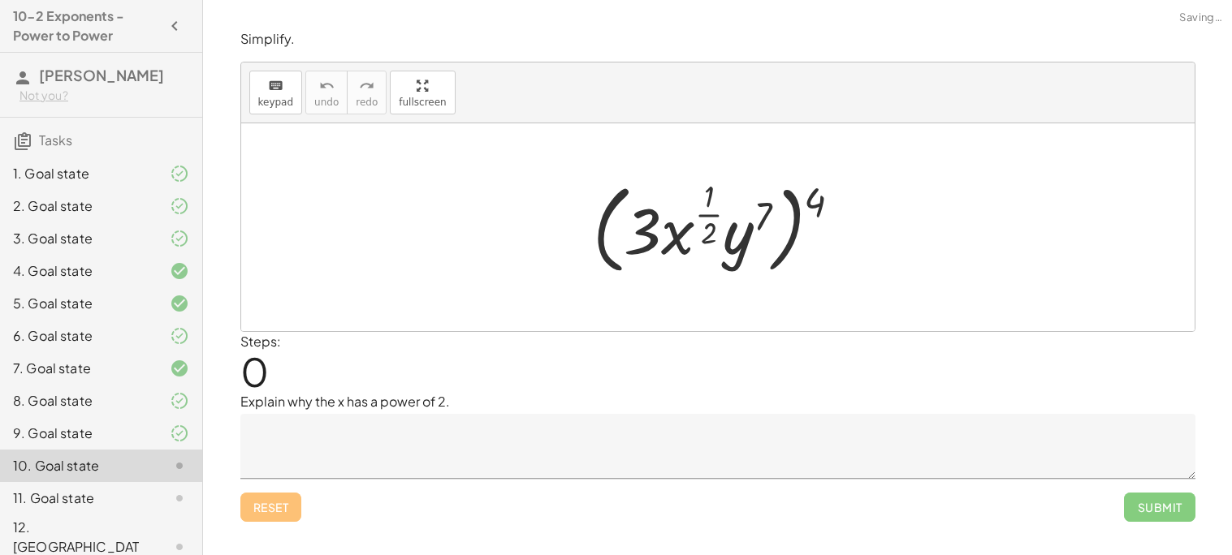
click at [0, 0] on div "Simplify. keyboard keypad undo undo redo redo fullscreen ( · 3 · x ( · 1 · 2 ) …" at bounding box center [0, 0] width 0 height 0
drag, startPoint x: 818, startPoint y: 201, endPoint x: 736, endPoint y: 233, distance: 87.9
click at [736, 233] on div at bounding box center [724, 228] width 278 height 106
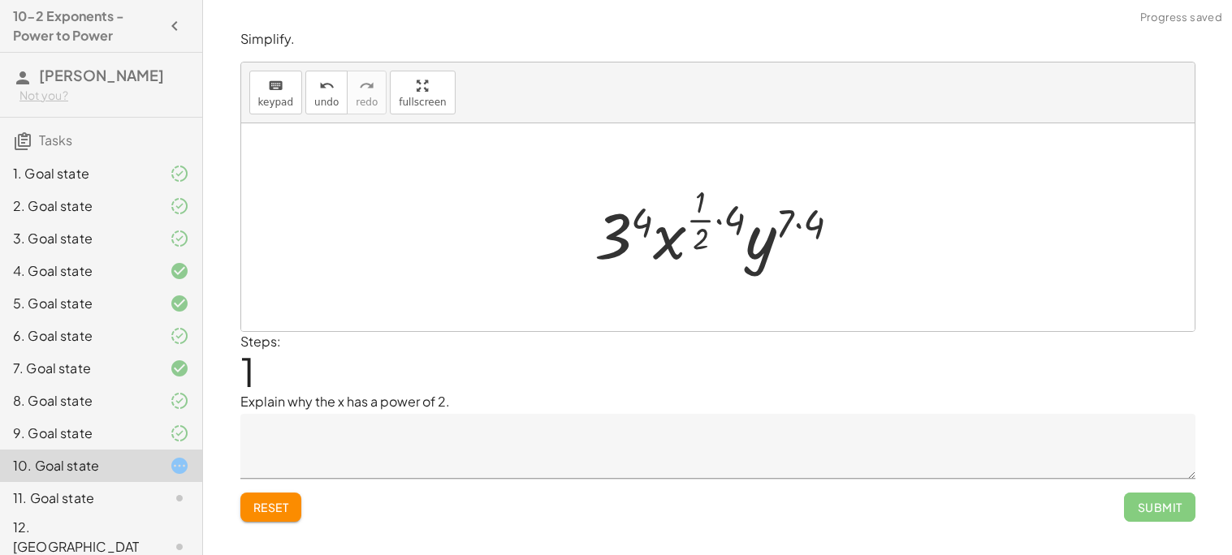
click at [782, 218] on div at bounding box center [723, 227] width 275 height 96
click at [797, 222] on div at bounding box center [723, 227] width 275 height 96
click at [724, 217] on div at bounding box center [723, 227] width 271 height 96
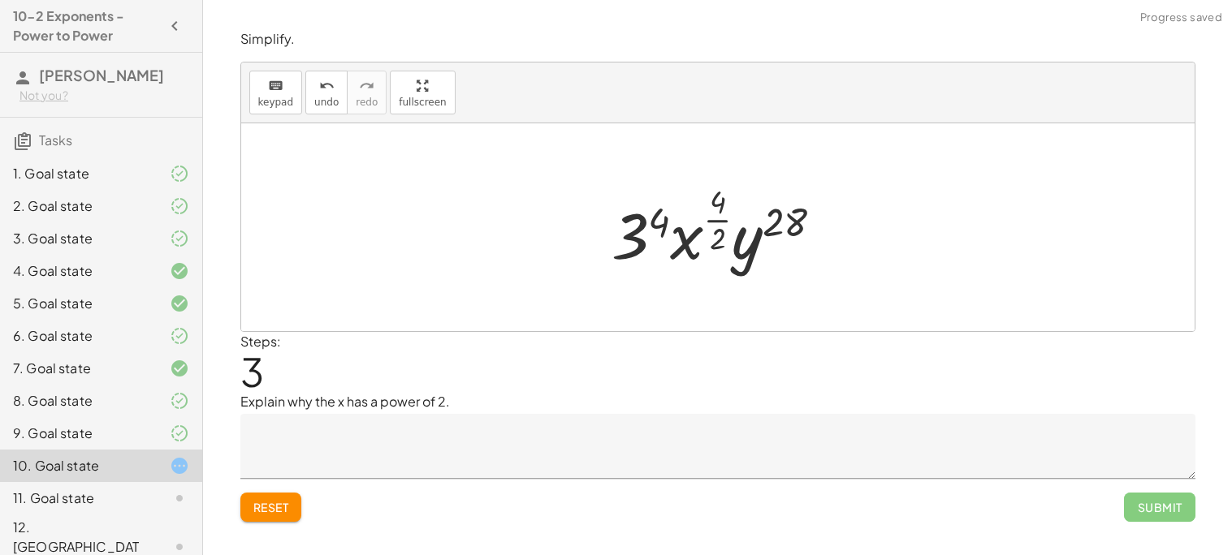
click at [723, 242] on div at bounding box center [723, 227] width 240 height 96
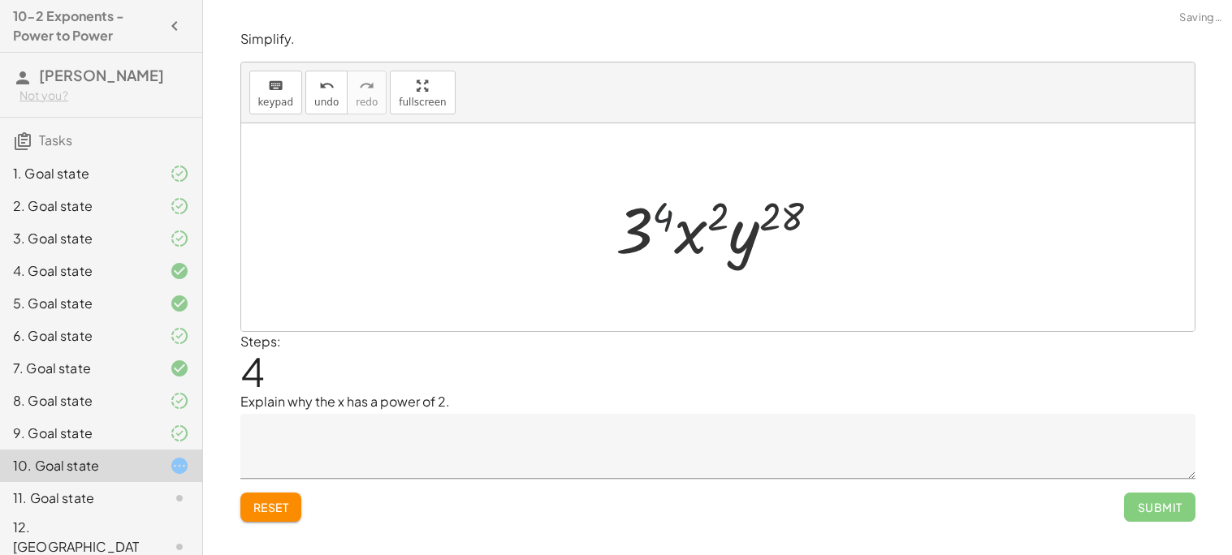
click at [667, 215] on div at bounding box center [723, 228] width 233 height 84
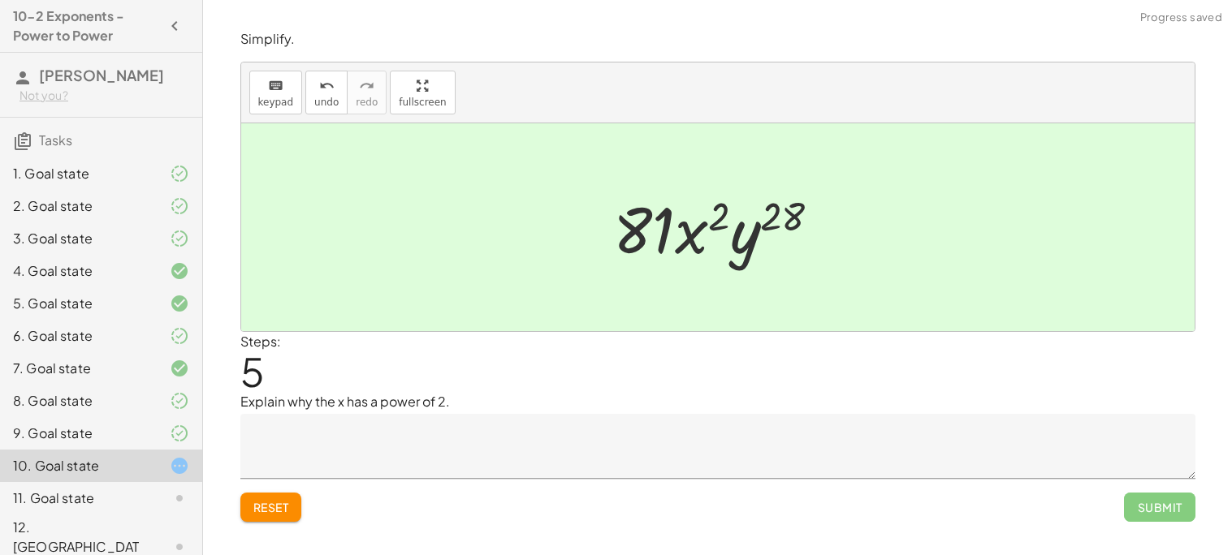
click at [994, 453] on textarea at bounding box center [717, 446] width 955 height 65
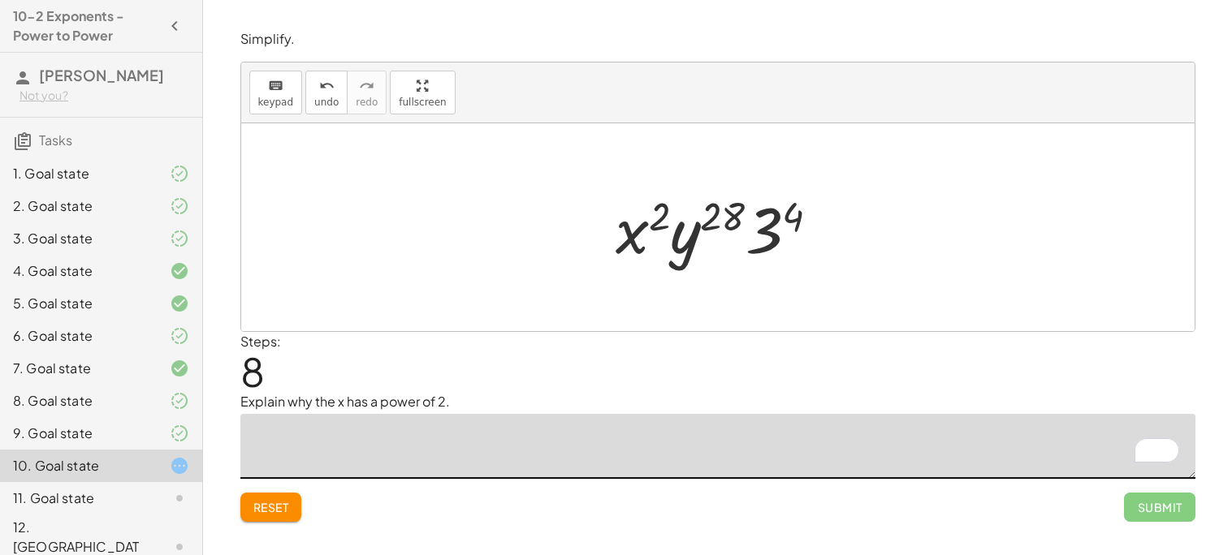
click at [514, 437] on textarea "To enrich screen reader interactions, please activate Accessibility in Grammarl…" at bounding box center [717, 446] width 955 height 65
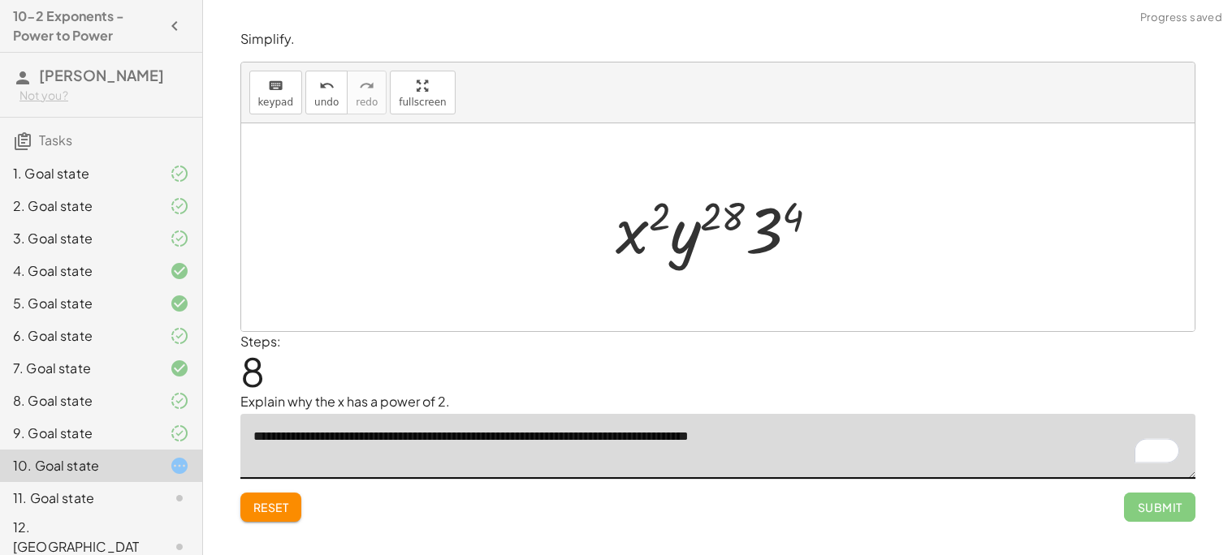
click at [372, 437] on textarea "**********" at bounding box center [717, 446] width 955 height 65
type textarea "**********"
click at [480, 365] on div "Steps: 8" at bounding box center [717, 362] width 955 height 60
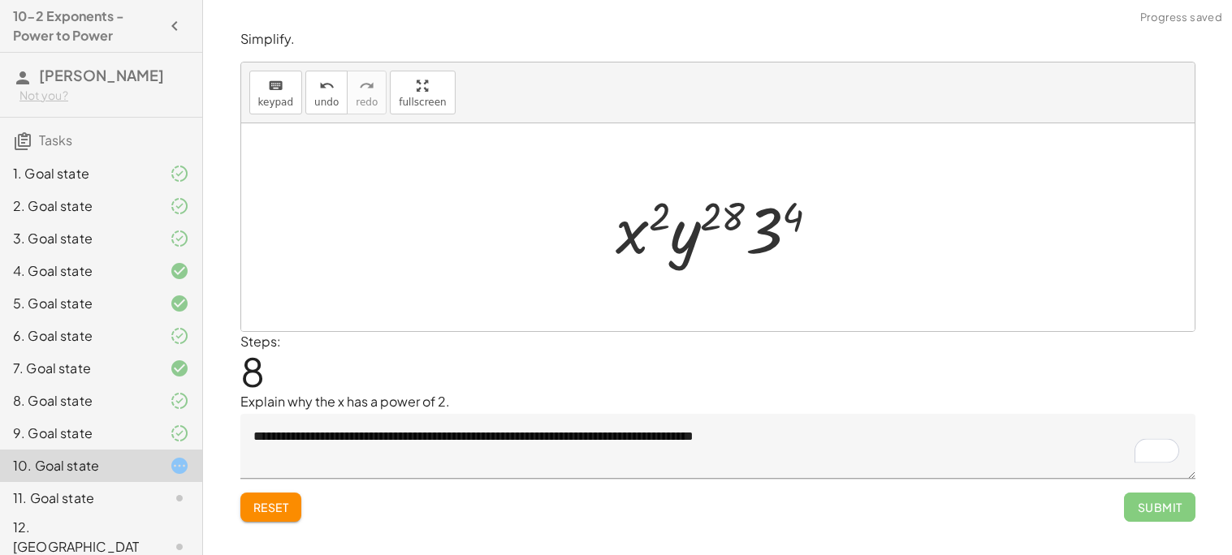
click at [761, 237] on div at bounding box center [723, 228] width 233 height 84
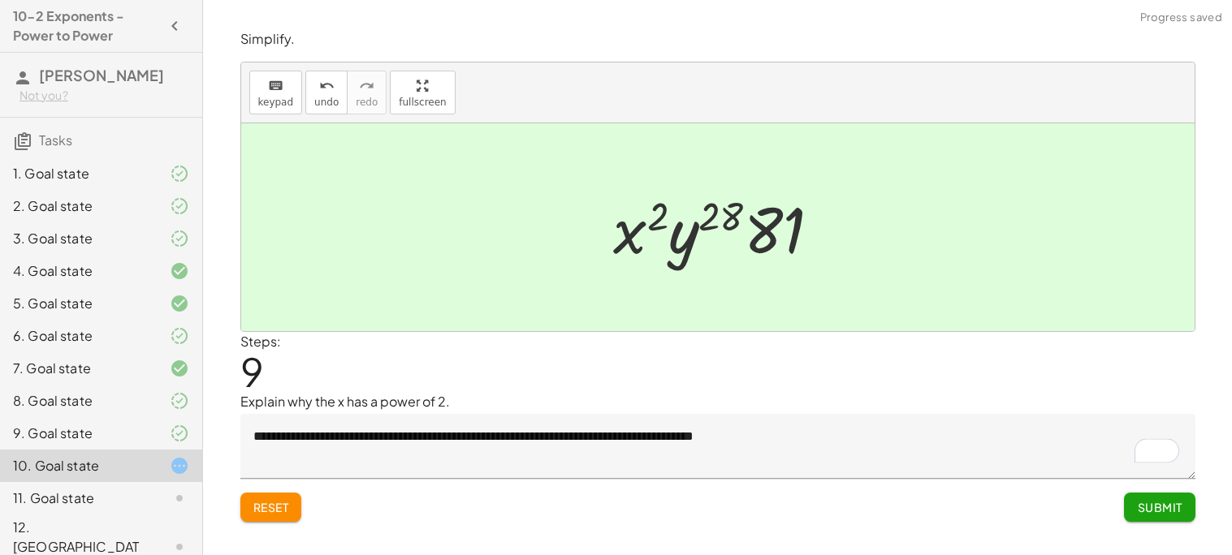
click at [1152, 518] on button "Submit" at bounding box center [1159, 507] width 71 height 29
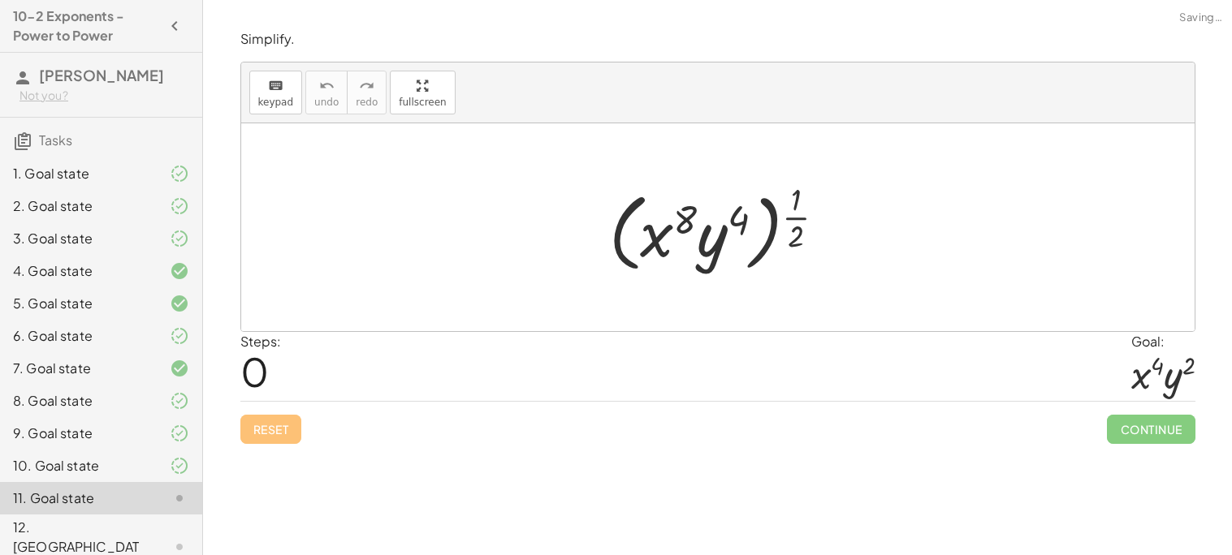
click at [793, 210] on div at bounding box center [724, 227] width 246 height 101
drag, startPoint x: 737, startPoint y: 221, endPoint x: 686, endPoint y: 215, distance: 51.5
click at [686, 215] on div at bounding box center [724, 227] width 246 height 101
drag, startPoint x: 661, startPoint y: 233, endPoint x: 726, endPoint y: 245, distance: 66.1
click at [726, 245] on div at bounding box center [724, 227] width 246 height 101
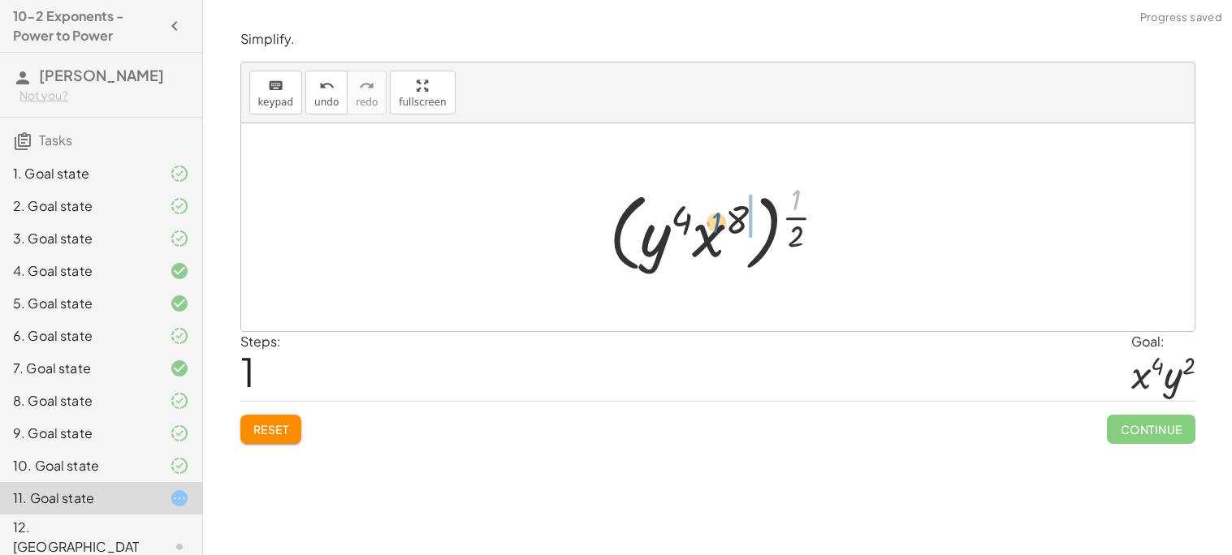
drag, startPoint x: 794, startPoint y: 209, endPoint x: 728, endPoint y: 230, distance: 69.1
click at [728, 230] on div at bounding box center [724, 227] width 246 height 101
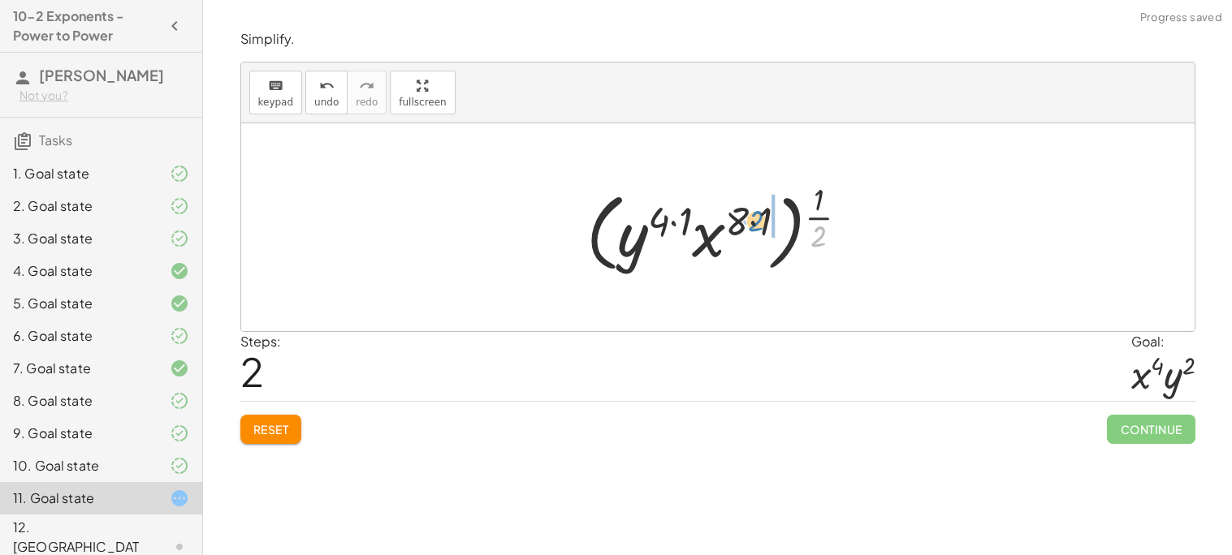
drag, startPoint x: 827, startPoint y: 237, endPoint x: 762, endPoint y: 221, distance: 67.0
click at [762, 221] on div at bounding box center [724, 227] width 292 height 101
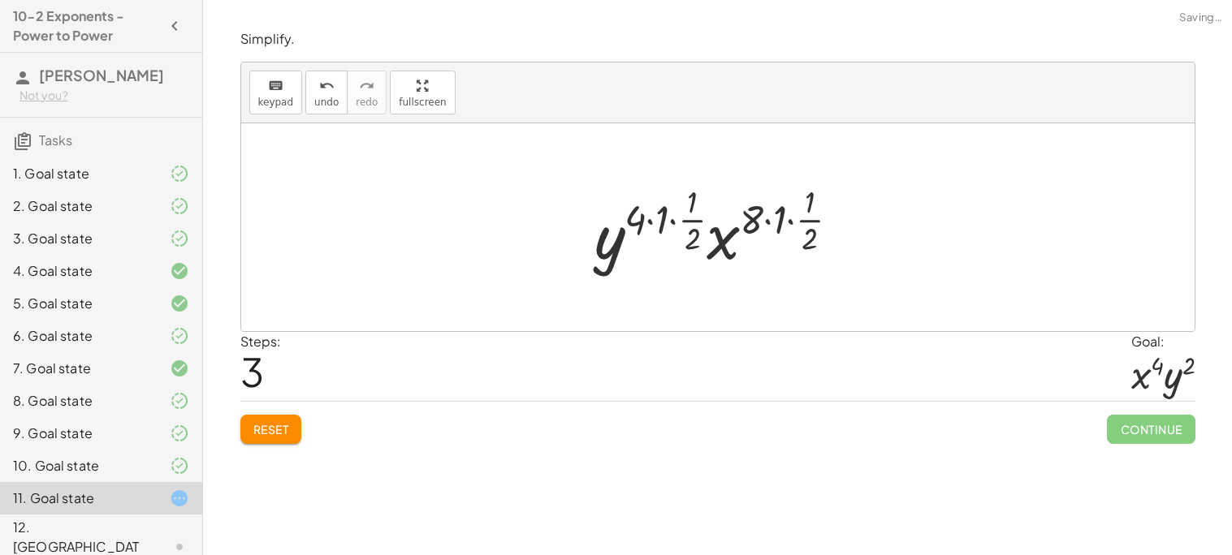
click at [768, 219] on div at bounding box center [723, 227] width 274 height 96
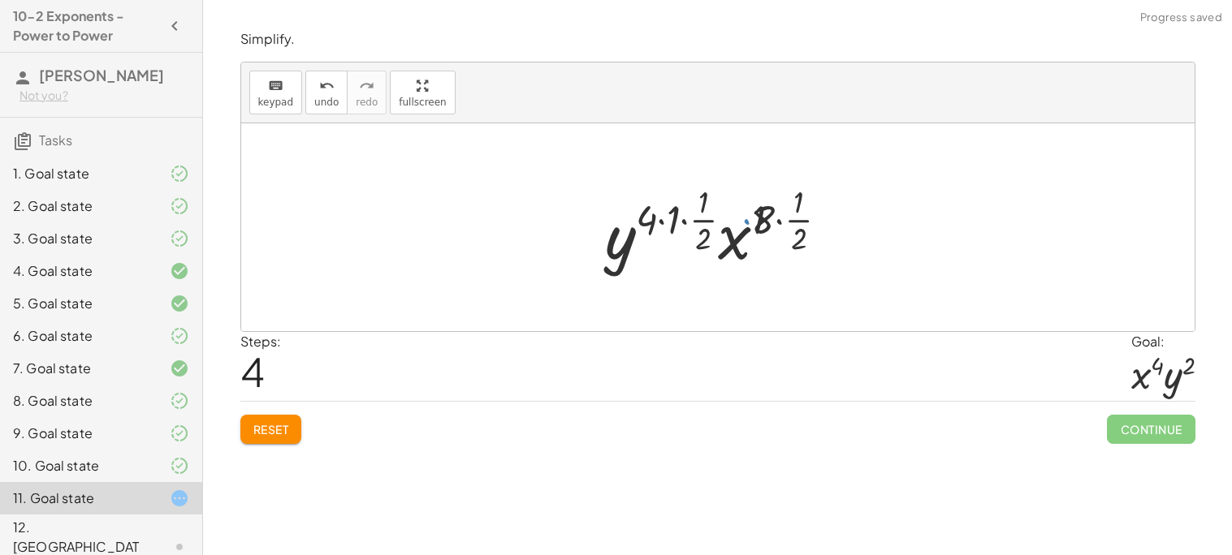
click at [797, 222] on div at bounding box center [724, 227] width 252 height 96
click at [711, 218] on div at bounding box center [724, 227] width 252 height 96
click at [704, 222] on div at bounding box center [724, 227] width 252 height 96
click at [659, 220] on div at bounding box center [724, 227] width 252 height 96
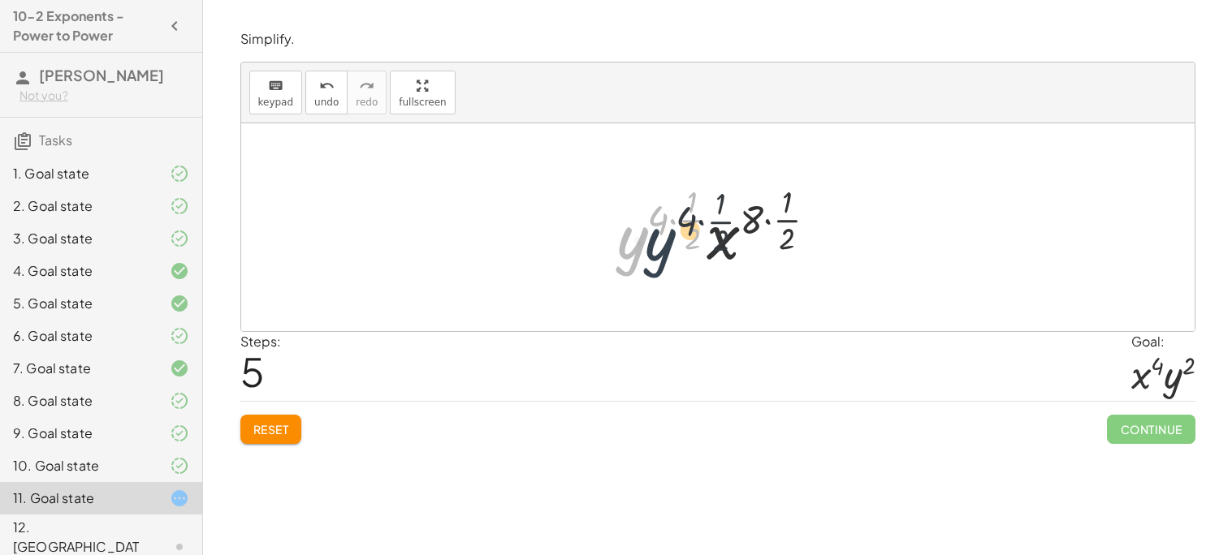
drag, startPoint x: 626, startPoint y: 247, endPoint x: 662, endPoint y: 248, distance: 35.8
click at [662, 248] on div at bounding box center [723, 227] width 229 height 96
drag, startPoint x: 756, startPoint y: 219, endPoint x: 742, endPoint y: 263, distance: 46.0
click at [742, 263] on div at bounding box center [723, 227] width 229 height 96
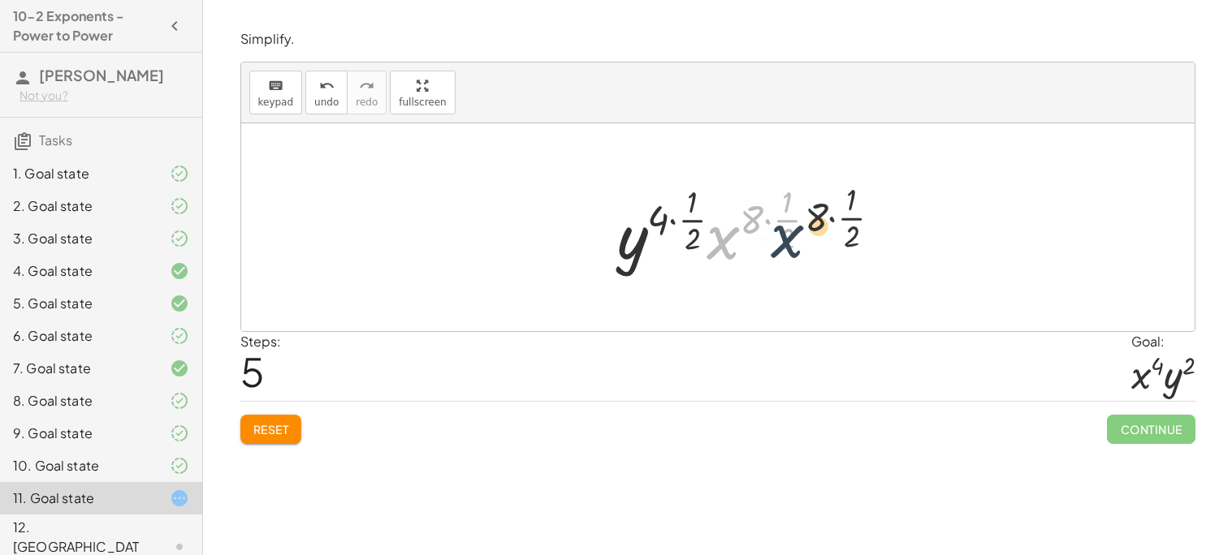
drag, startPoint x: 723, startPoint y: 247, endPoint x: 815, endPoint y: 244, distance: 92.6
click at [815, 244] on div at bounding box center [723, 227] width 229 height 96
click at [697, 223] on div at bounding box center [723, 227] width 229 height 96
click at [666, 227] on div at bounding box center [723, 227] width 229 height 96
click at [672, 218] on div at bounding box center [723, 227] width 229 height 96
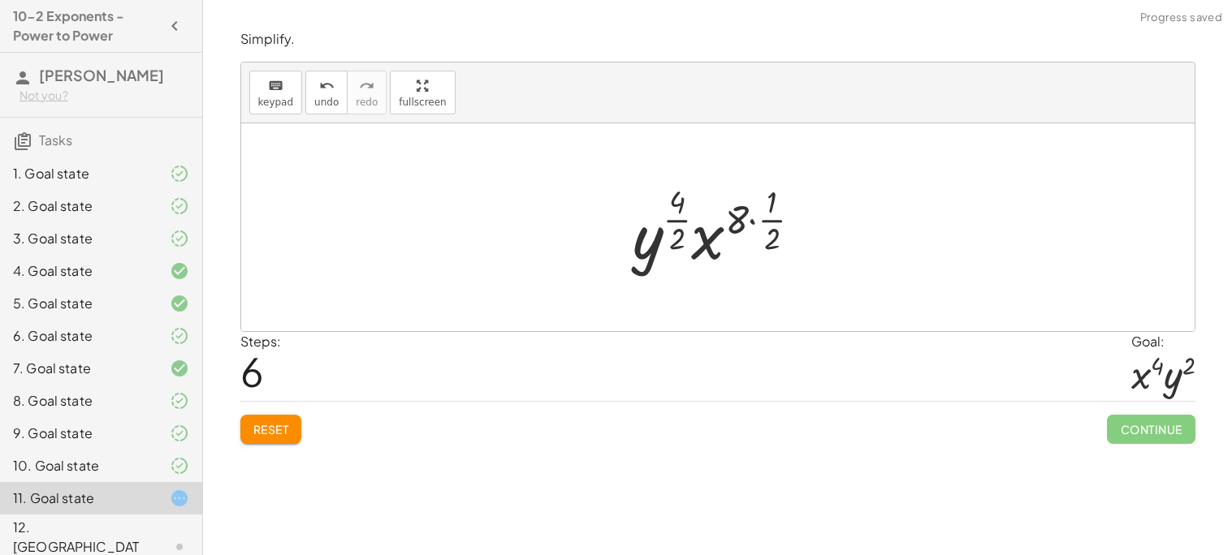
click at [770, 221] on div at bounding box center [723, 227] width 199 height 96
click at [680, 225] on div at bounding box center [723, 227] width 199 height 96
drag, startPoint x: 676, startPoint y: 222, endPoint x: 777, endPoint y: 223, distance: 100.7
click at [777, 223] on div at bounding box center [724, 227] width 192 height 96
click at [781, 235] on div at bounding box center [724, 227] width 192 height 96
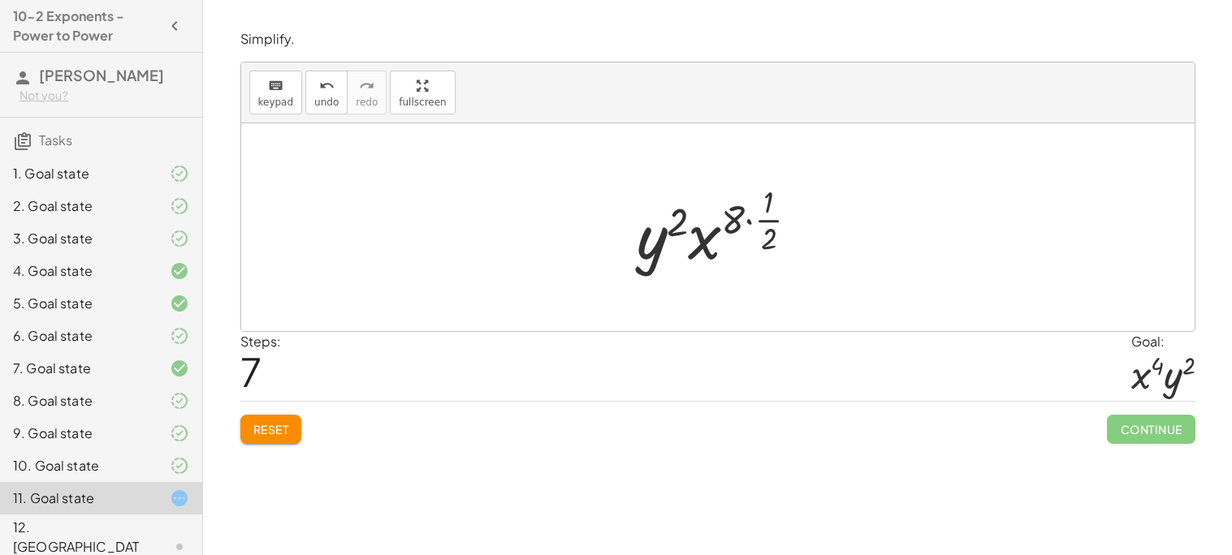
click at [747, 221] on div at bounding box center [724, 227] width 192 height 96
click at [754, 224] on div at bounding box center [724, 227] width 160 height 96
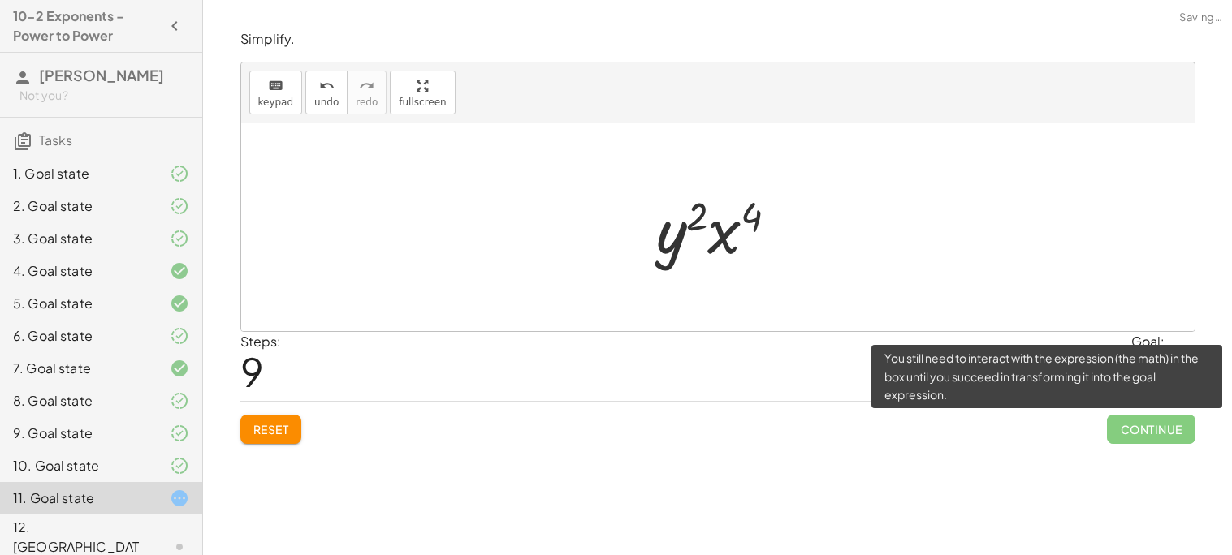
click at [1155, 438] on span "Continue" at bounding box center [1151, 429] width 88 height 29
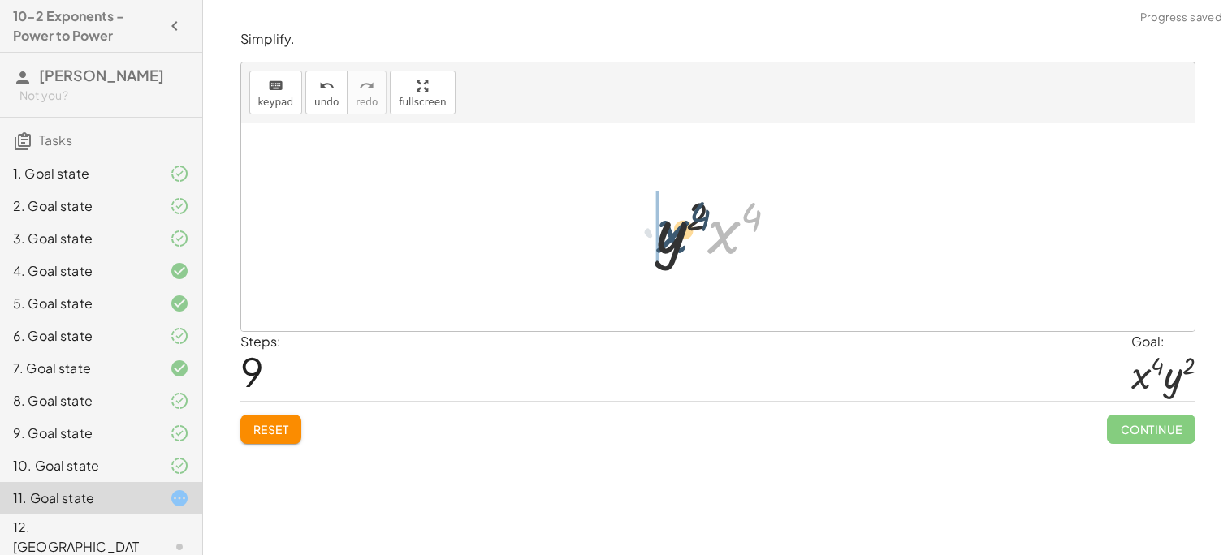
drag, startPoint x: 727, startPoint y: 240, endPoint x: 658, endPoint y: 239, distance: 69.0
click at [658, 239] on div at bounding box center [723, 228] width 151 height 84
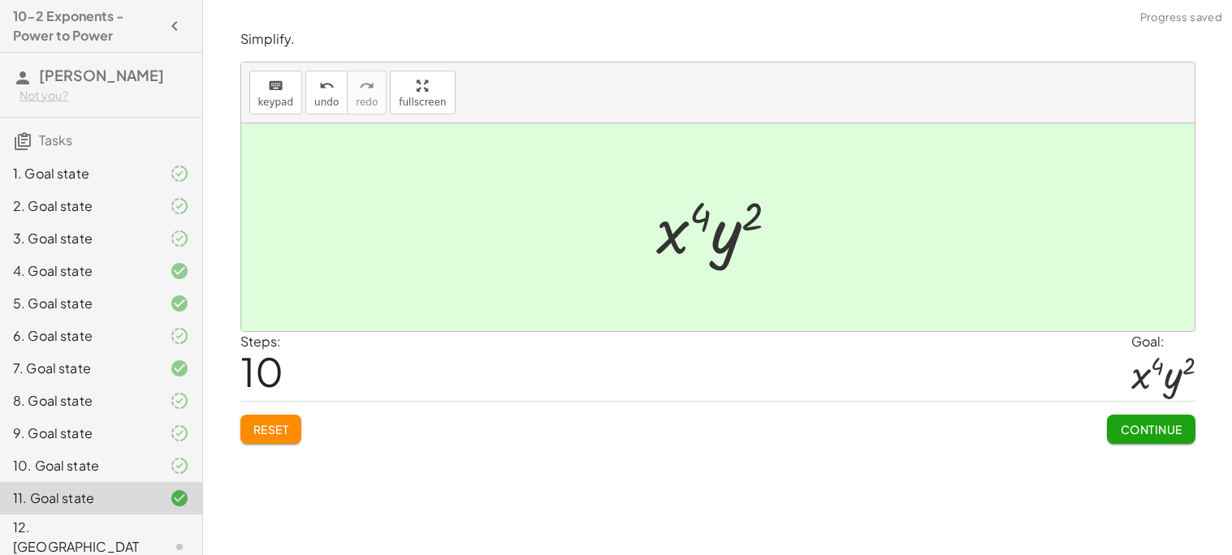
click at [1147, 420] on button "Continue" at bounding box center [1151, 429] width 88 height 29
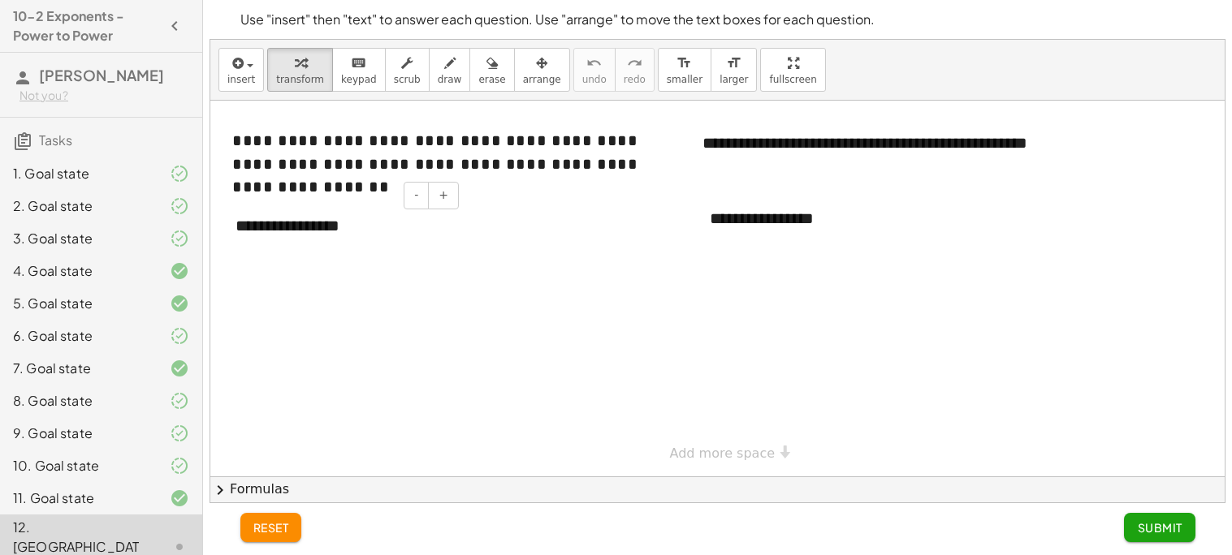
click at [328, 210] on div "**********" at bounding box center [341, 226] width 244 height 56
click at [338, 230] on div "**********" at bounding box center [341, 226] width 244 height 56
click at [345, 231] on div "**********" at bounding box center [341, 226] width 244 height 56
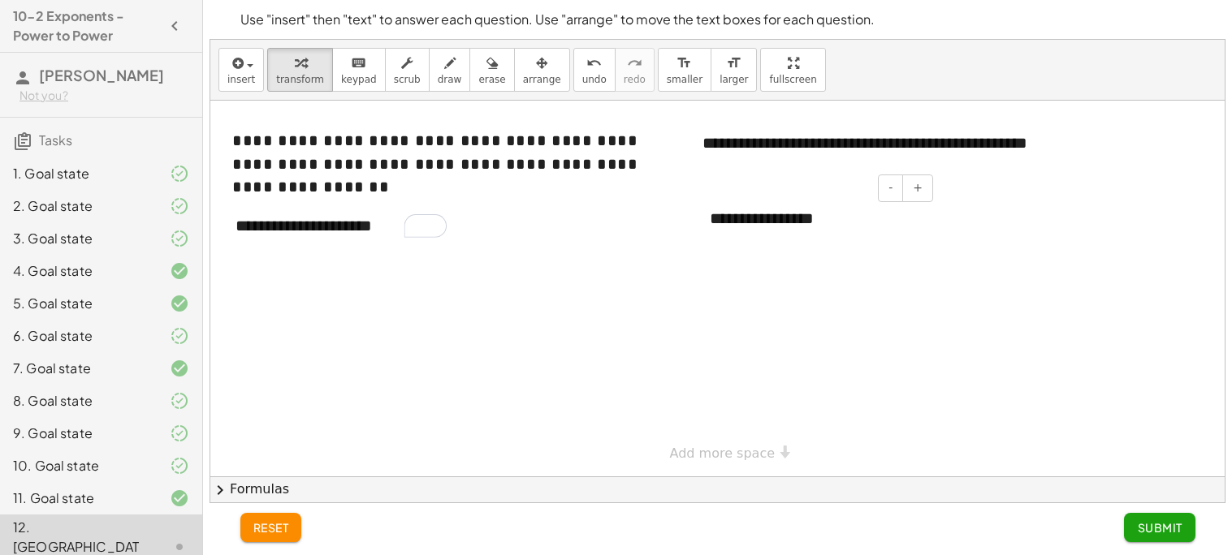
click at [776, 209] on div "**********" at bounding box center [815, 219] width 244 height 56
click at [782, 212] on div "**********" at bounding box center [815, 219] width 244 height 56
click at [803, 218] on div "To enrich screen reader interactions, please activate Accessibility in Grammarl…" at bounding box center [815, 219] width 244 height 56
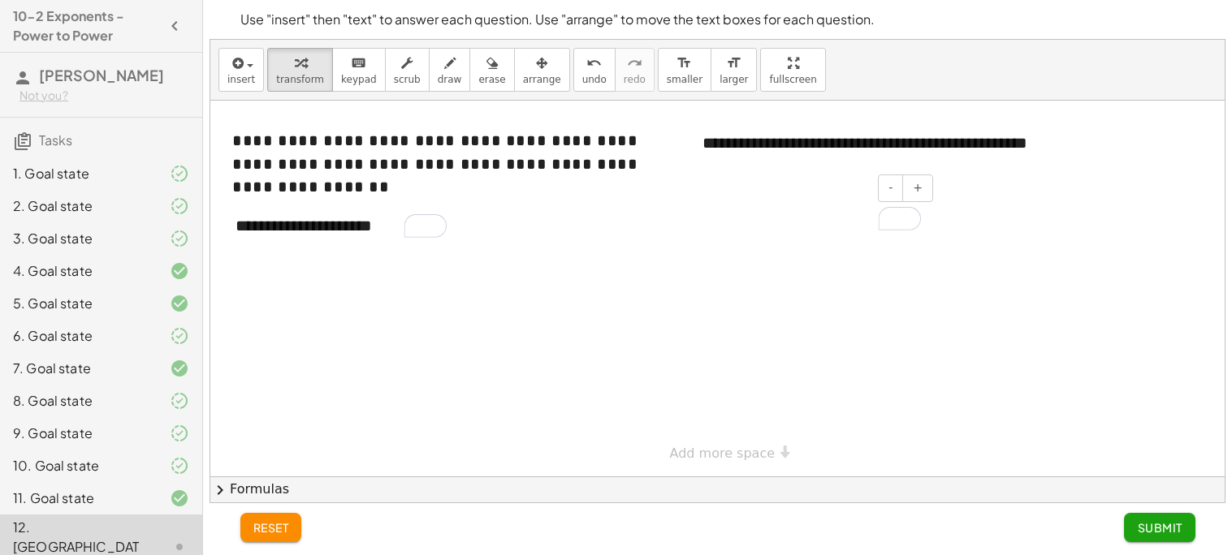
click at [803, 218] on div "To enrich screen reader interactions, please activate Accessibility in Grammarl…" at bounding box center [815, 219] width 244 height 56
click at [802, 222] on div "To enrich screen reader interactions, please activate Accessibility in Grammarl…" at bounding box center [815, 219] width 244 height 56
click at [1016, 291] on div at bounding box center [717, 289] width 1014 height 376
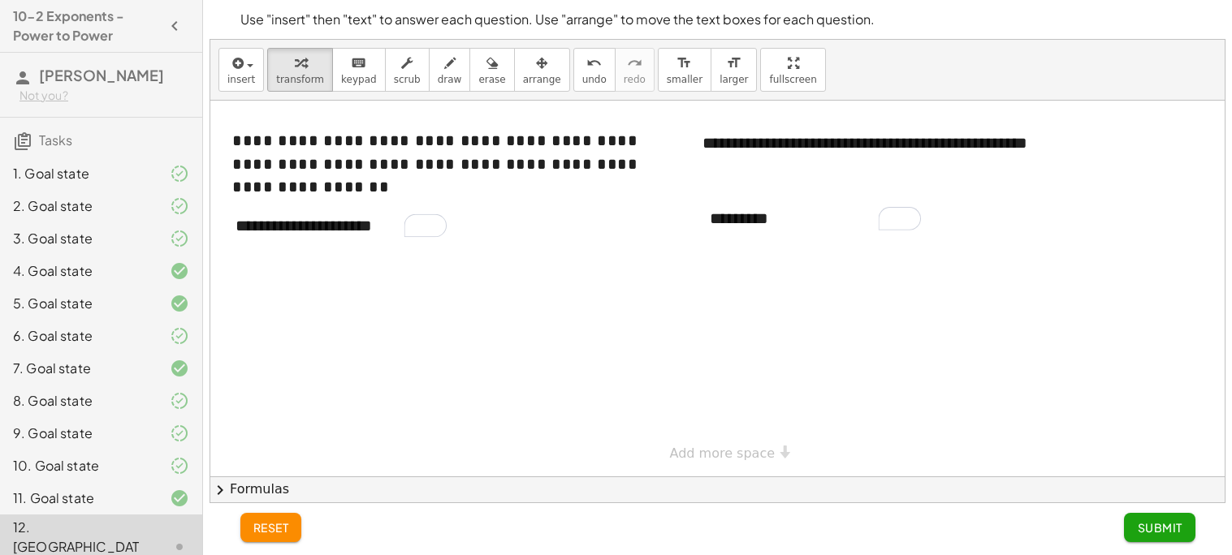
click at [1154, 539] on button "Submit" at bounding box center [1159, 527] width 71 height 29
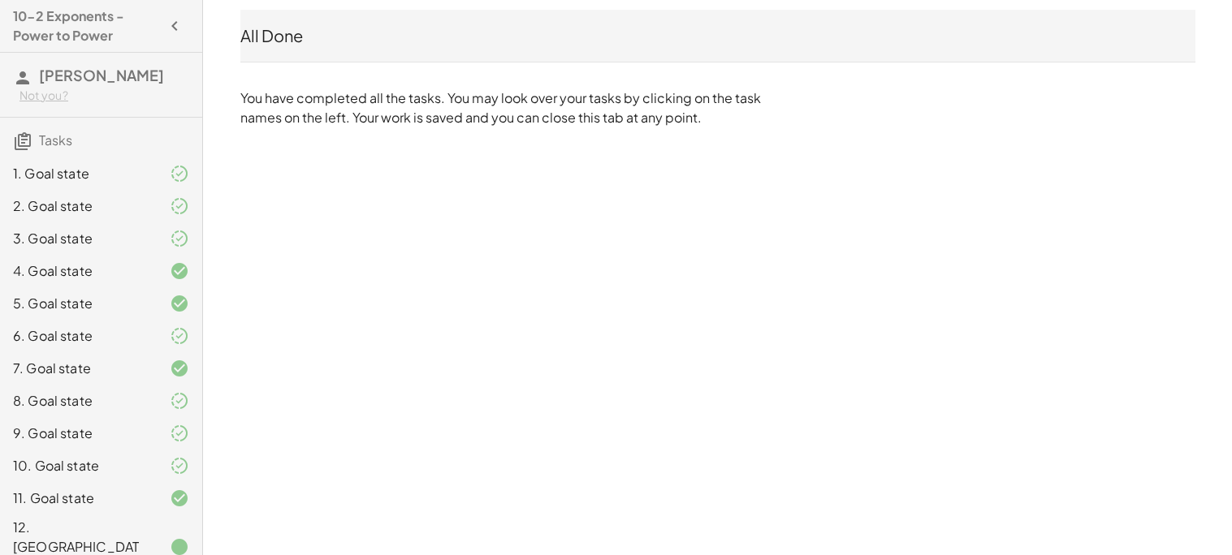
click at [441, 31] on div "All Done" at bounding box center [717, 35] width 955 height 23
click at [268, 41] on div "All Done" at bounding box center [717, 35] width 955 height 23
